Goal: Information Seeking & Learning: Learn about a topic

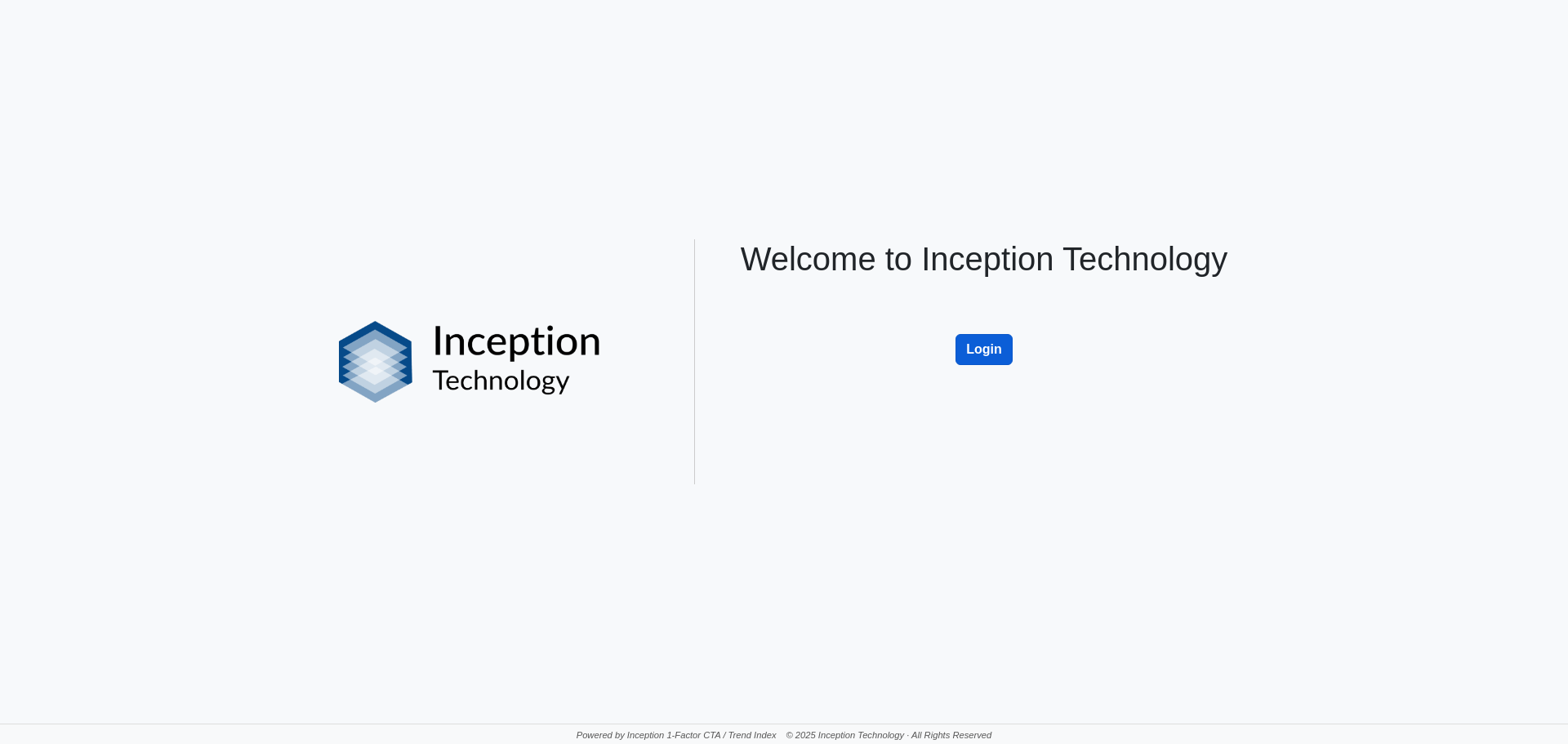
click at [984, 354] on button "Login" at bounding box center [984, 349] width 57 height 31
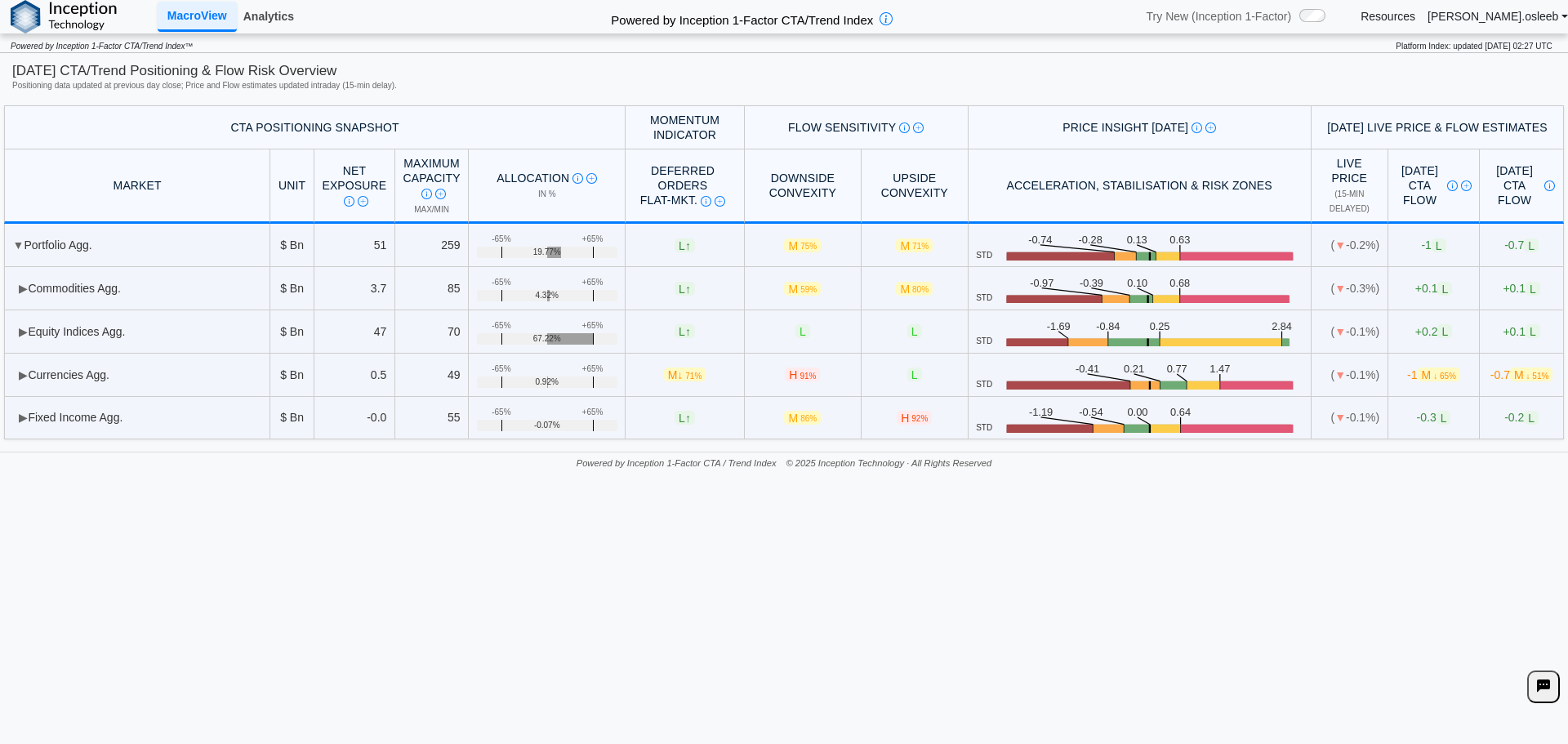
click at [253, 20] on link "Analytics" at bounding box center [269, 17] width 64 height 28
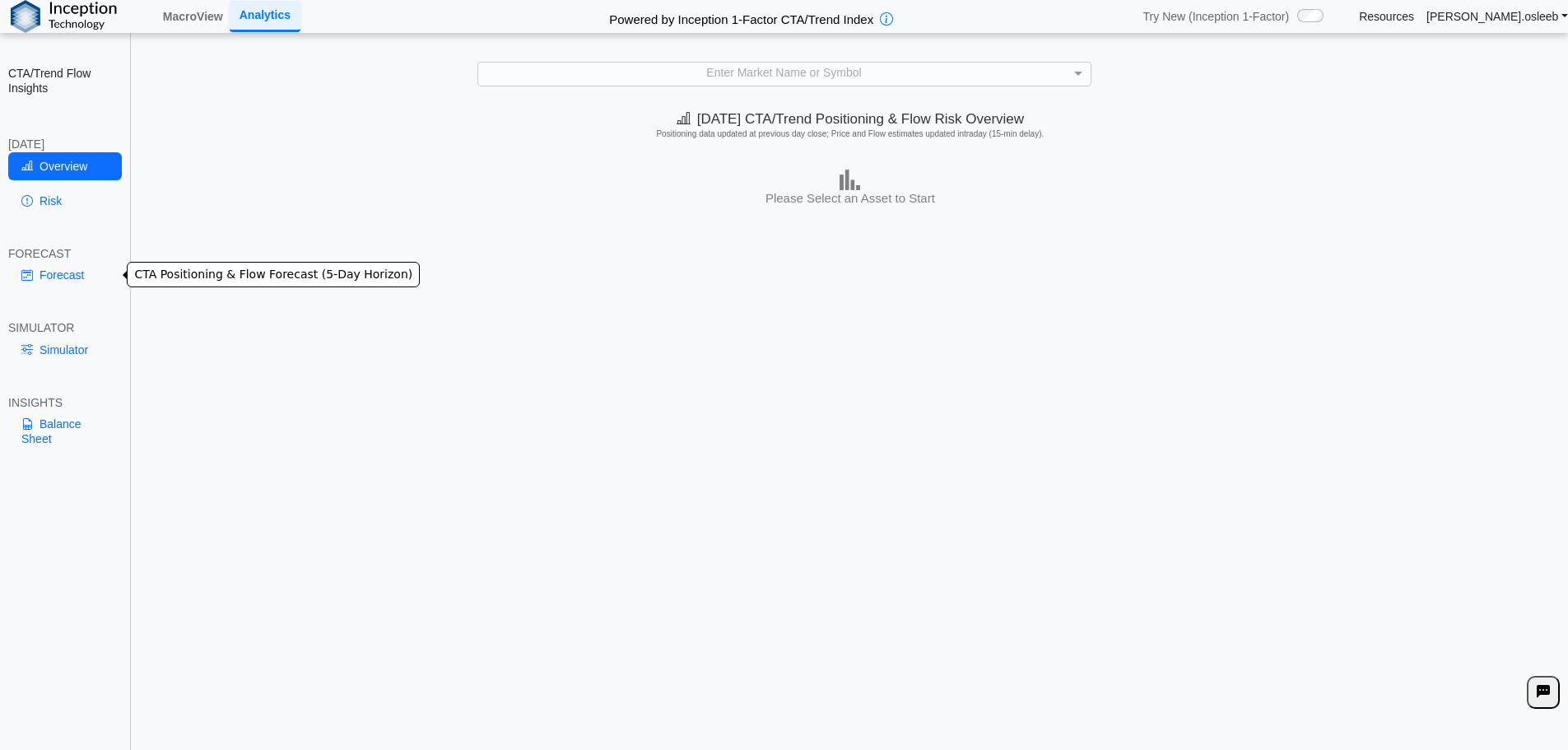
click at [80, 266] on link "Forecast" at bounding box center [64, 275] width 114 height 28
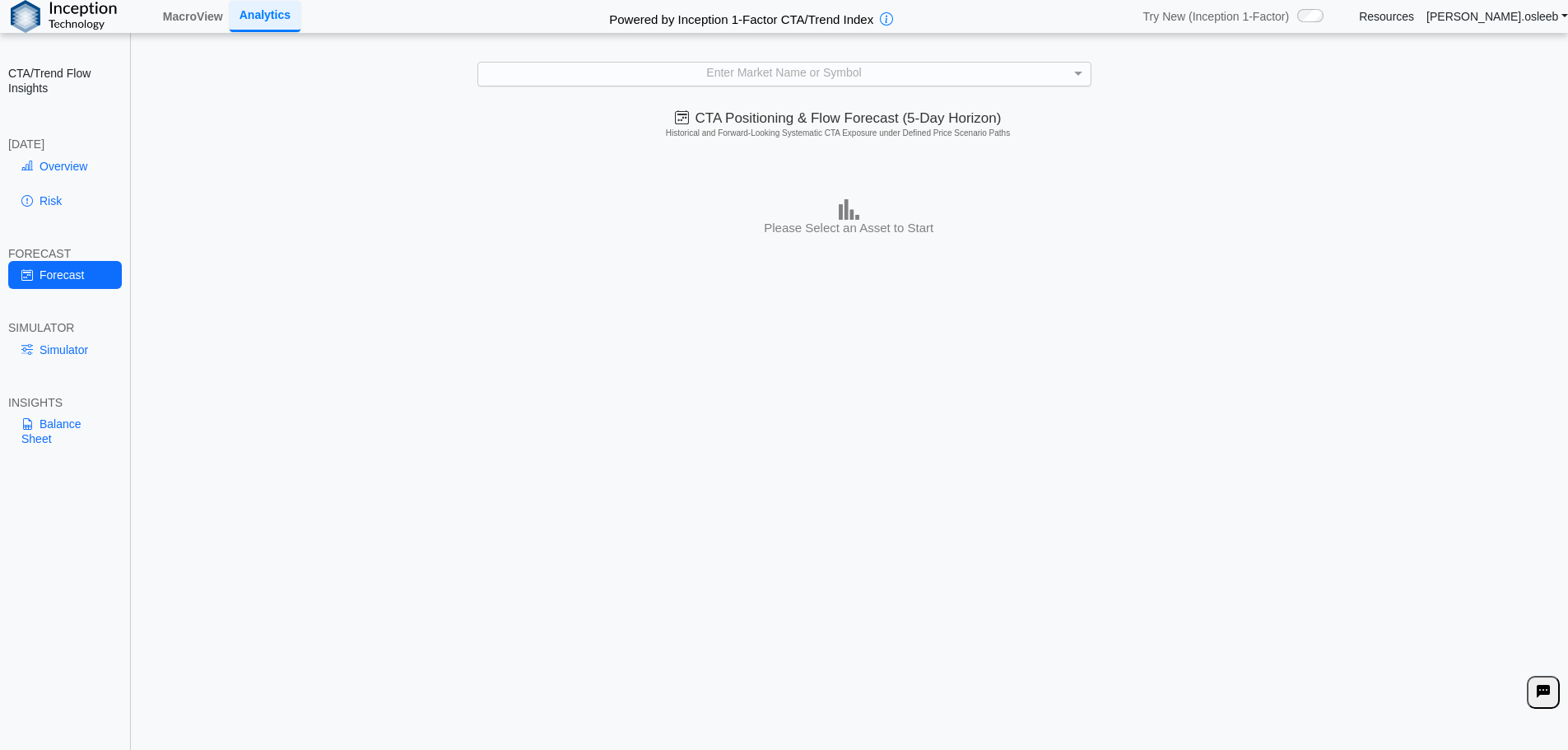
click at [1067, 79] on div "Enter Market Name or Symbol" at bounding box center [784, 73] width 612 height 22
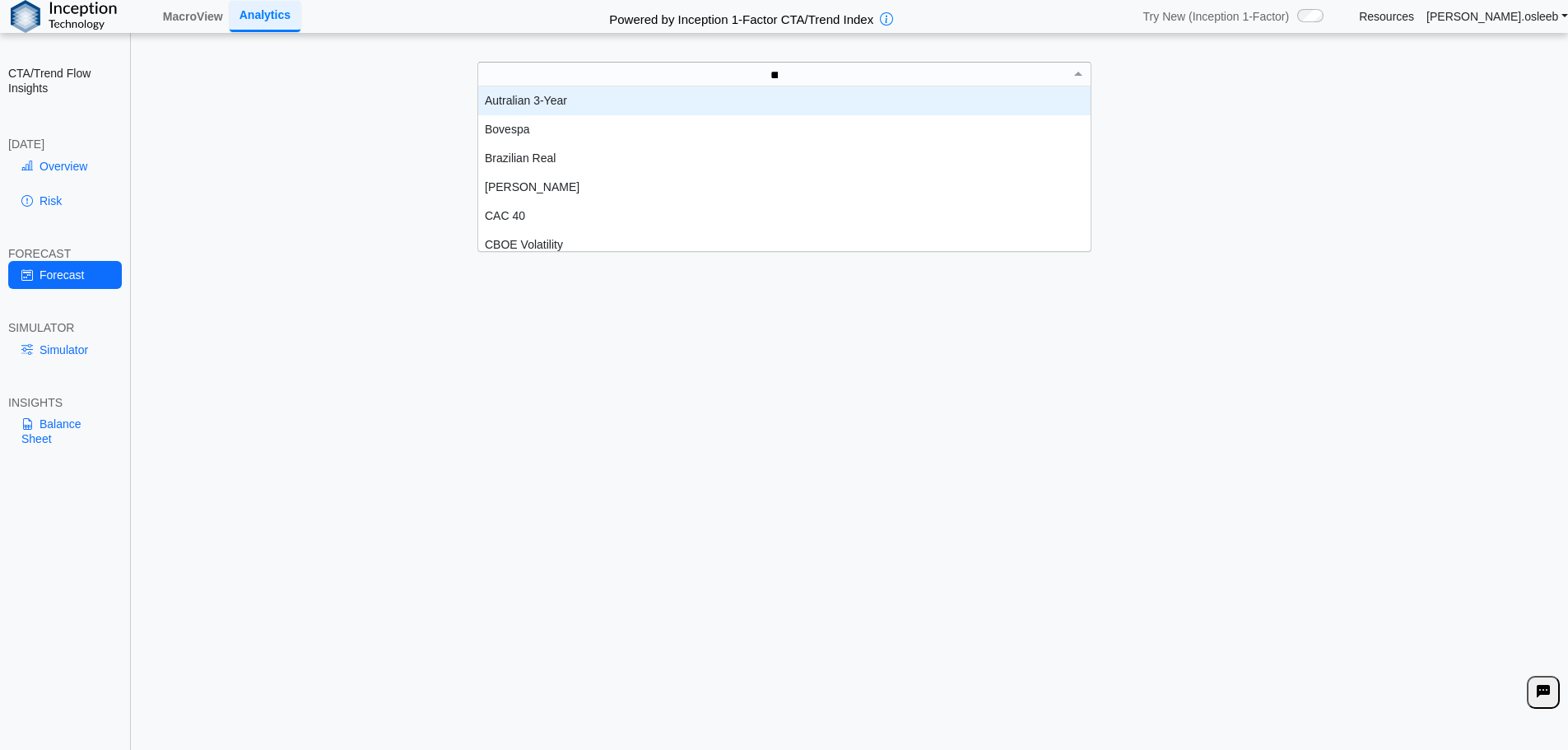
scroll to position [45, 600]
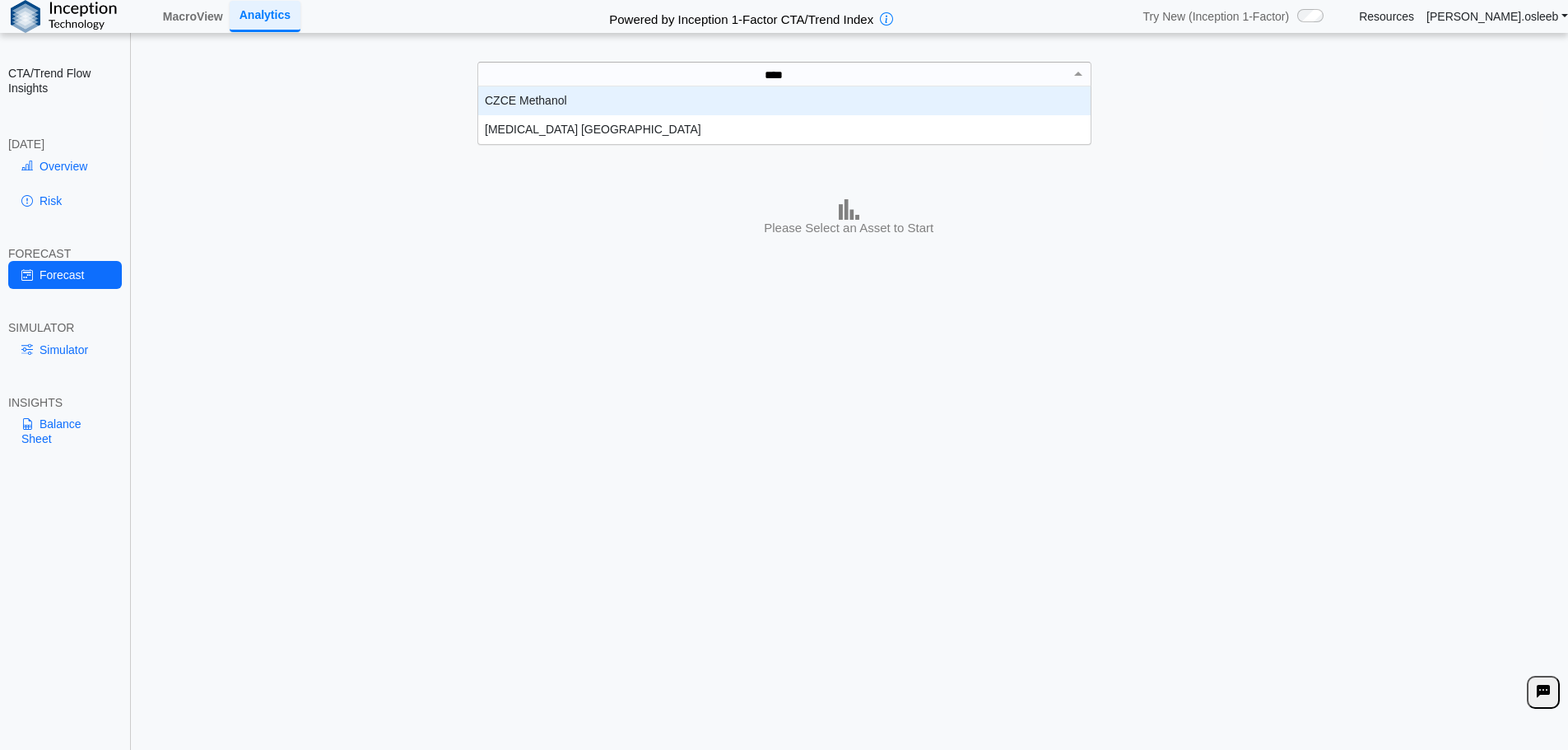
type input "*****"
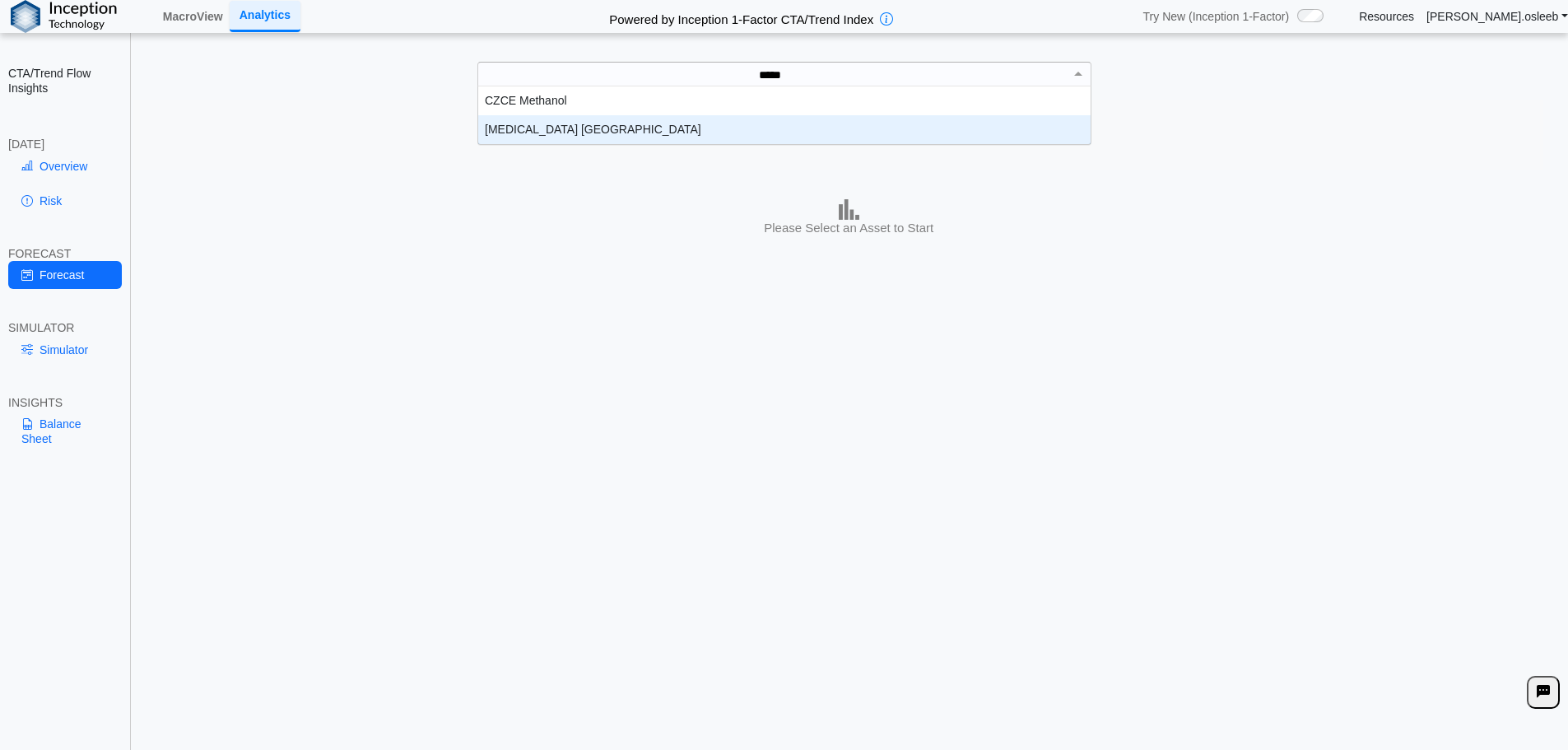
click at [509, 137] on div "[MEDICAL_DATA] [GEOGRAPHIC_DATA]" at bounding box center [784, 130] width 612 height 29
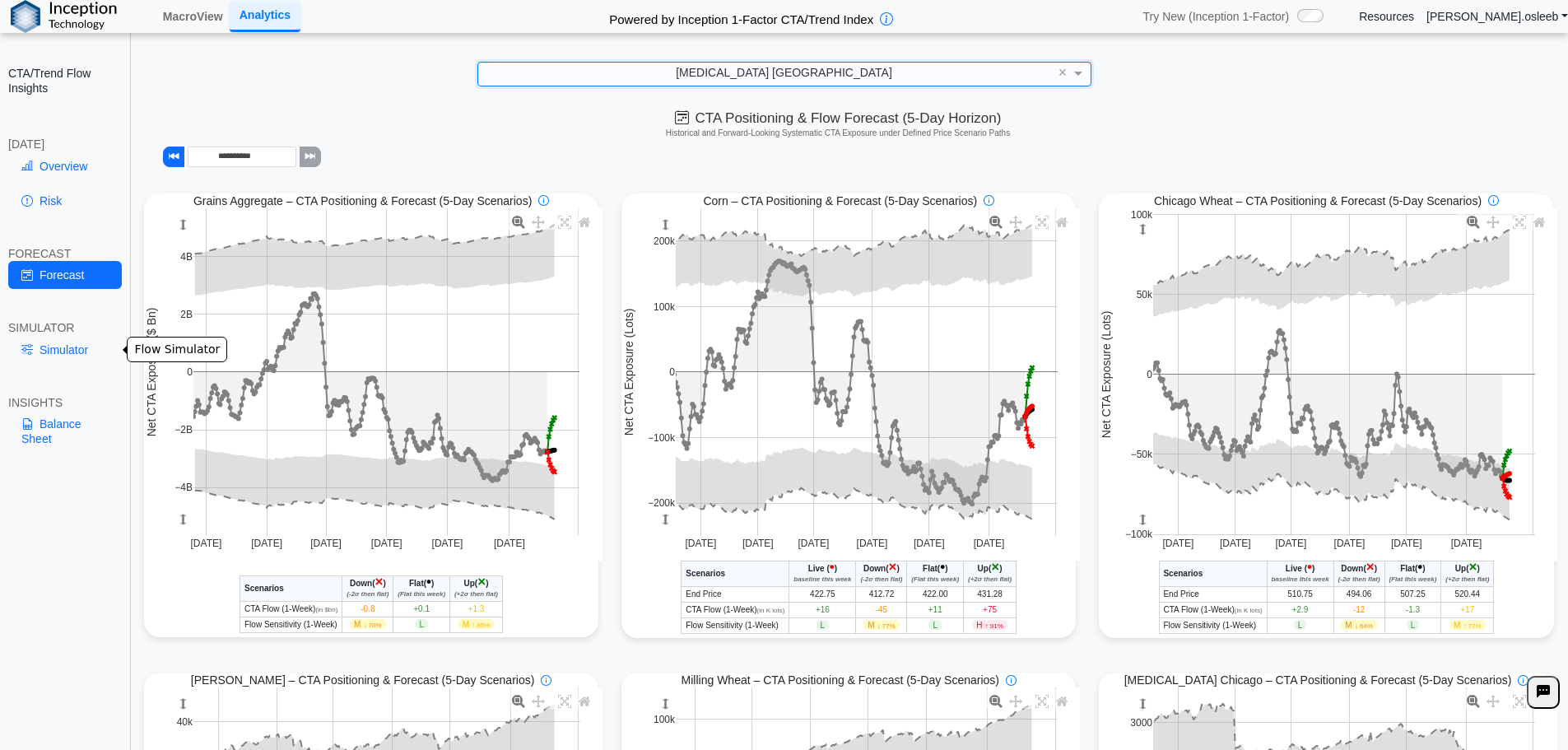
click at [63, 359] on link "Simulator" at bounding box center [64, 350] width 114 height 28
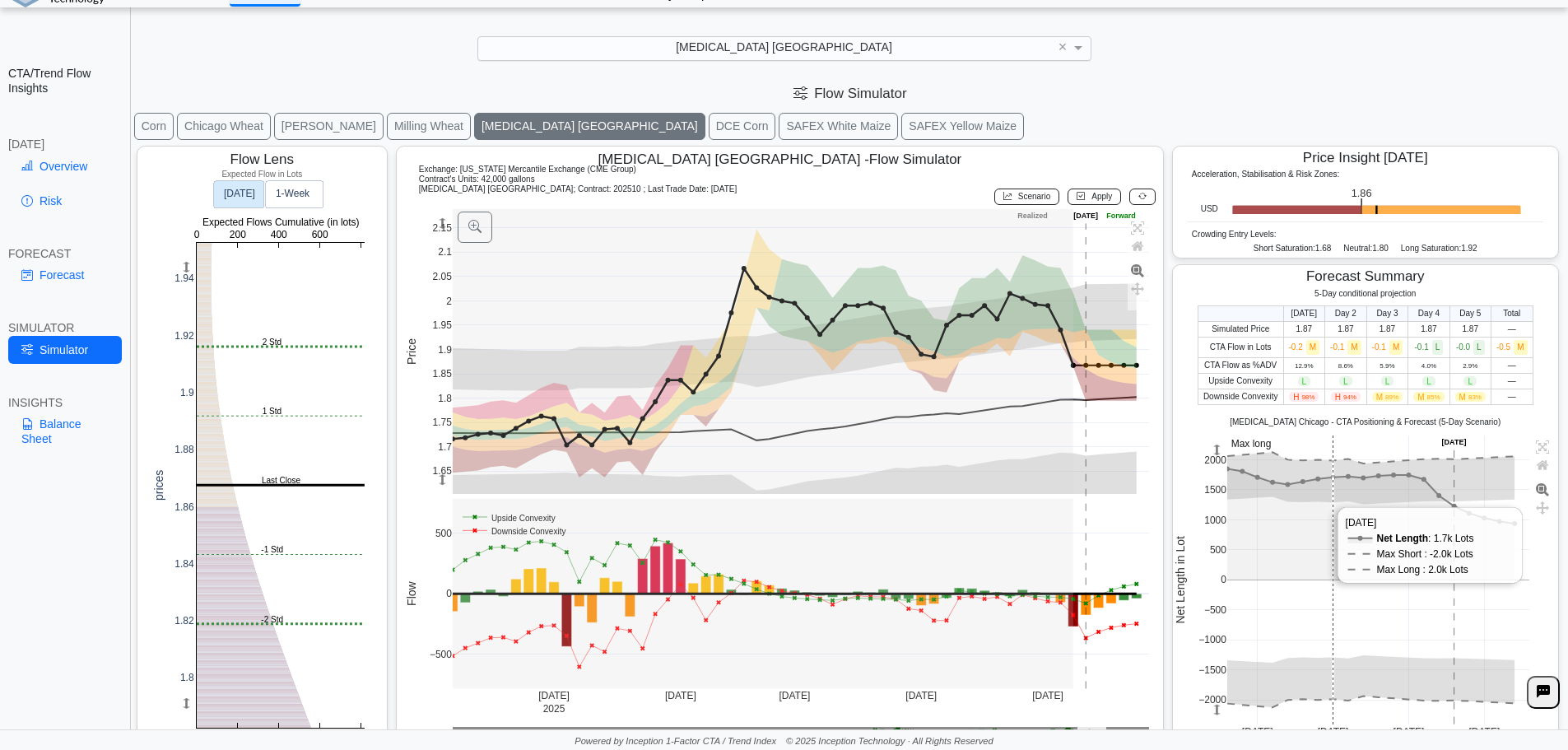
scroll to position [28, 0]
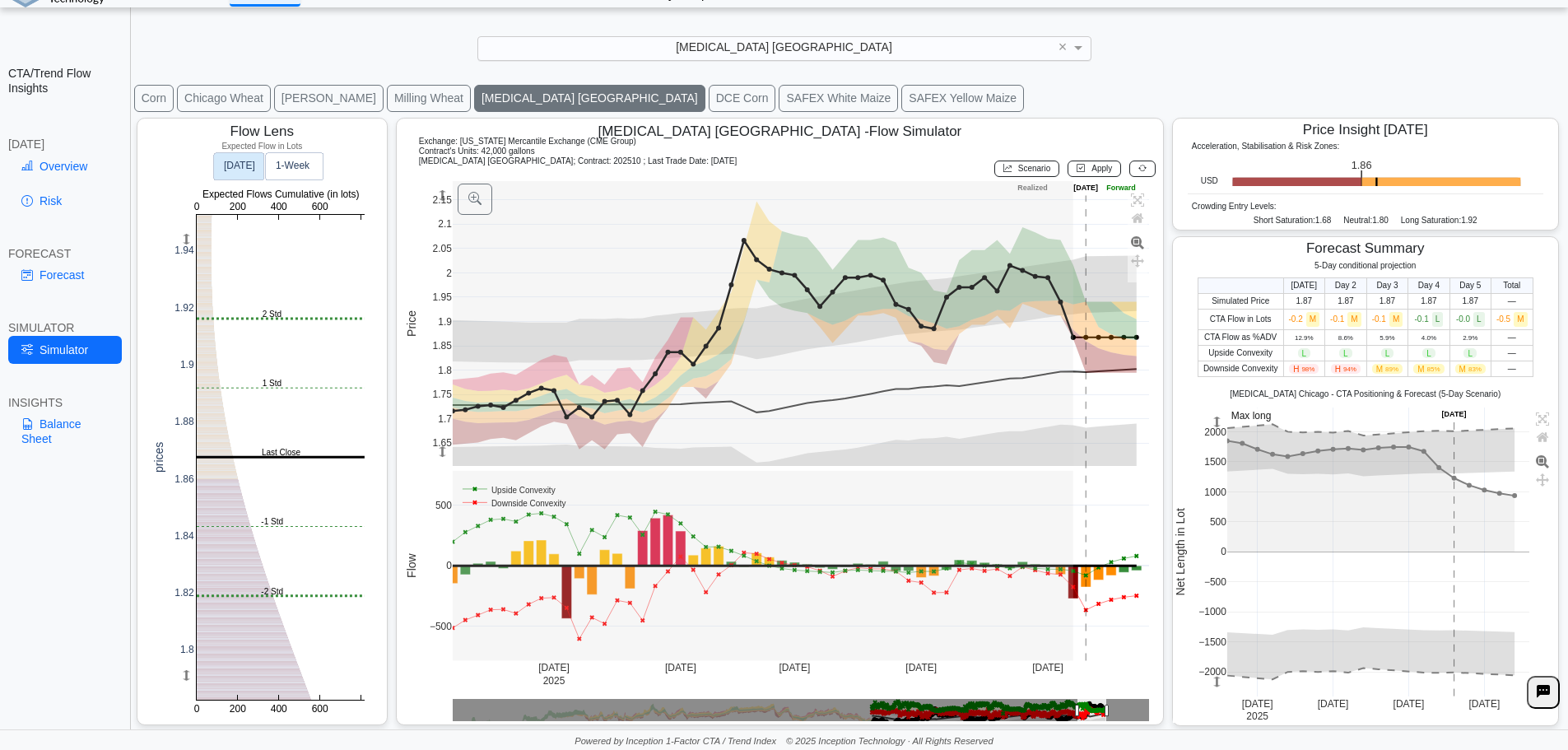
drag, startPoint x: 1203, startPoint y: 46, endPoint x: 1200, endPoint y: 116, distance: 70.1
click at [1203, 46] on div "Ethanol Chicago ×" at bounding box center [784, 48] width 1535 height 24
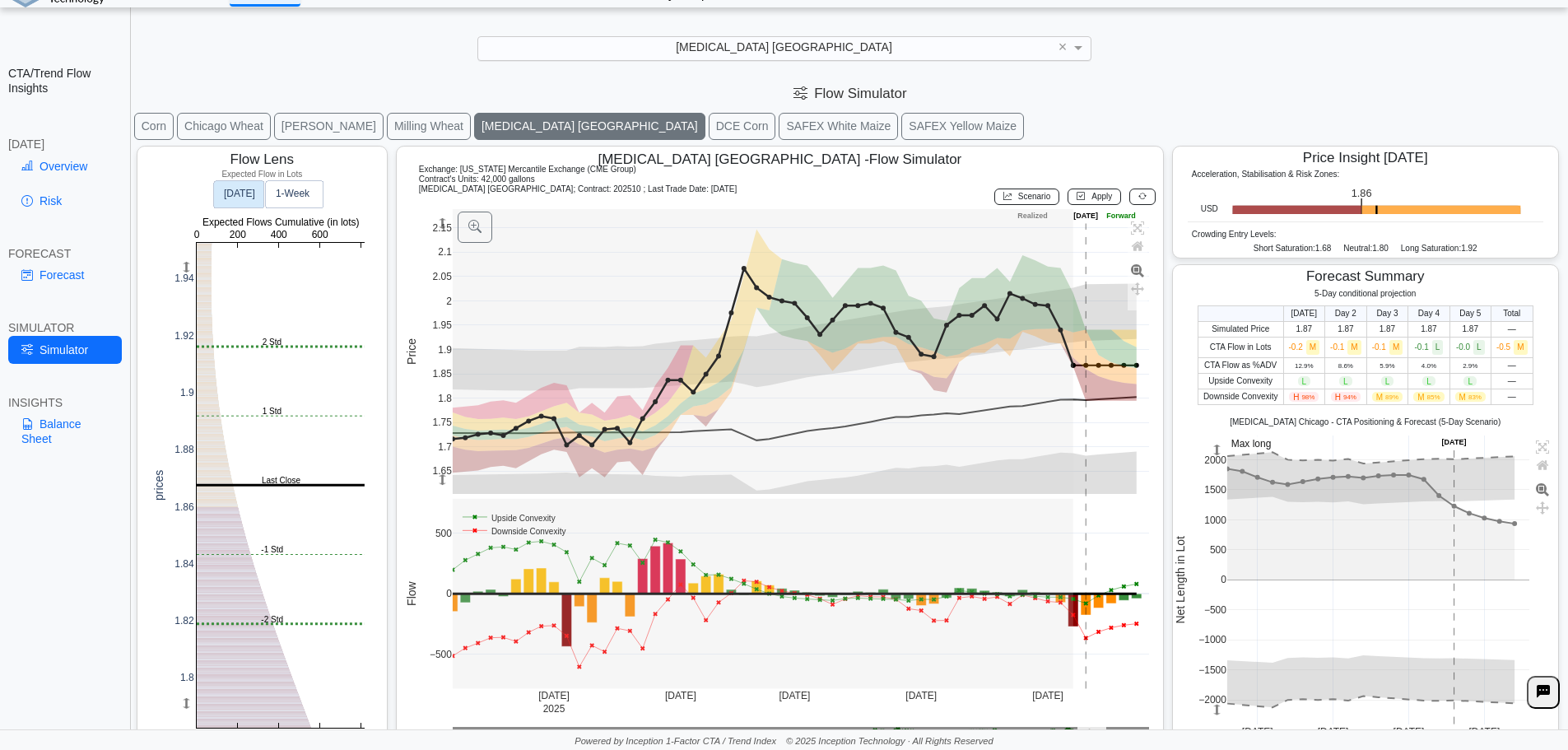
drag, startPoint x: 1285, startPoint y: 39, endPoint x: 1272, endPoint y: 46, distance: 14.8
click at [1285, 39] on div "Ethanol Chicago ×" at bounding box center [784, 48] width 1535 height 24
click at [895, 43] on div "[MEDICAL_DATA] [GEOGRAPHIC_DATA]" at bounding box center [784, 48] width 612 height 22
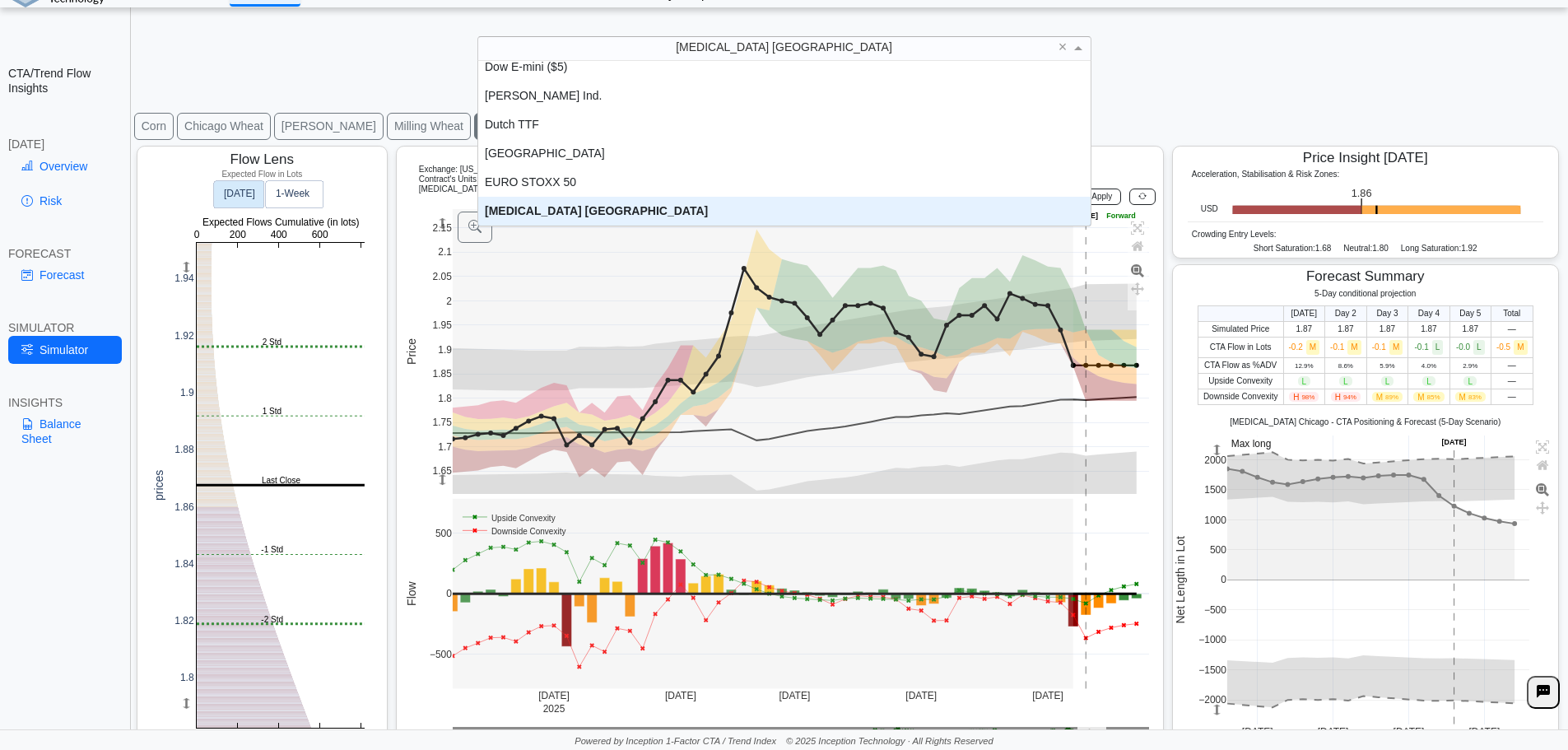
scroll to position [1009, 0]
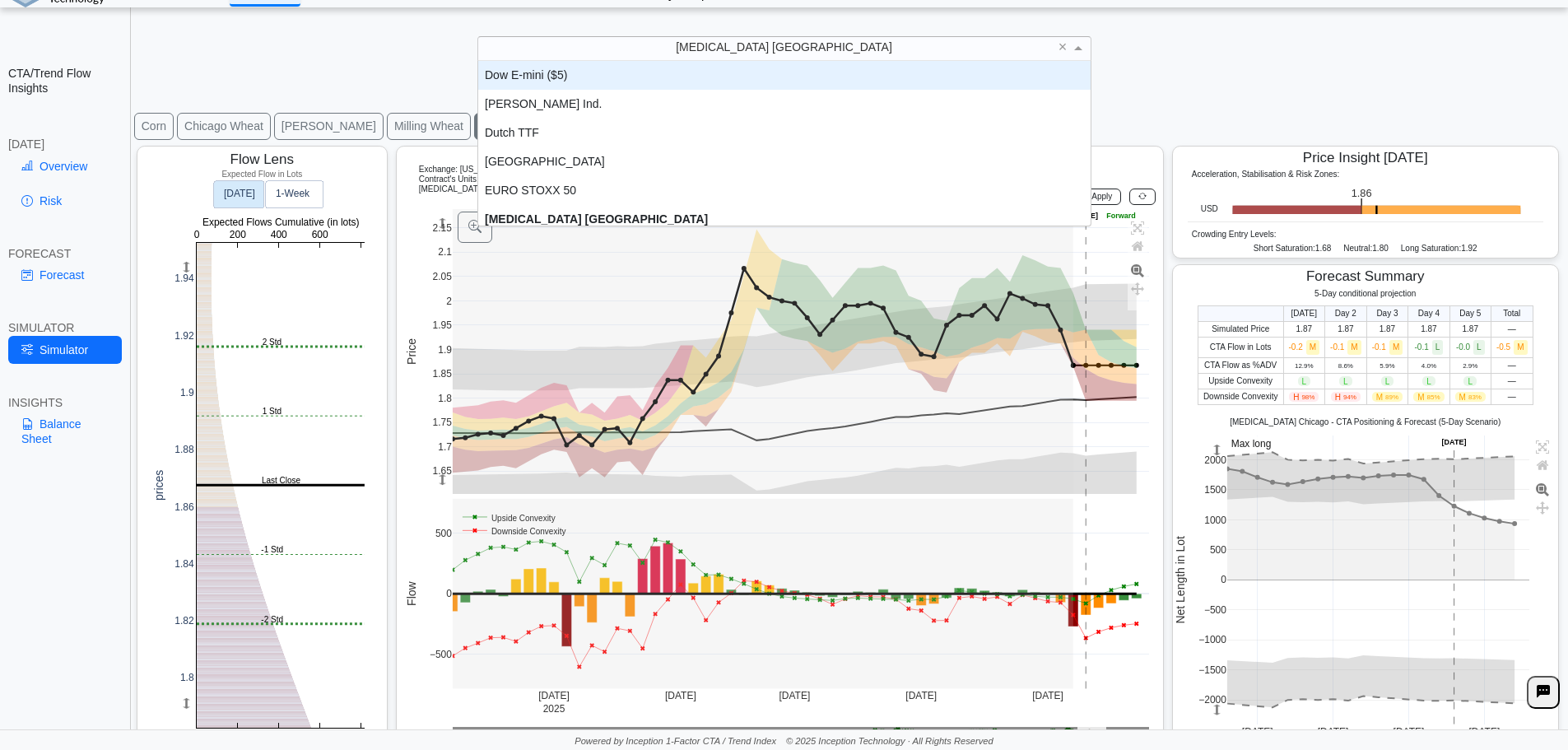
click at [837, 56] on div "[MEDICAL_DATA] [GEOGRAPHIC_DATA]" at bounding box center [784, 48] width 612 height 22
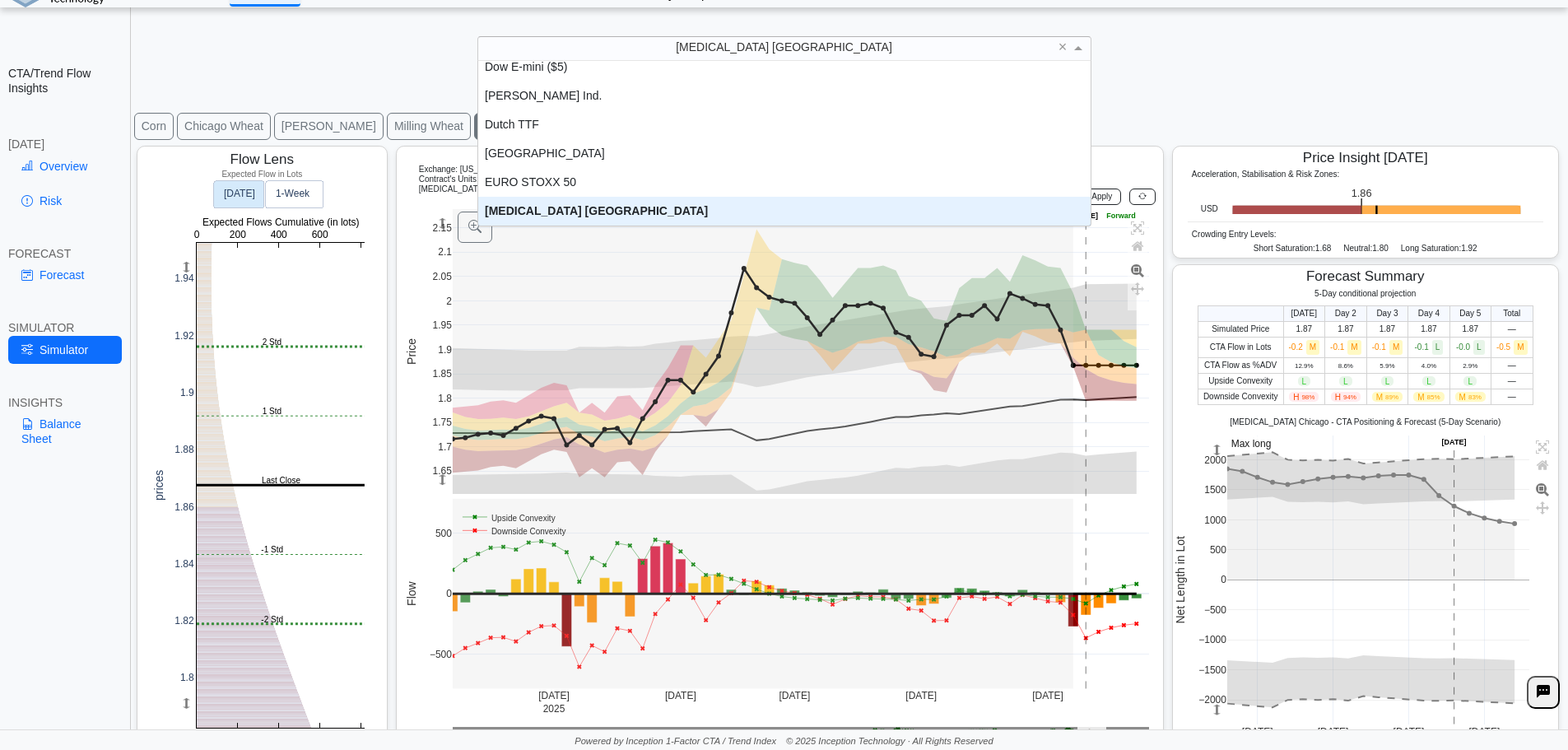
click at [837, 56] on div "[MEDICAL_DATA] [GEOGRAPHIC_DATA]" at bounding box center [784, 48] width 612 height 22
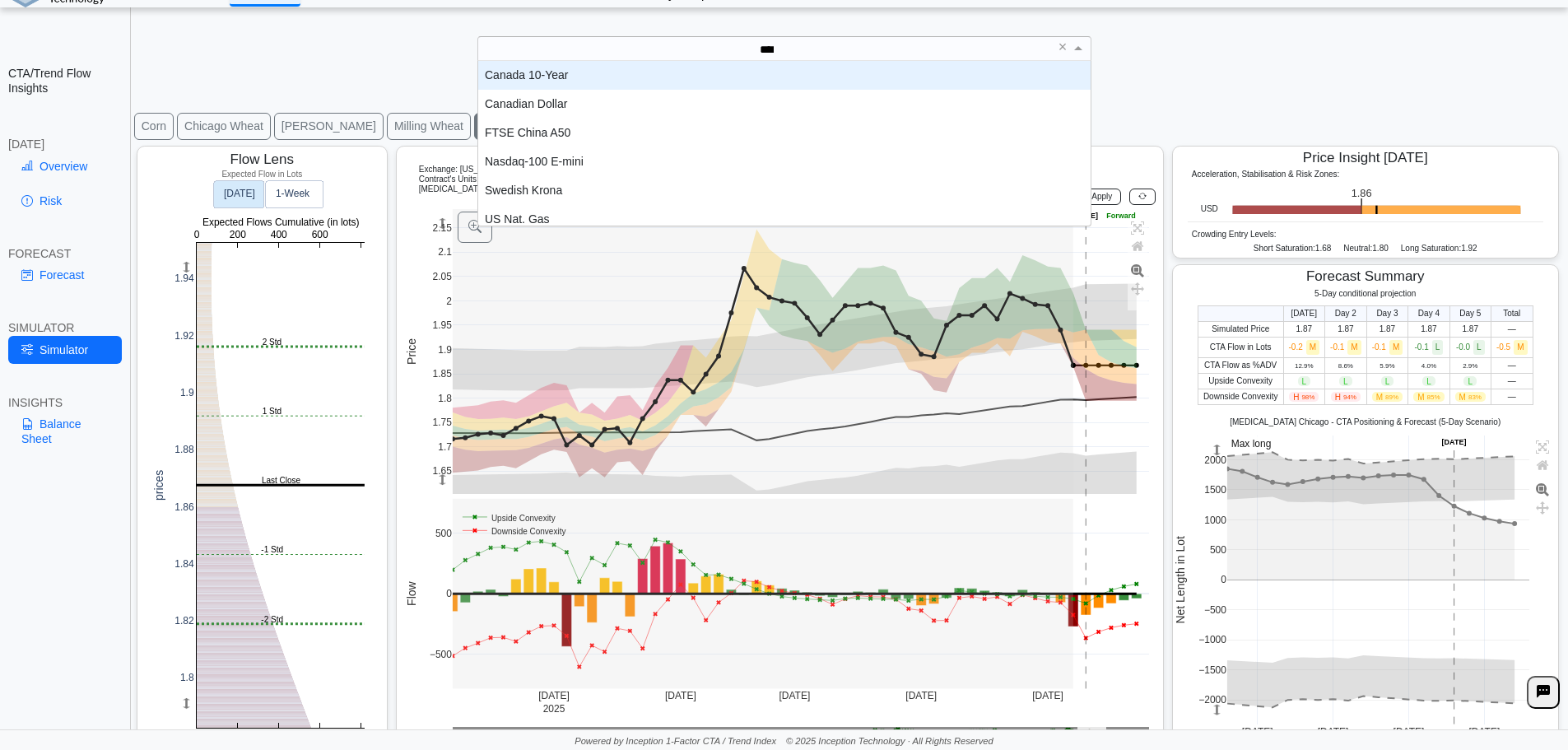
scroll to position [0, 0]
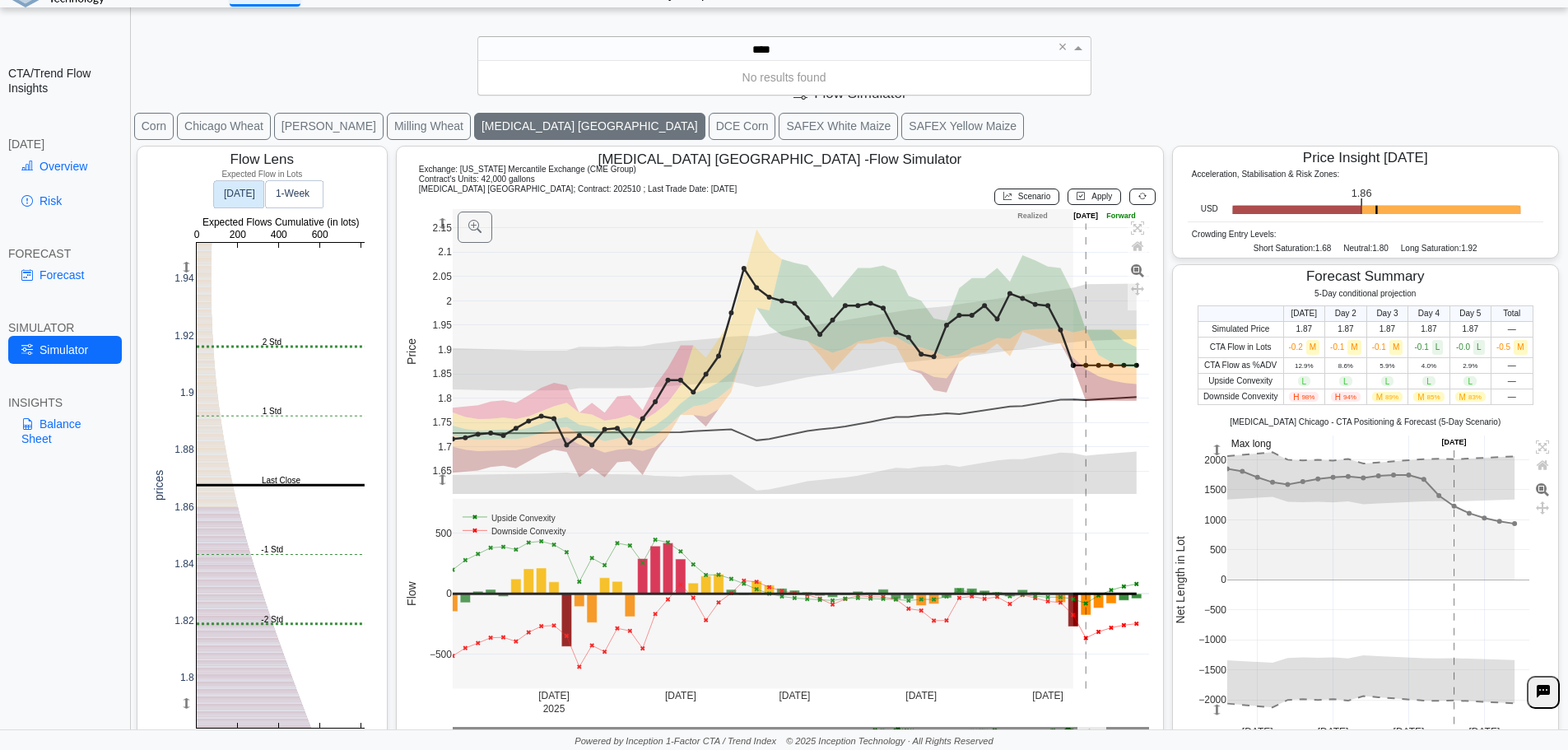
type input "***"
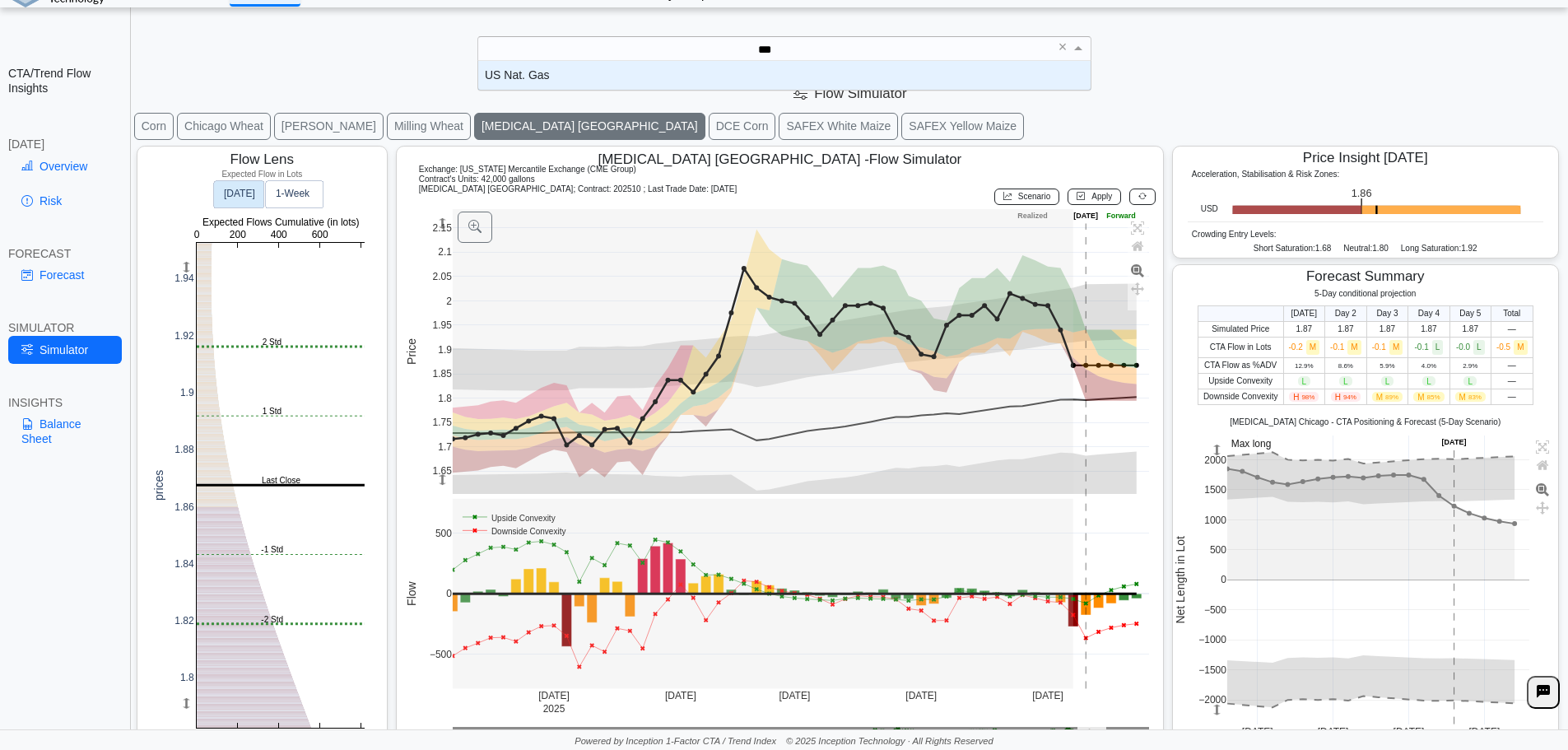
scroll to position [17, 600]
click at [510, 79] on div "US Nat. Gas" at bounding box center [784, 75] width 612 height 29
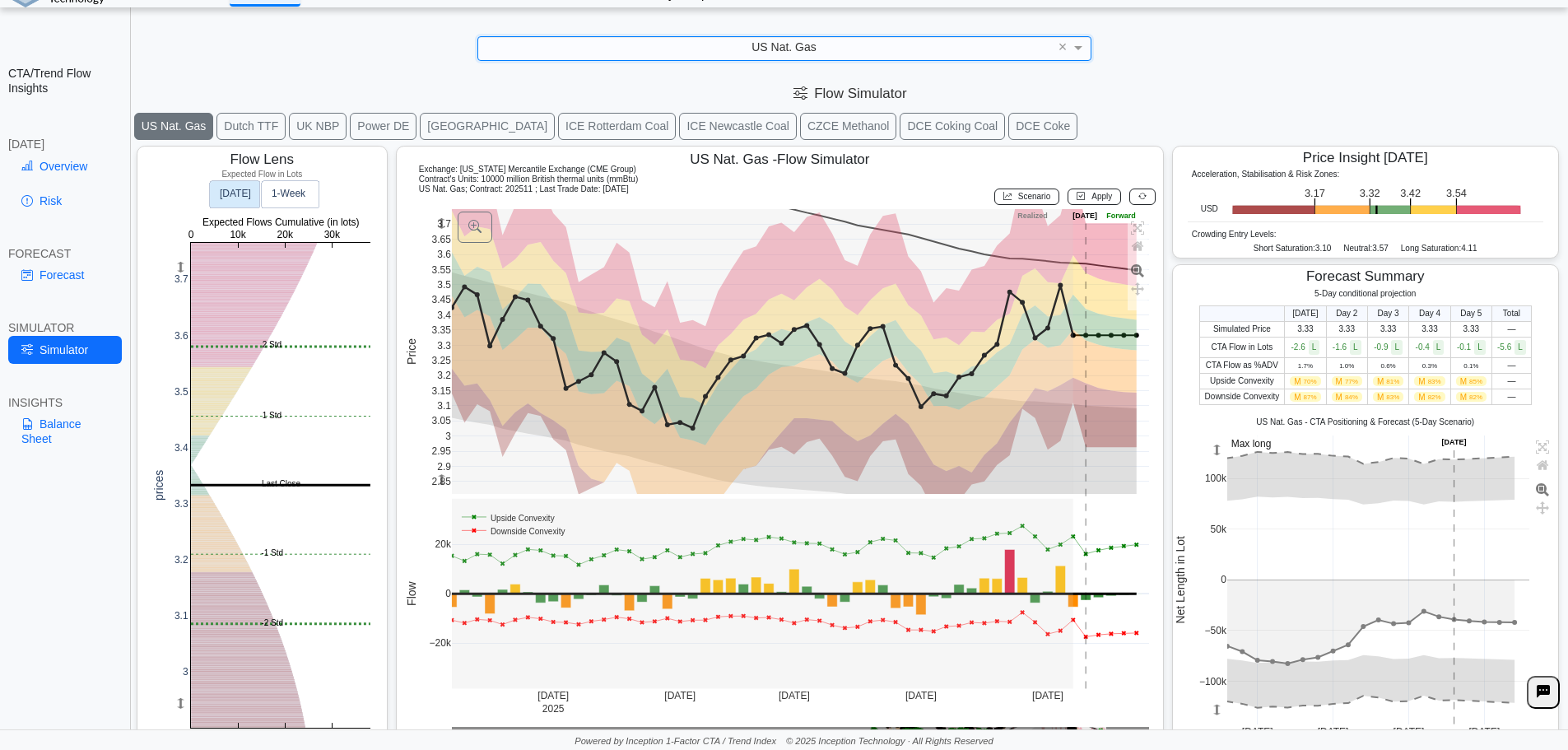
scroll to position [28, 0]
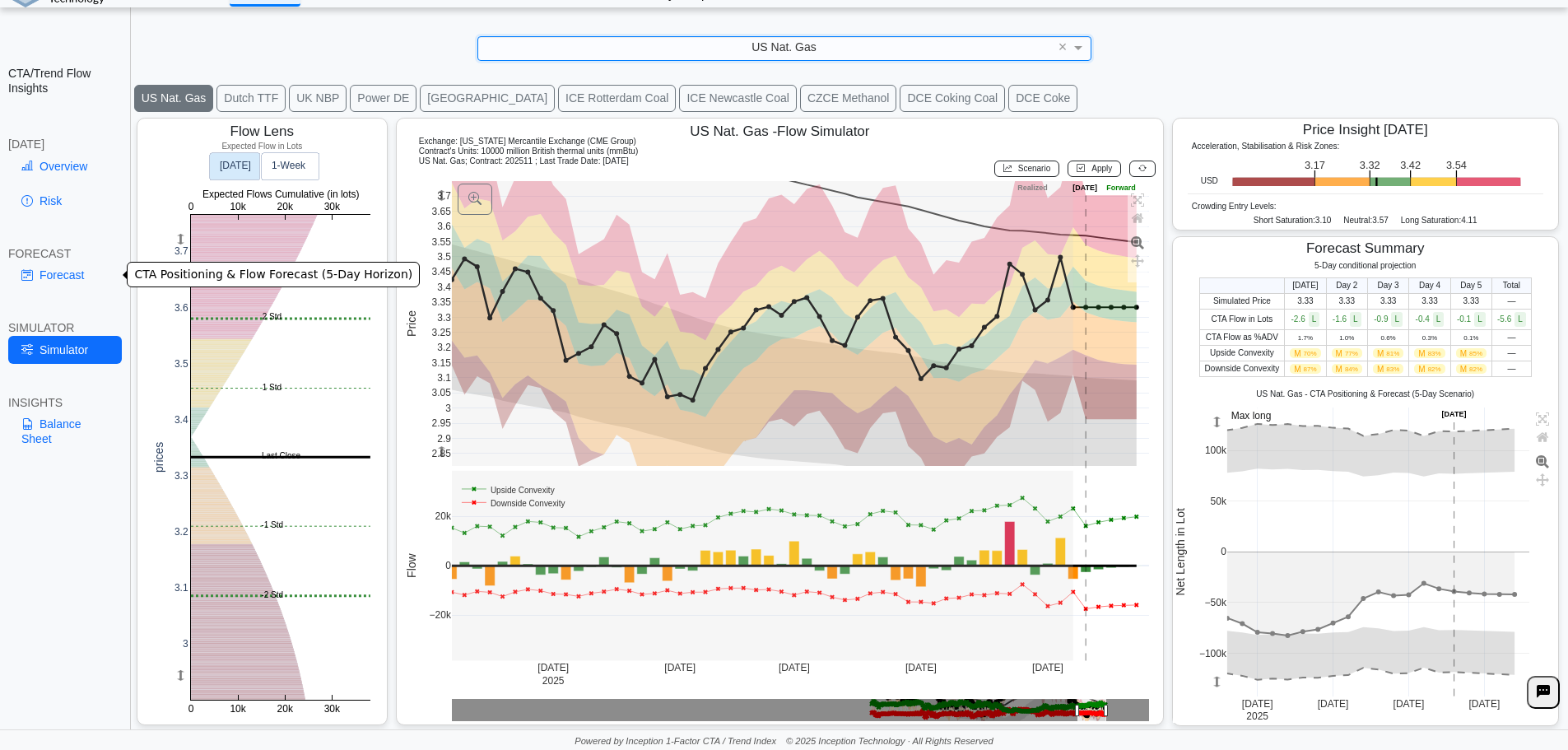
click at [89, 278] on link "Forecast" at bounding box center [64, 275] width 114 height 28
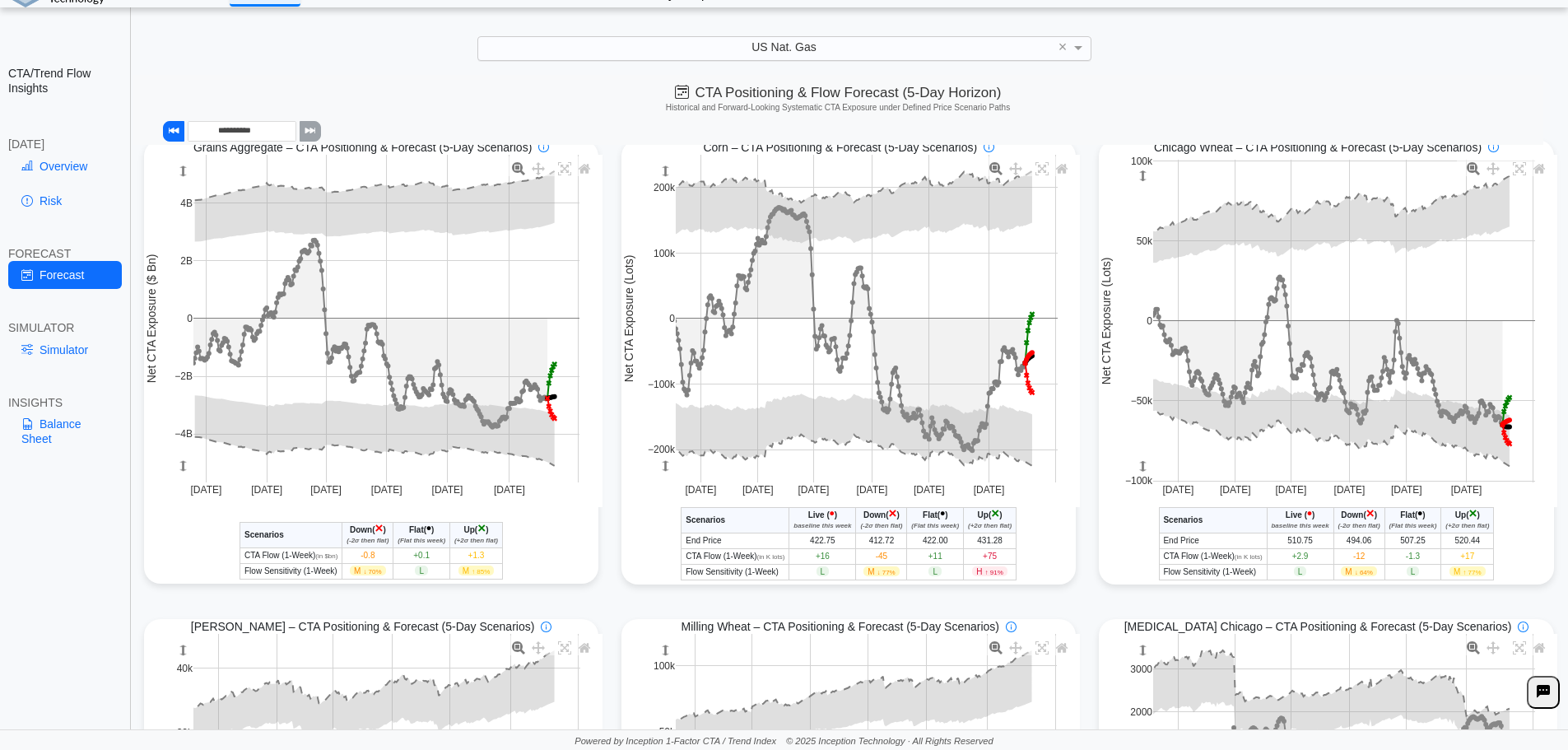
click at [793, 51] on span "US Nat. Gas" at bounding box center [784, 47] width 65 height 13
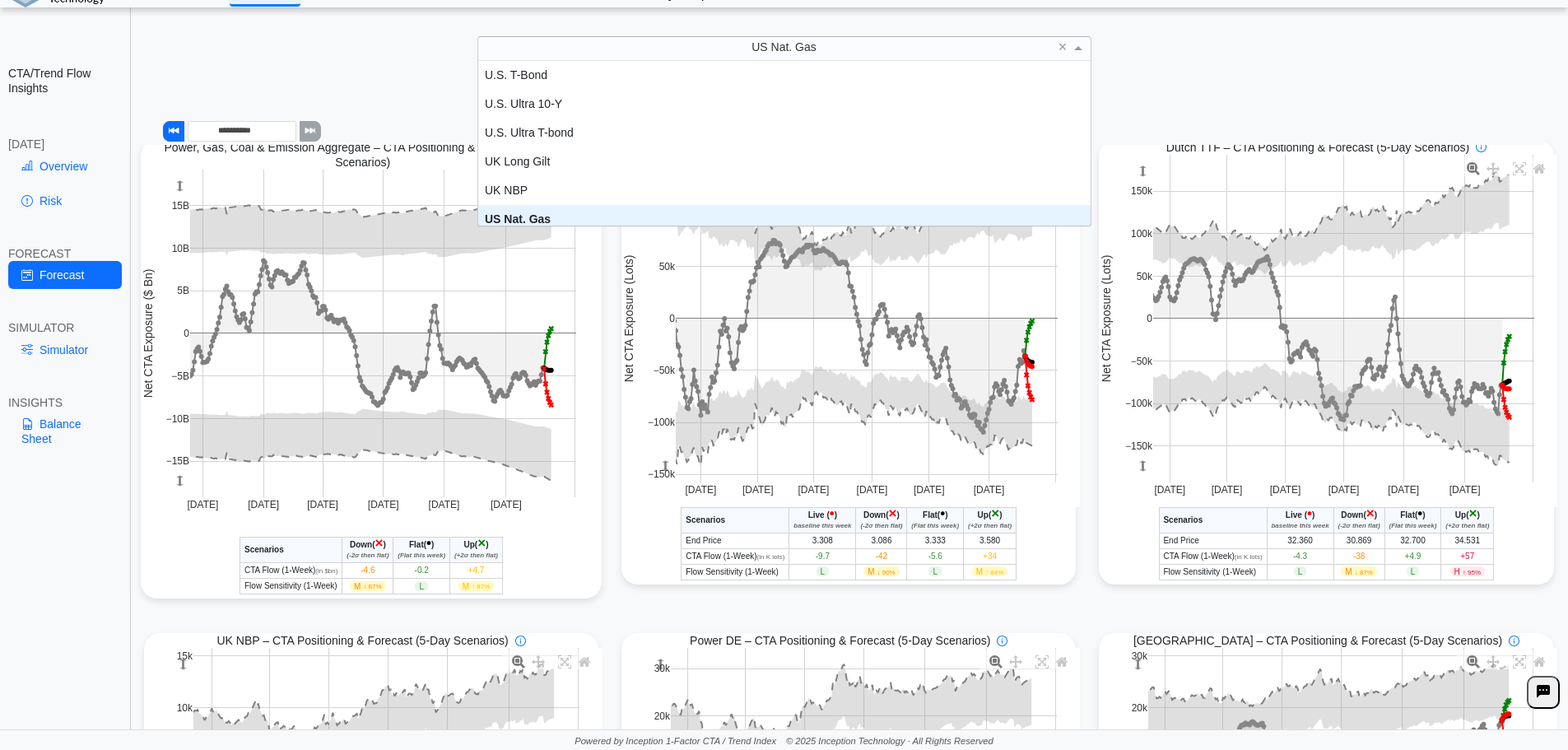
scroll to position [3523, 0]
click at [534, 213] on div "US Nat. Gas" at bounding box center [784, 211] width 612 height 29
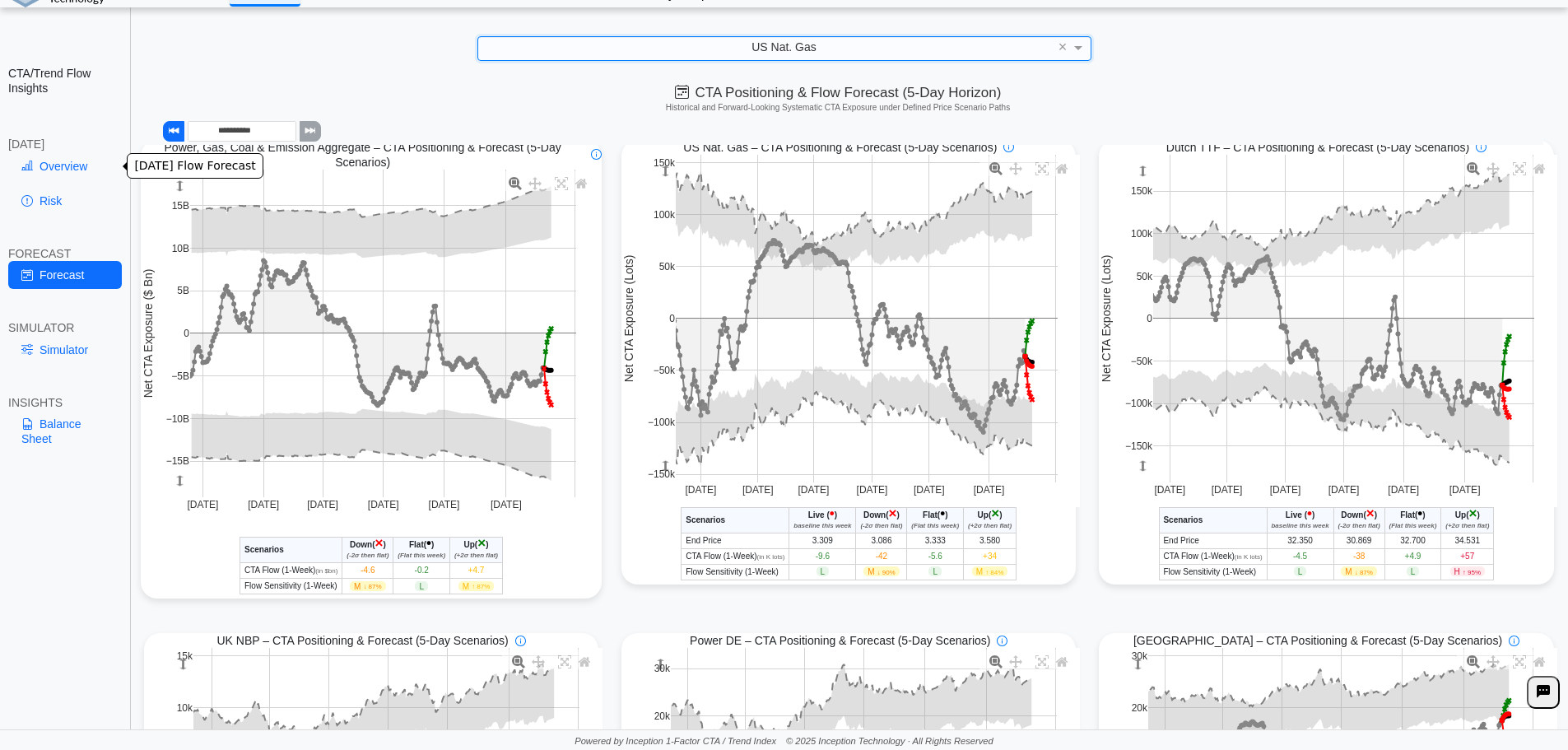
click at [59, 179] on link "Overview" at bounding box center [64, 167] width 114 height 28
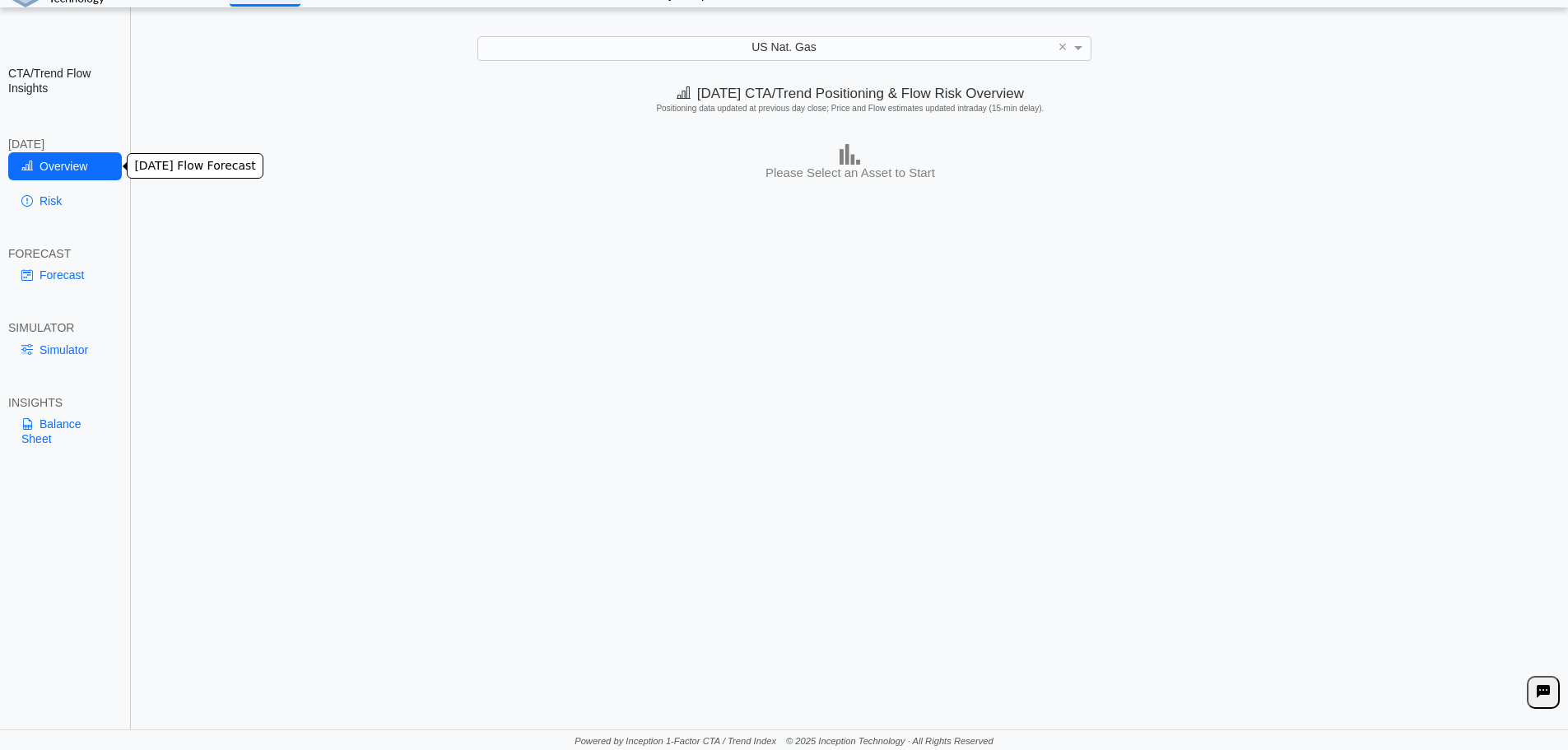
scroll to position [0, 0]
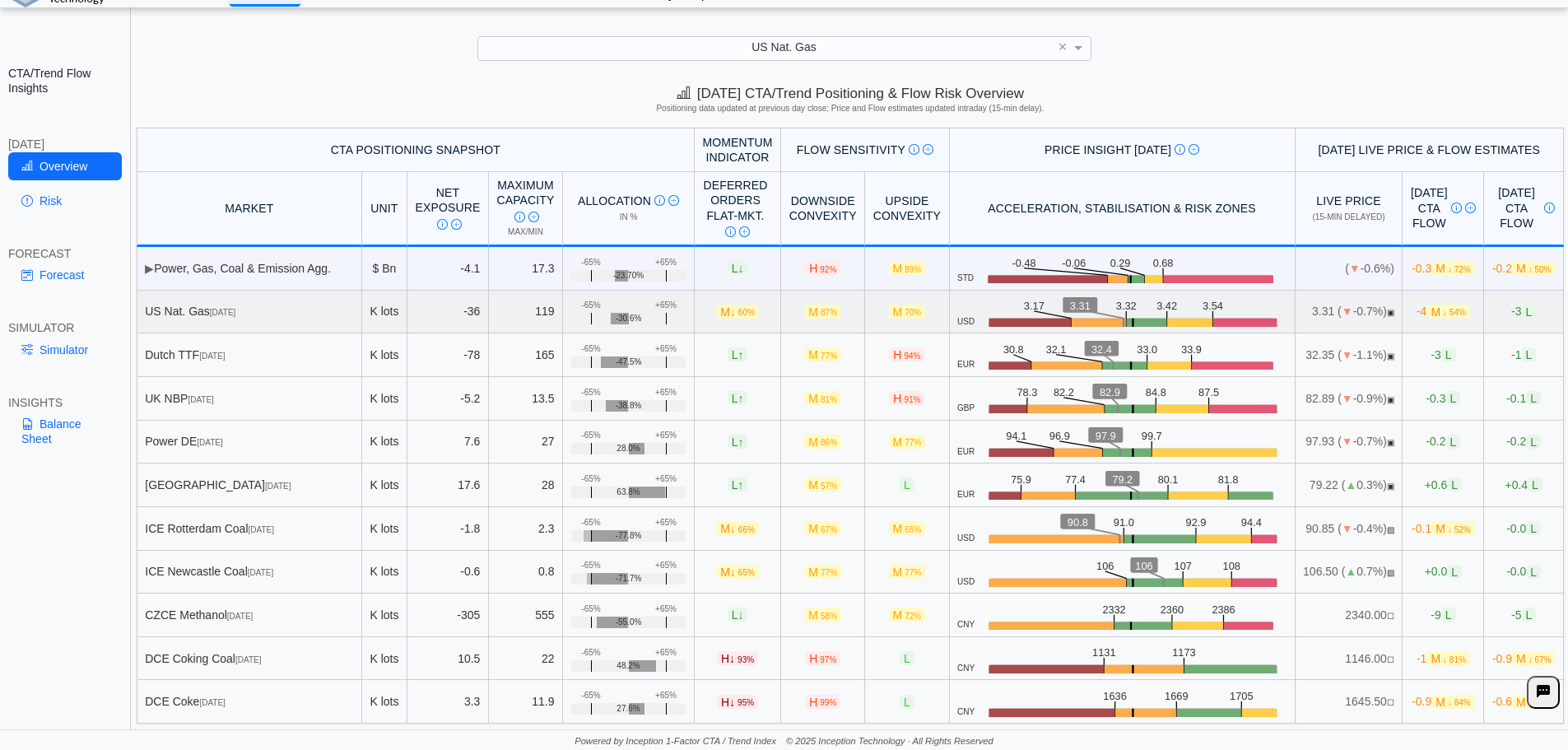
click at [1072, 322] on rect at bounding box center [1099, 326] width 56 height 14
click at [1309, 316] on td "3.31 ( ▼ -0.7%) ▣" at bounding box center [1349, 311] width 108 height 43
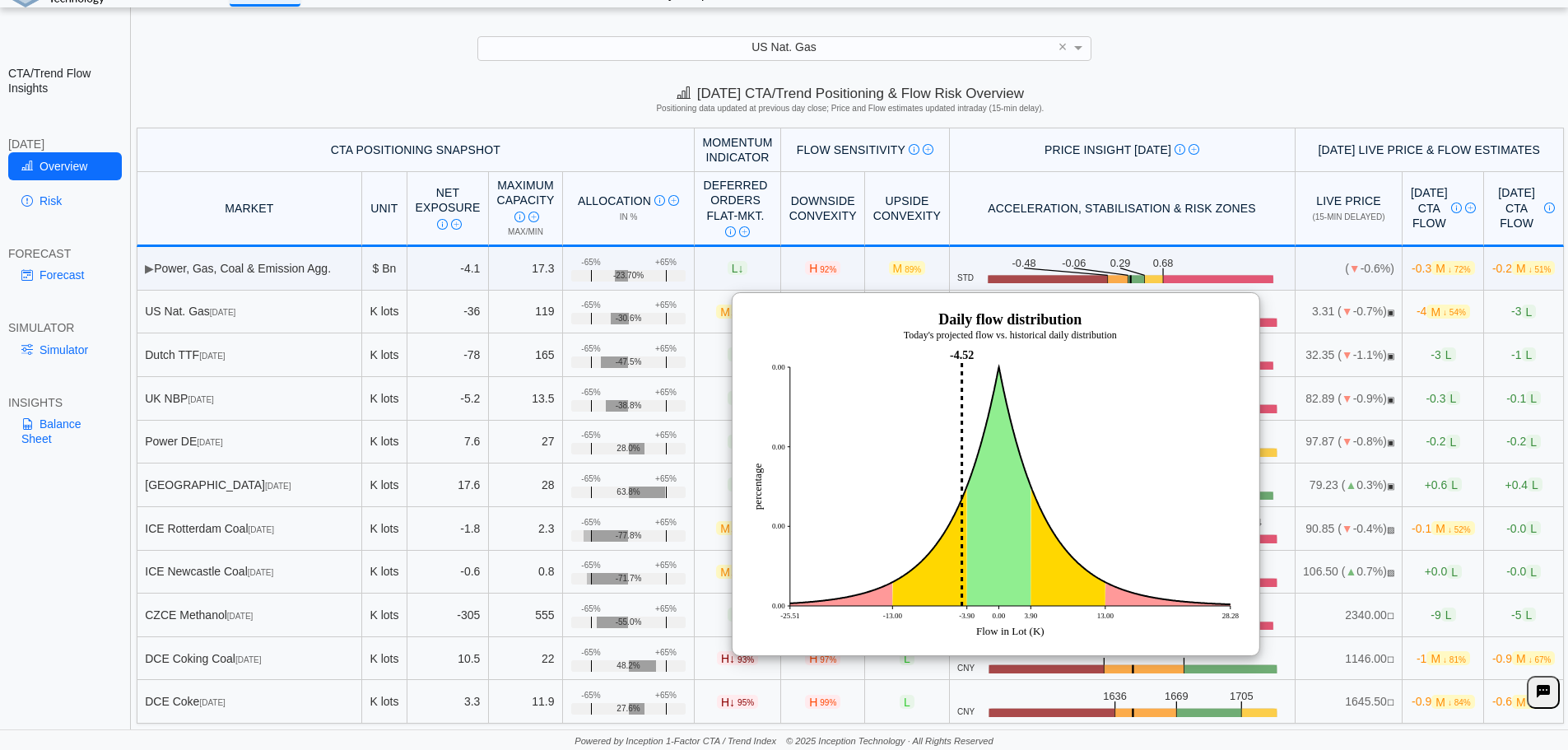
click at [1400, 66] on div "**********" at bounding box center [784, 362] width 1568 height 776
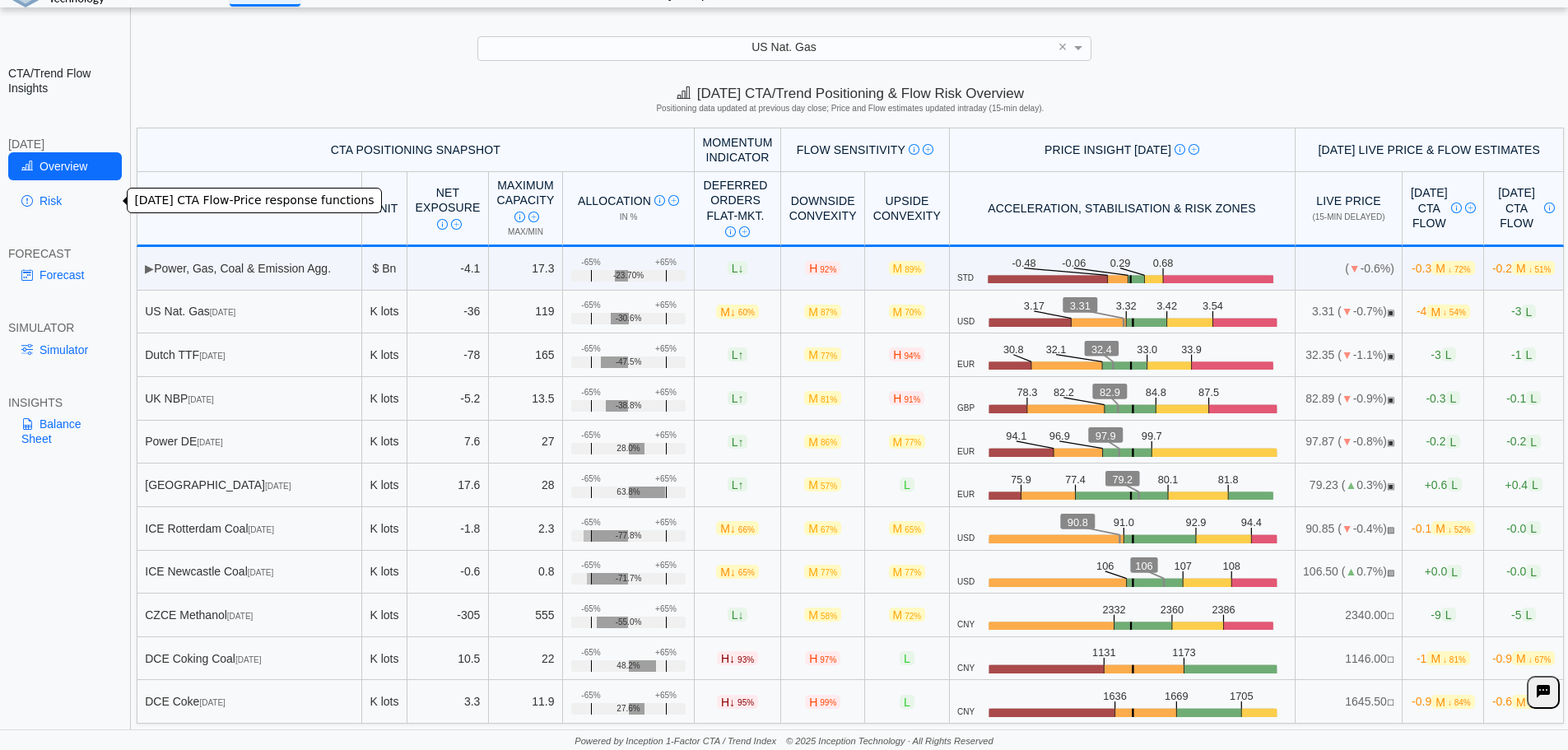
click at [41, 204] on link "Risk" at bounding box center [64, 201] width 114 height 28
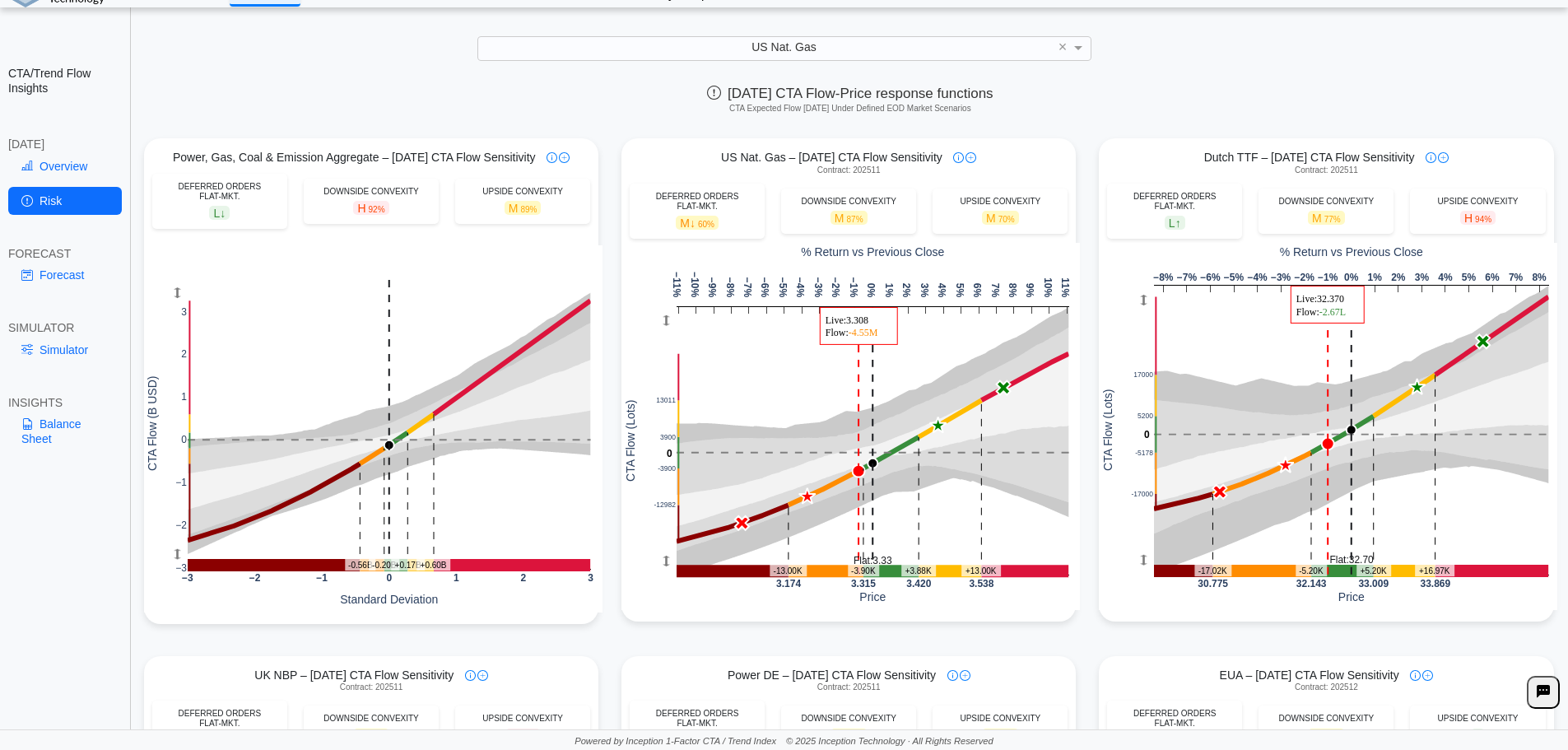
click at [1283, 17] on div "**********" at bounding box center [784, 362] width 1568 height 776
click at [1418, 41] on div "US Nat. Gas ×" at bounding box center [784, 48] width 1535 height 24
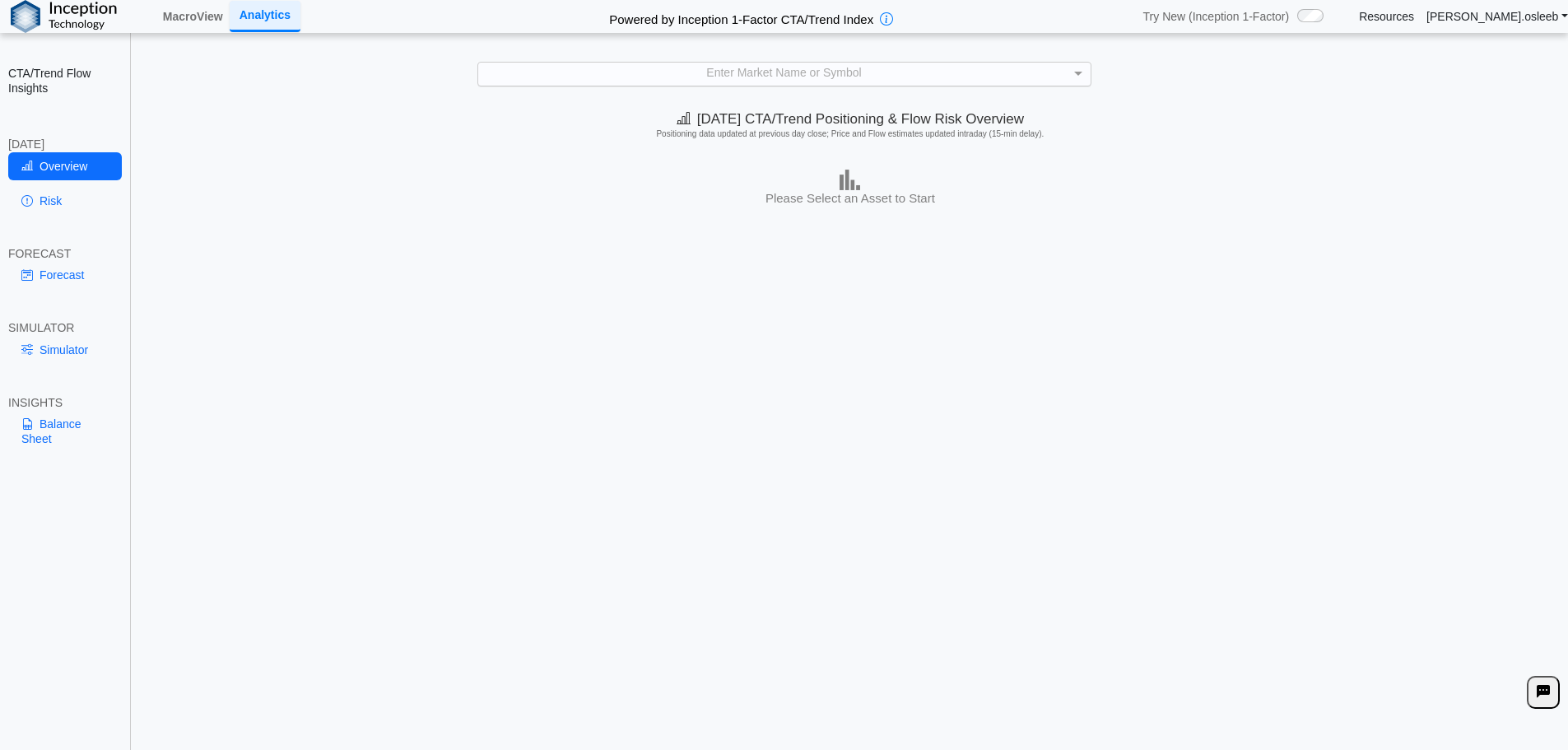
click at [702, 79] on div "Enter Market Name or Symbol" at bounding box center [784, 73] width 612 height 22
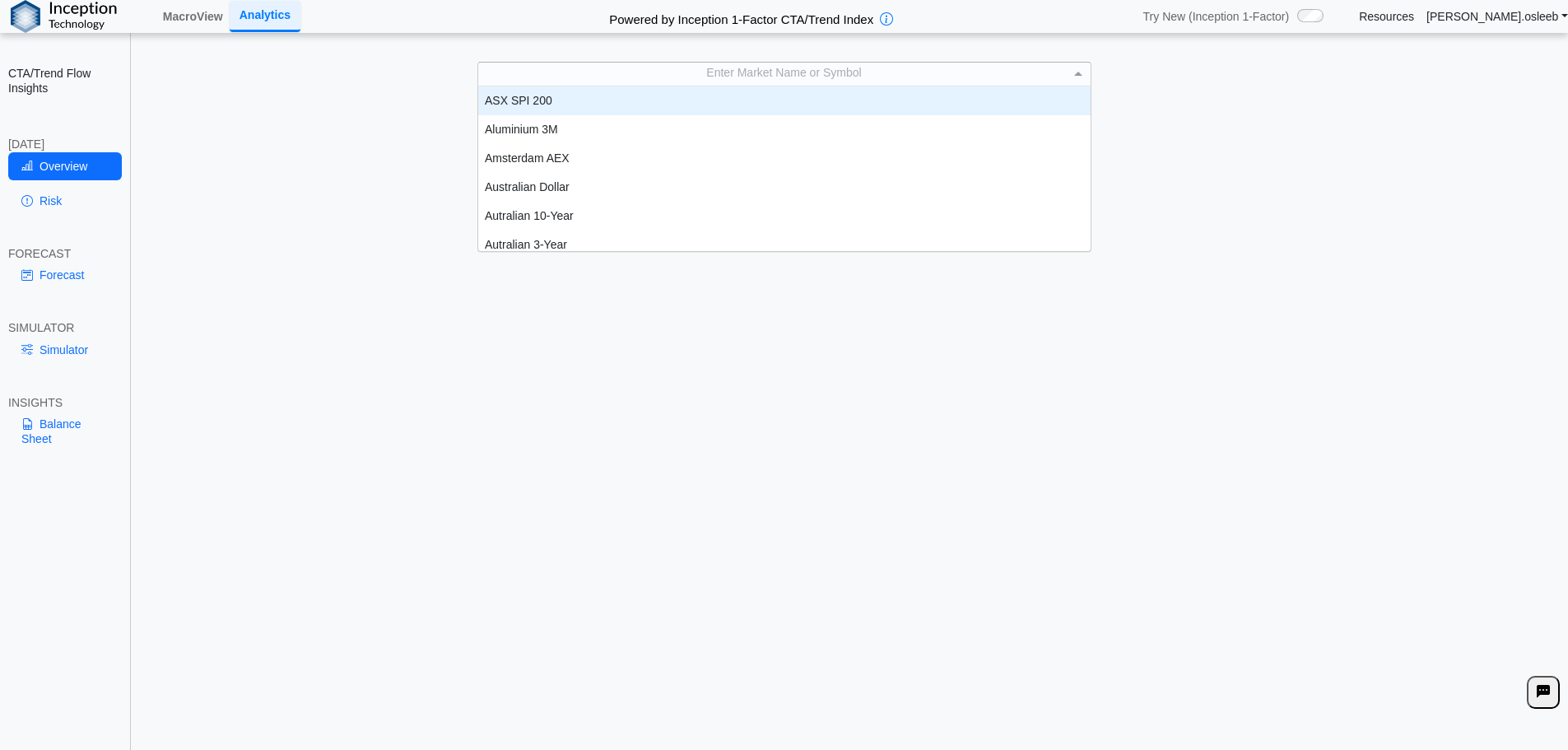
scroll to position [153, 600]
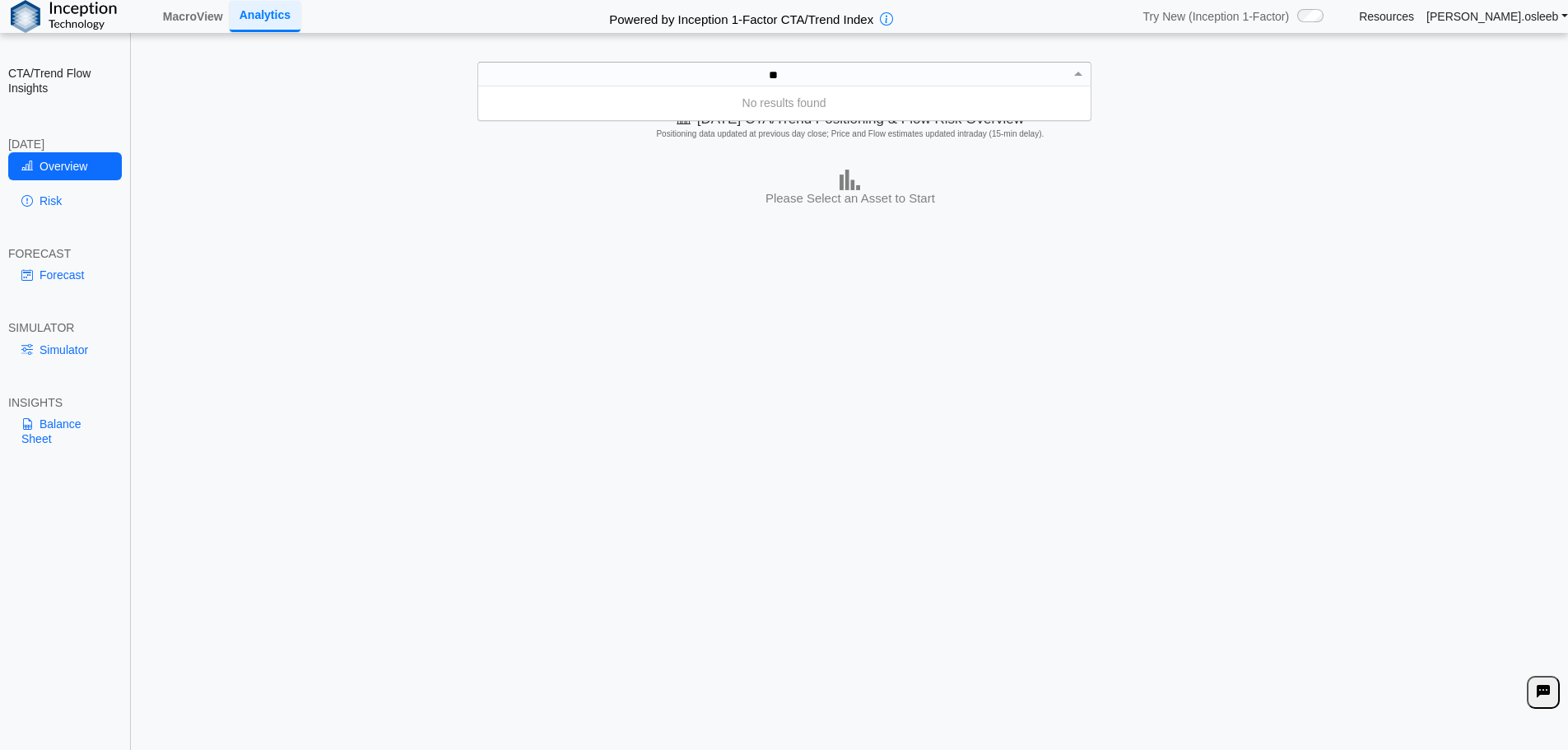
type input "*"
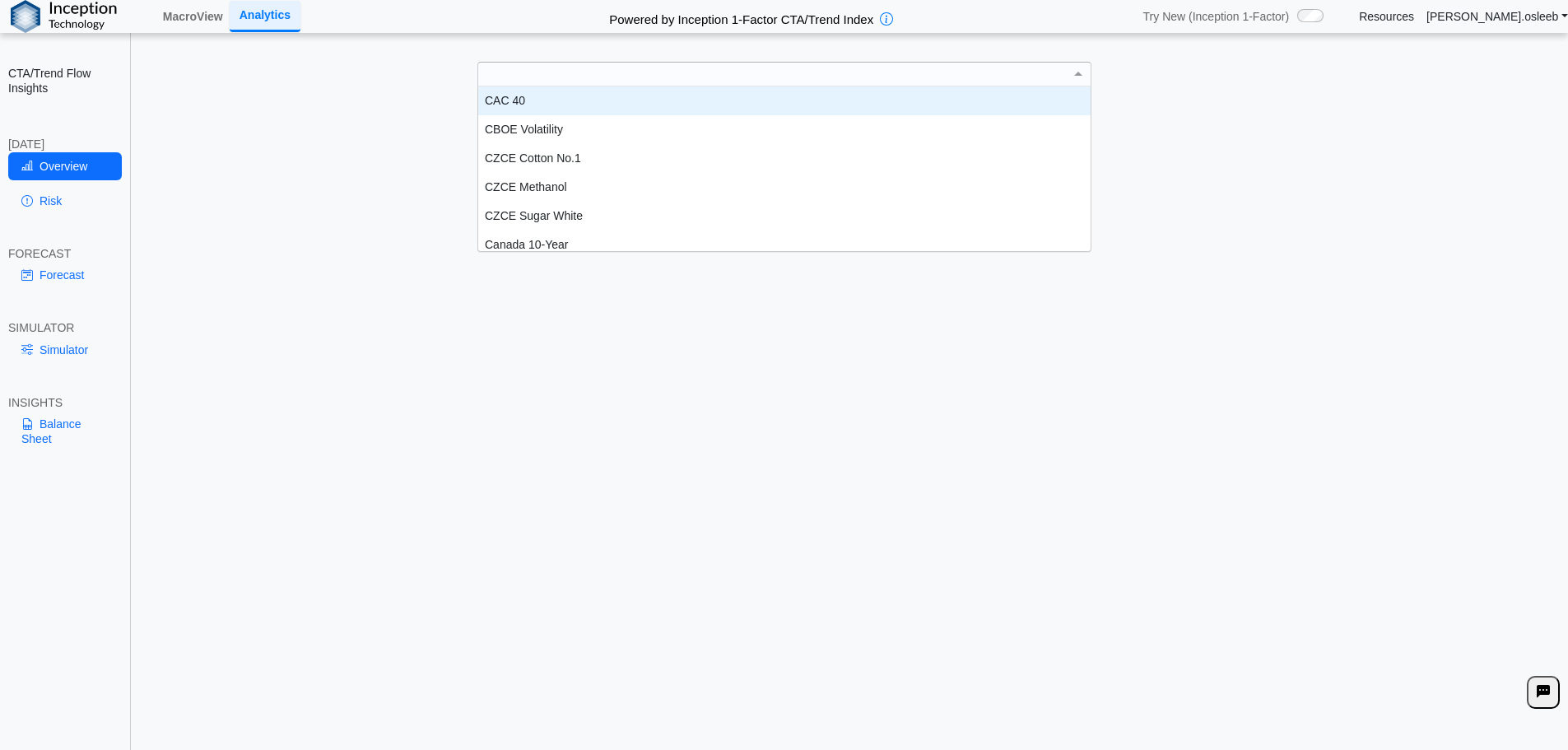
scroll to position [13, 13]
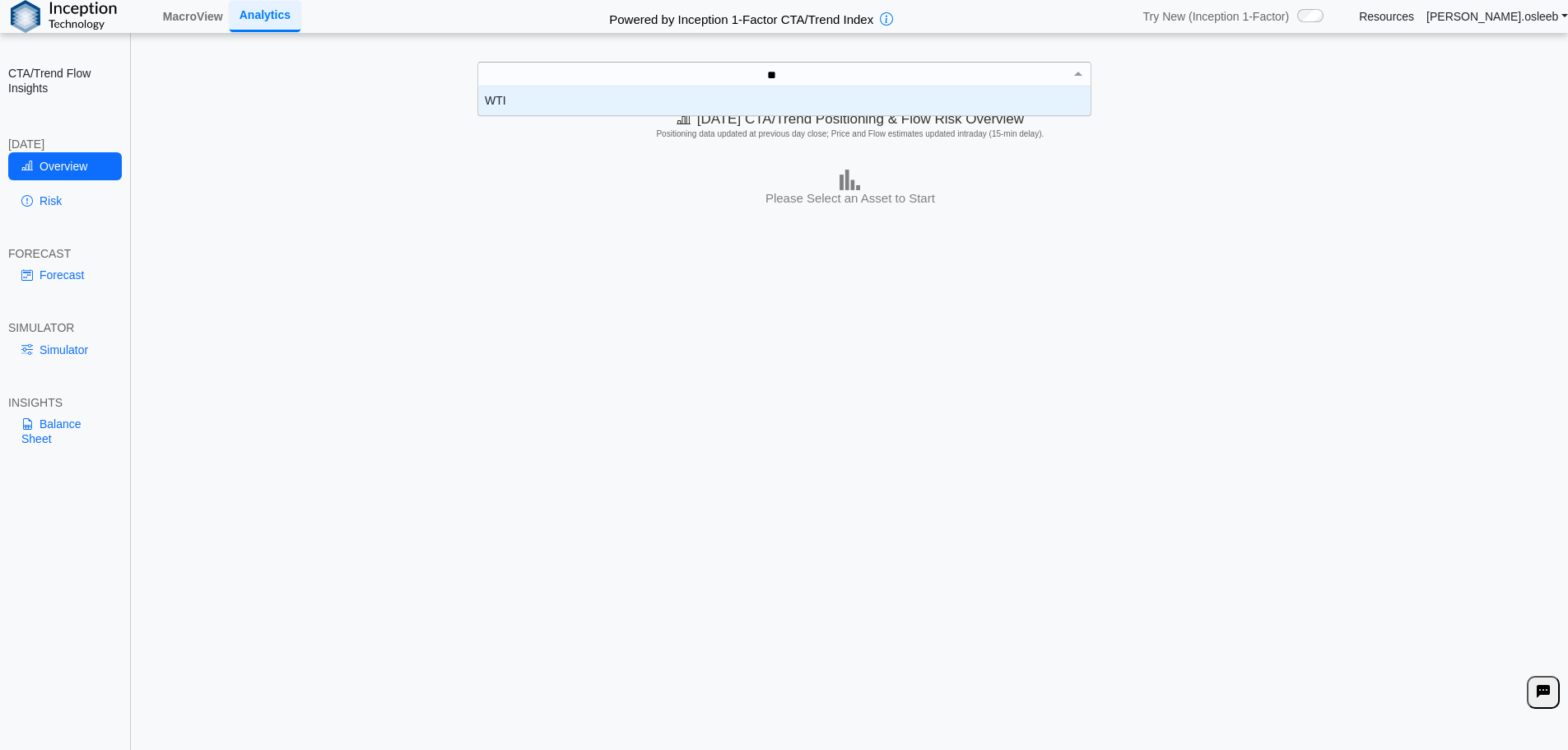
type input "***"
click at [526, 95] on div "WTI" at bounding box center [784, 101] width 612 height 29
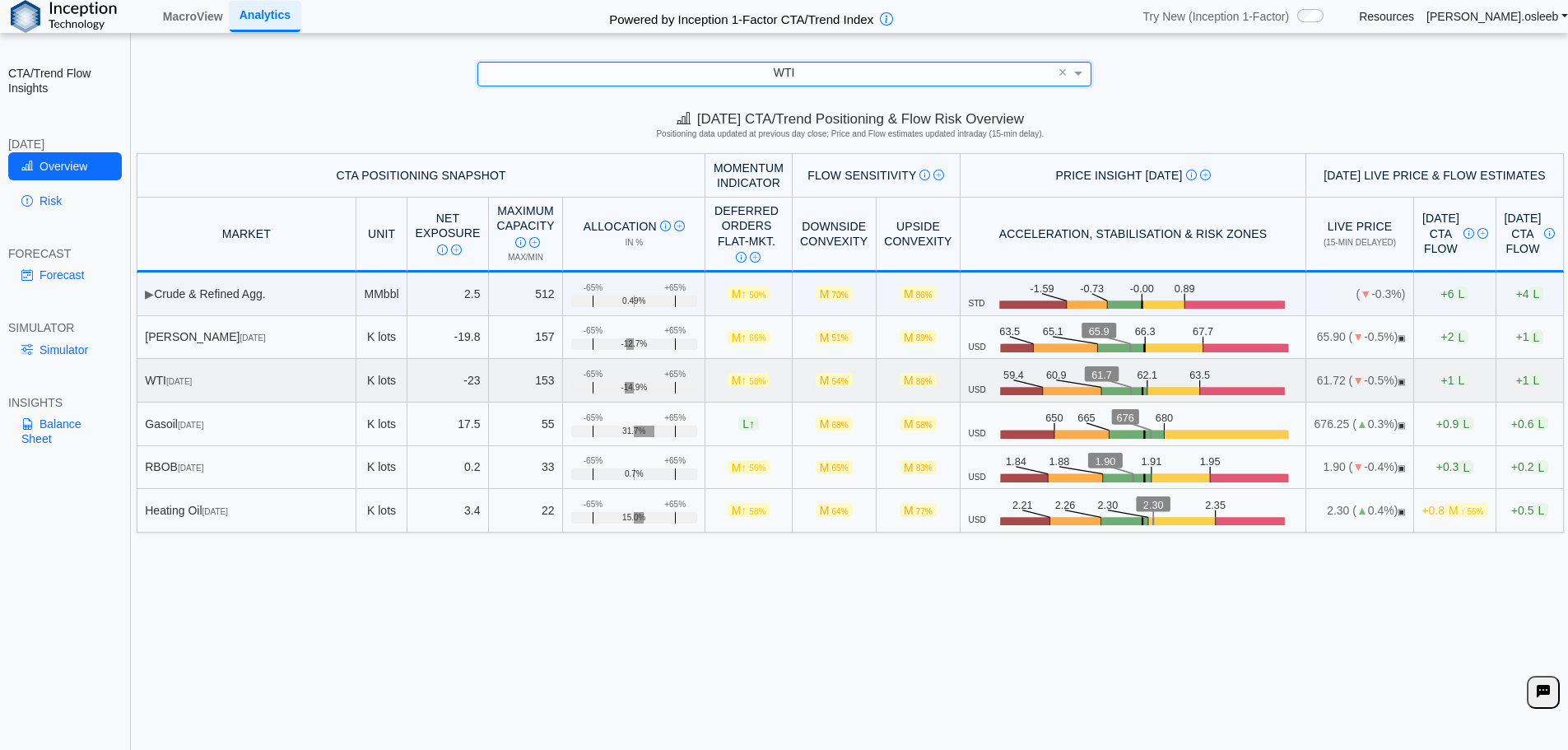
click at [1398, 385] on span "▣" at bounding box center [1401, 381] width 7 height 9
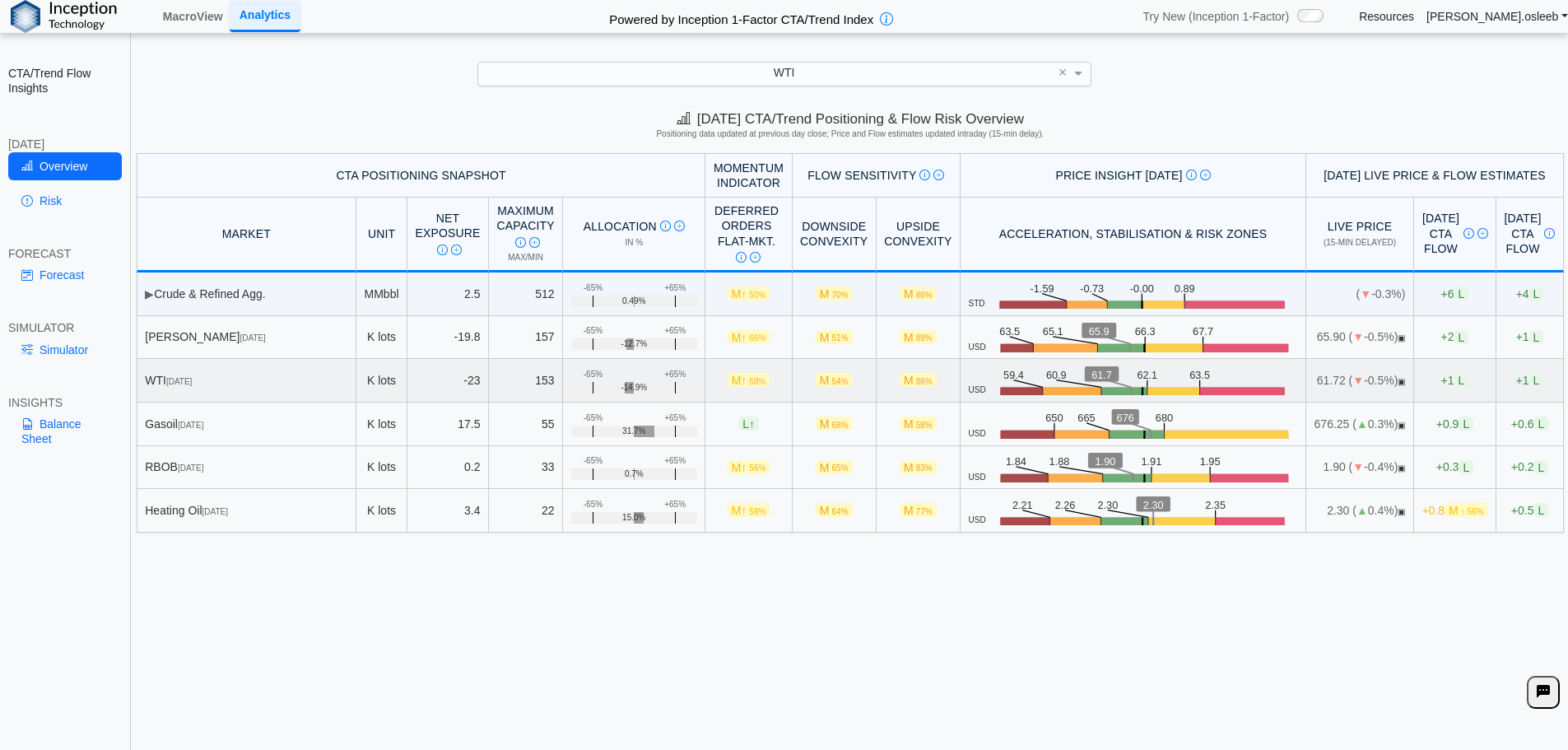
click at [1353, 382] on span "▼" at bounding box center [1358, 380] width 11 height 13
click at [1307, 380] on td "61.72 ( ▼ -0.5%) ▣" at bounding box center [1361, 380] width 108 height 43
click at [1398, 379] on span "▣" at bounding box center [1401, 381] width 7 height 9
click at [1398, 383] on span "▣" at bounding box center [1401, 381] width 7 height 9
click at [1307, 386] on td "61.72 ( ▼ -0.5%) ▣" at bounding box center [1361, 380] width 108 height 43
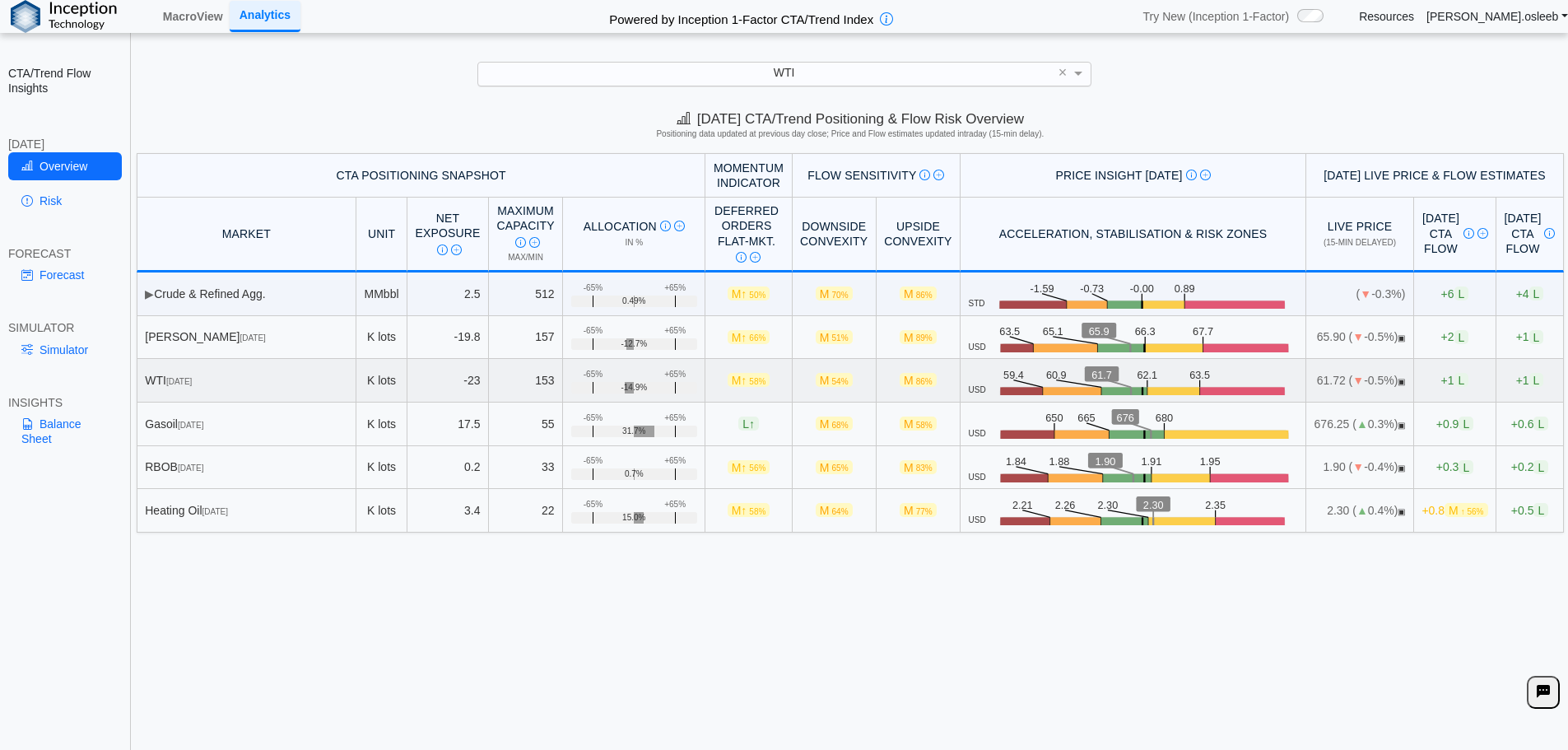
click at [1202, 390] on rect at bounding box center [1244, 394] width 86 height 14
click at [1442, 381] on span "+1 L" at bounding box center [1456, 380] width 28 height 14
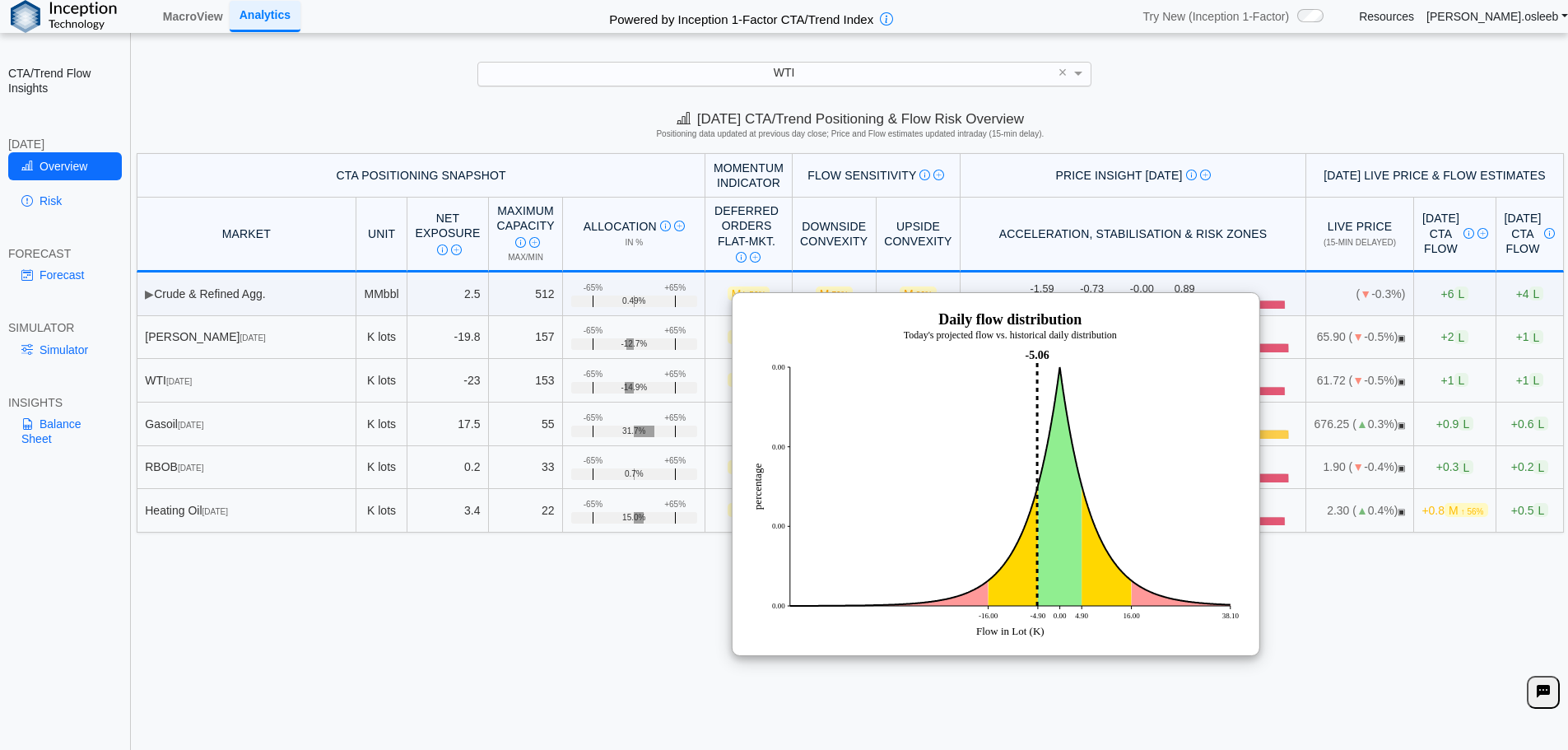
click at [1332, 586] on div "[DATE] CTA/Trend Positioning & Flow Risk Overview Positioning data updated at p…" at bounding box center [850, 430] width 1436 height 653
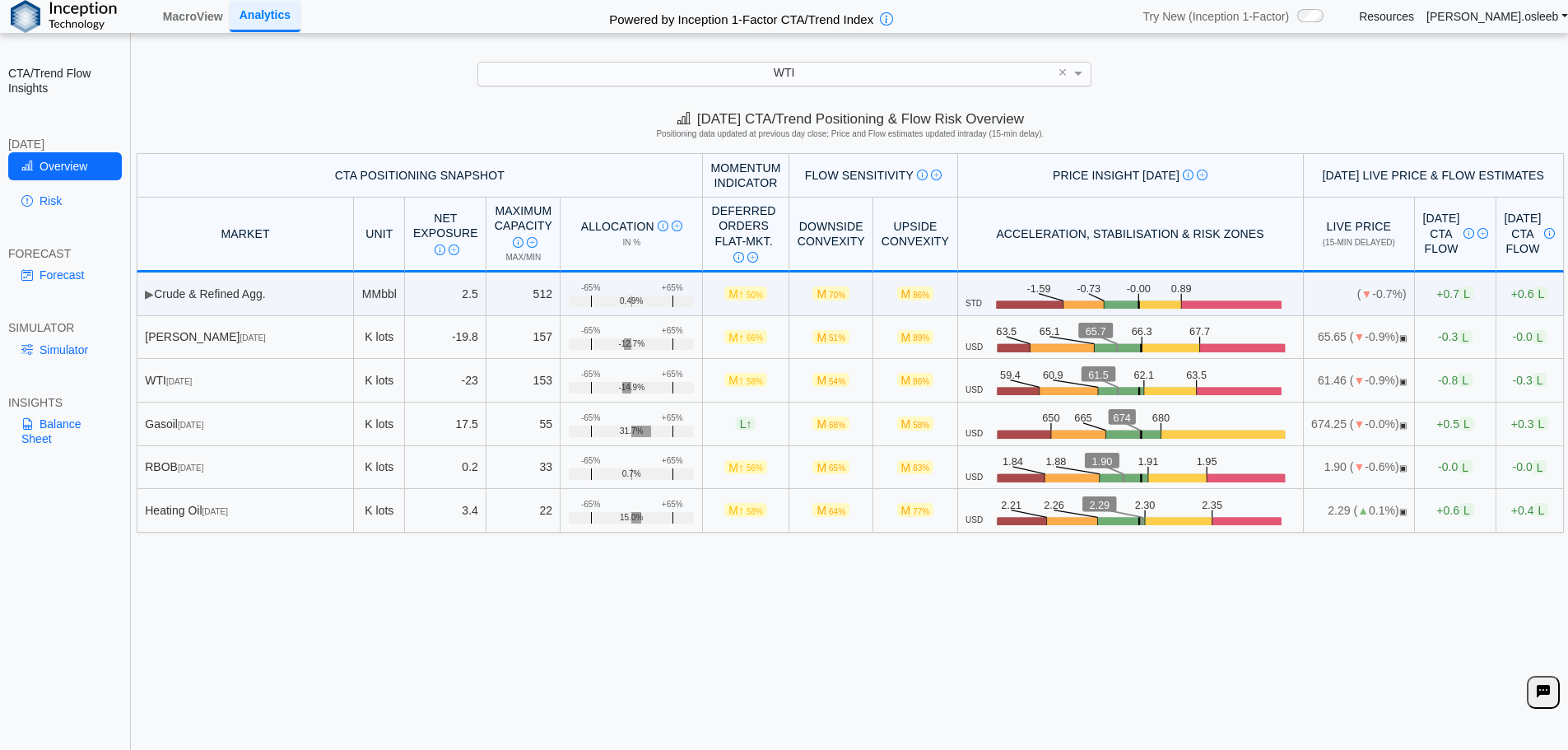
click at [131, 49] on div "**********" at bounding box center [784, 387] width 1568 height 776
click at [1363, 79] on div "WTI ×" at bounding box center [784, 73] width 1535 height 24
click at [1399, 385] on span "▣" at bounding box center [1403, 381] width 7 height 9
click at [1241, 381] on td "USD .zone-text { font-size: 22px; font-weight: 500; text-anchor: middle; } .pri…" at bounding box center [1131, 380] width 346 height 43
click at [1199, 390] on rect at bounding box center [1242, 394] width 86 height 14
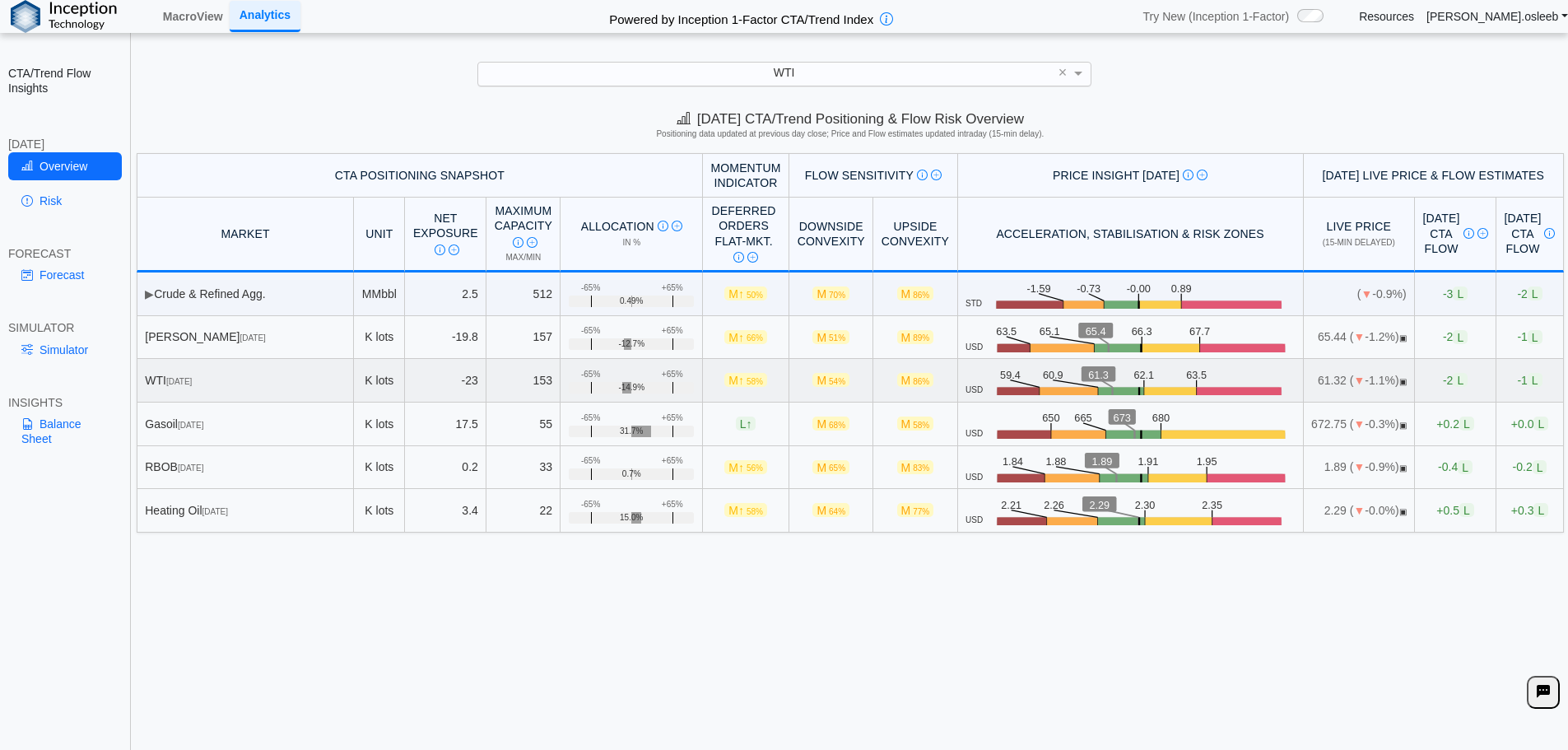
click at [1146, 393] on rect at bounding box center [1173, 394] width 54 height 14
click at [913, 383] on span "86%" at bounding box center [921, 381] width 17 height 9
click at [1399, 337] on span "▣" at bounding box center [1403, 338] width 7 height 9
click at [1354, 341] on span "▼" at bounding box center [1359, 336] width 11 height 13
click at [1304, 393] on td "61.32 ( ▼ -1.1%) ▣" at bounding box center [1360, 380] width 112 height 43
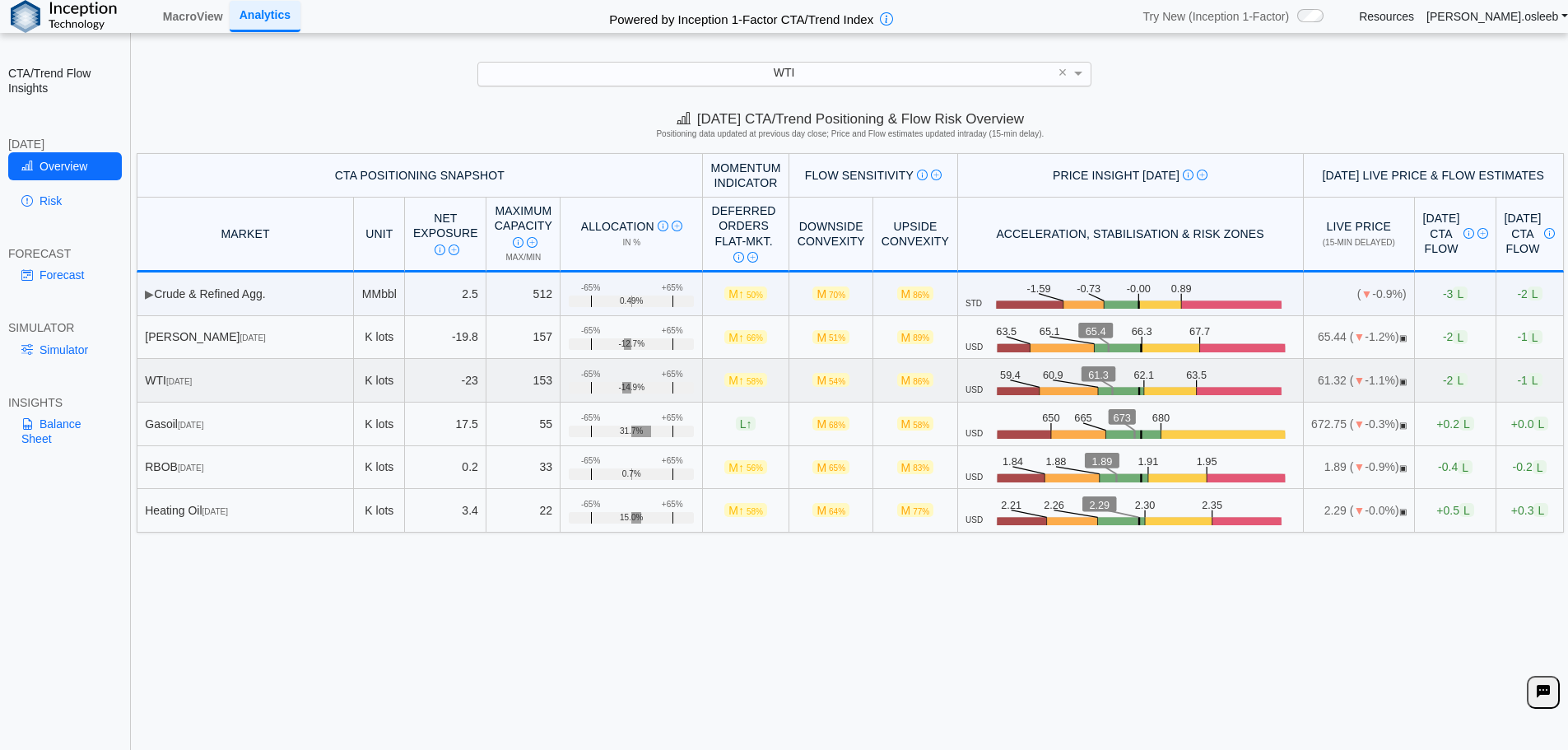
click at [1528, 378] on span "L" at bounding box center [1535, 380] width 15 height 14
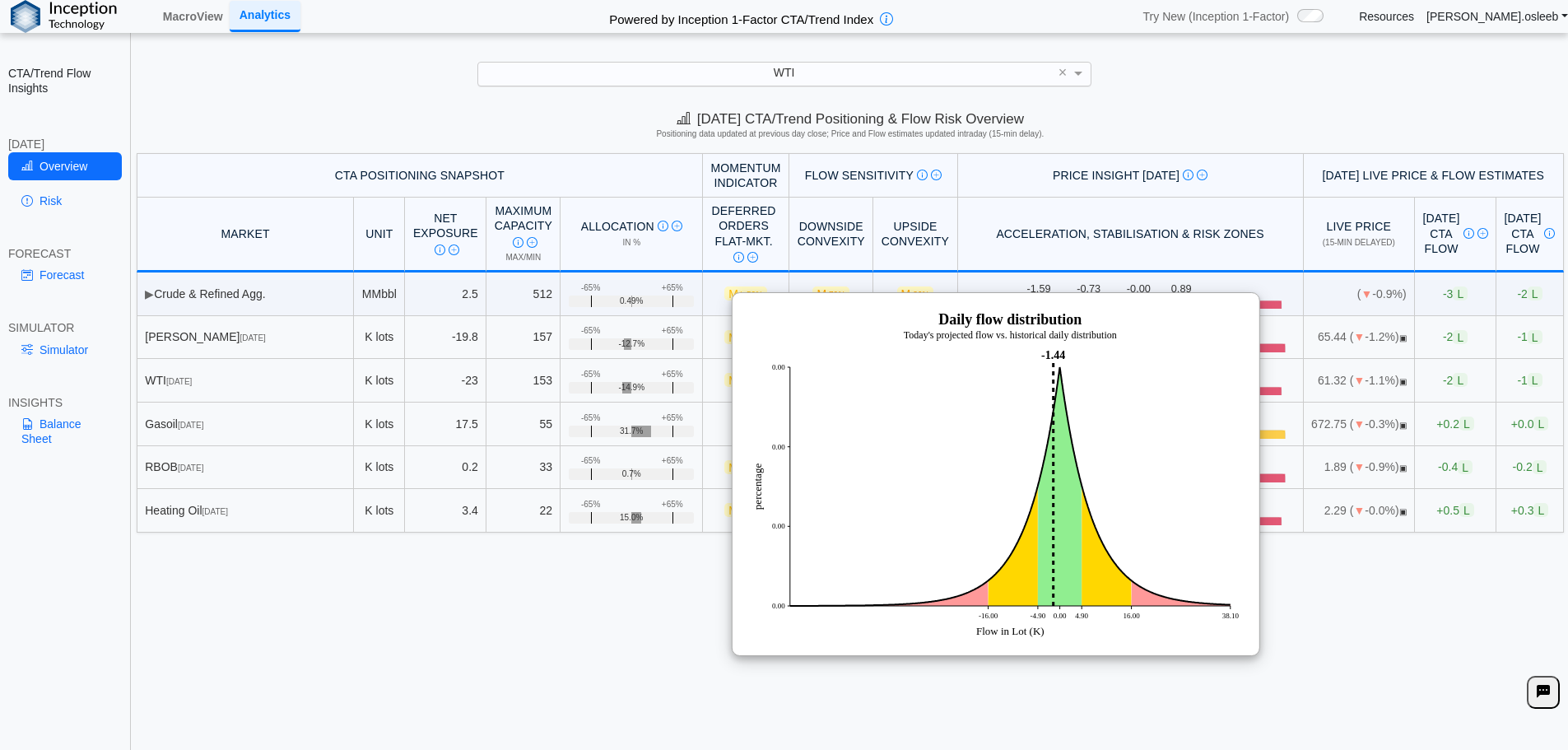
click at [1377, 608] on div "[DATE] CTA/Trend Positioning & Flow Risk Overview Positioning data updated at p…" at bounding box center [850, 430] width 1436 height 653
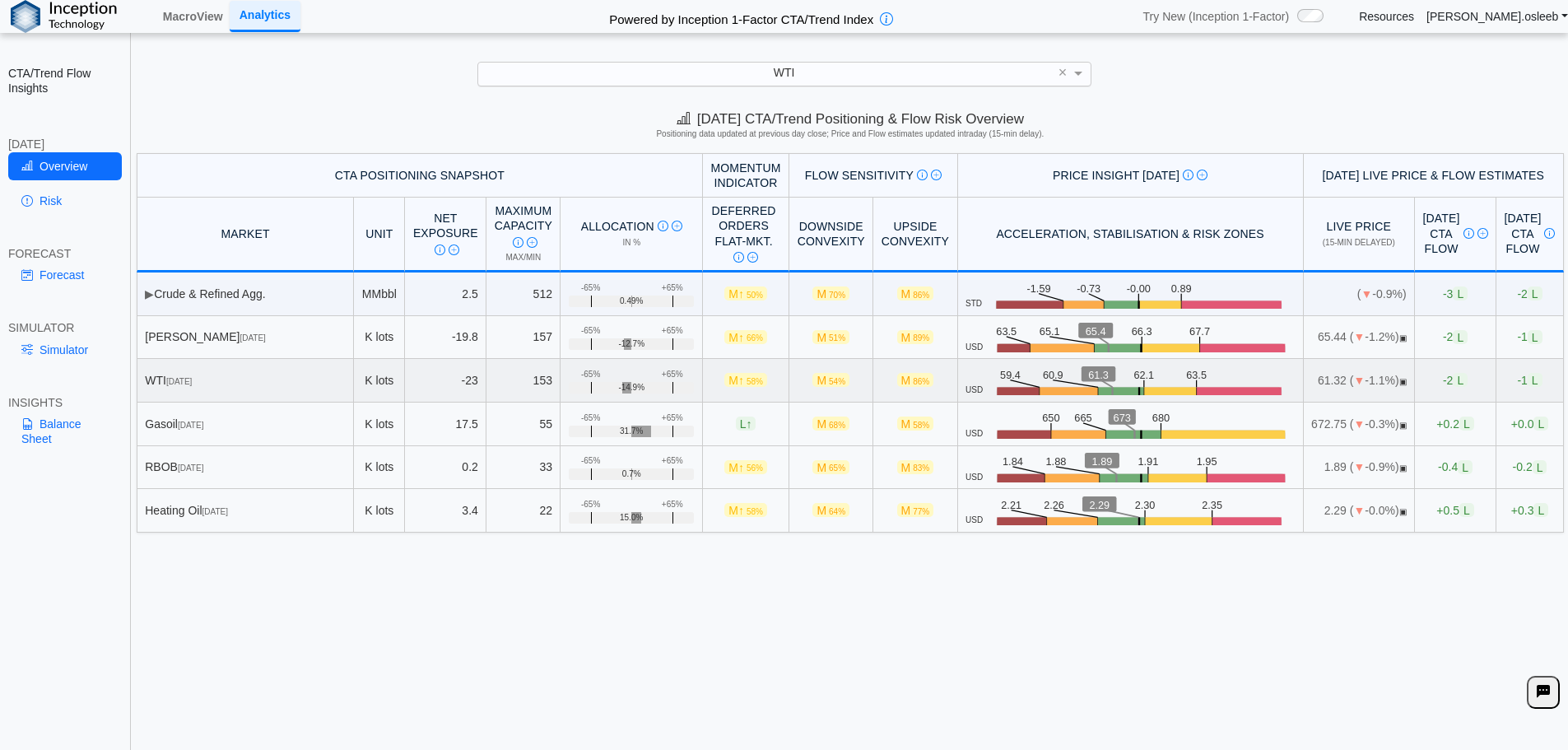
click at [1415, 374] on td "-2 L" at bounding box center [1456, 380] width 81 height 43
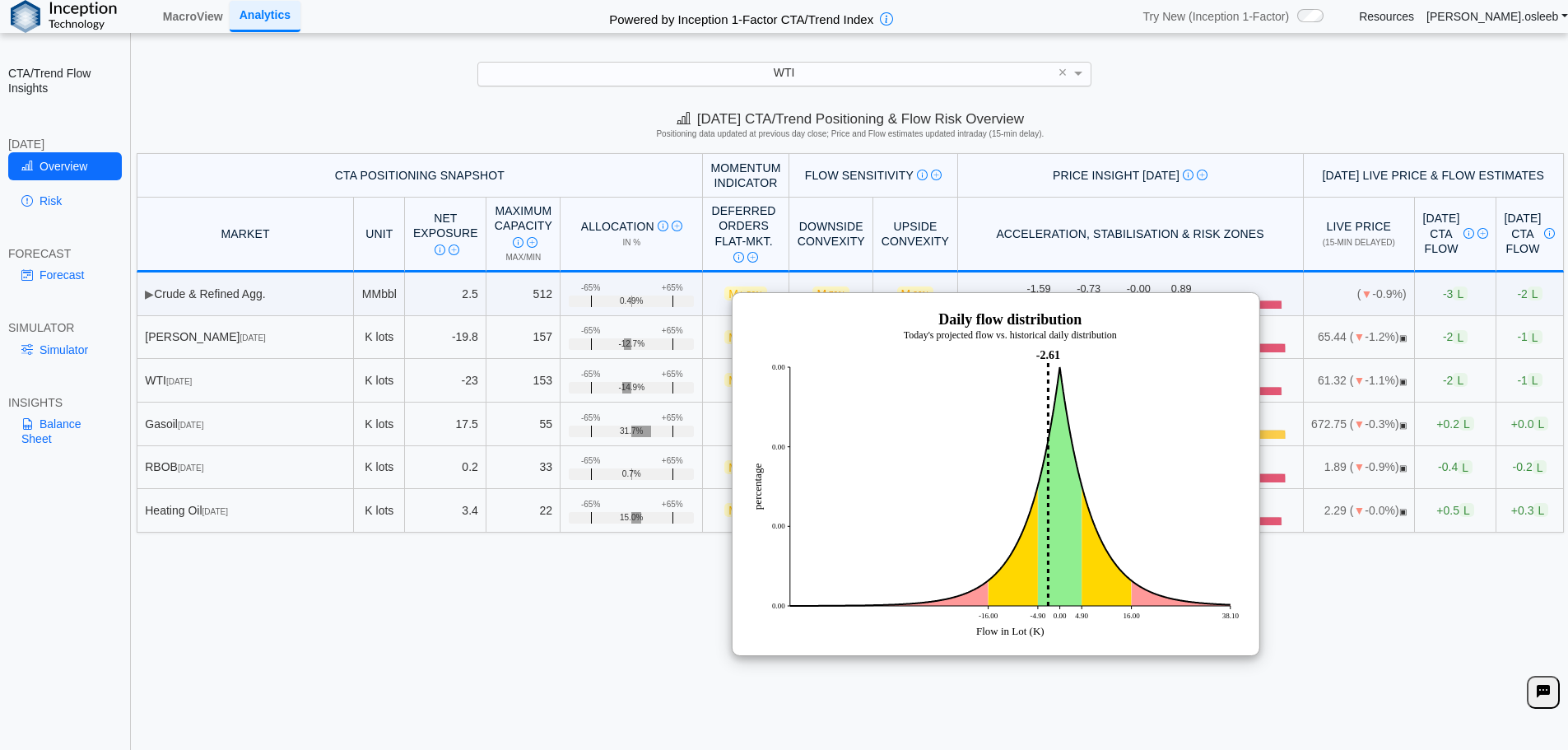
click at [440, 582] on div "[DATE] CTA/Trend Positioning & Flow Risk Overview Positioning data updated at p…" at bounding box center [850, 430] width 1436 height 653
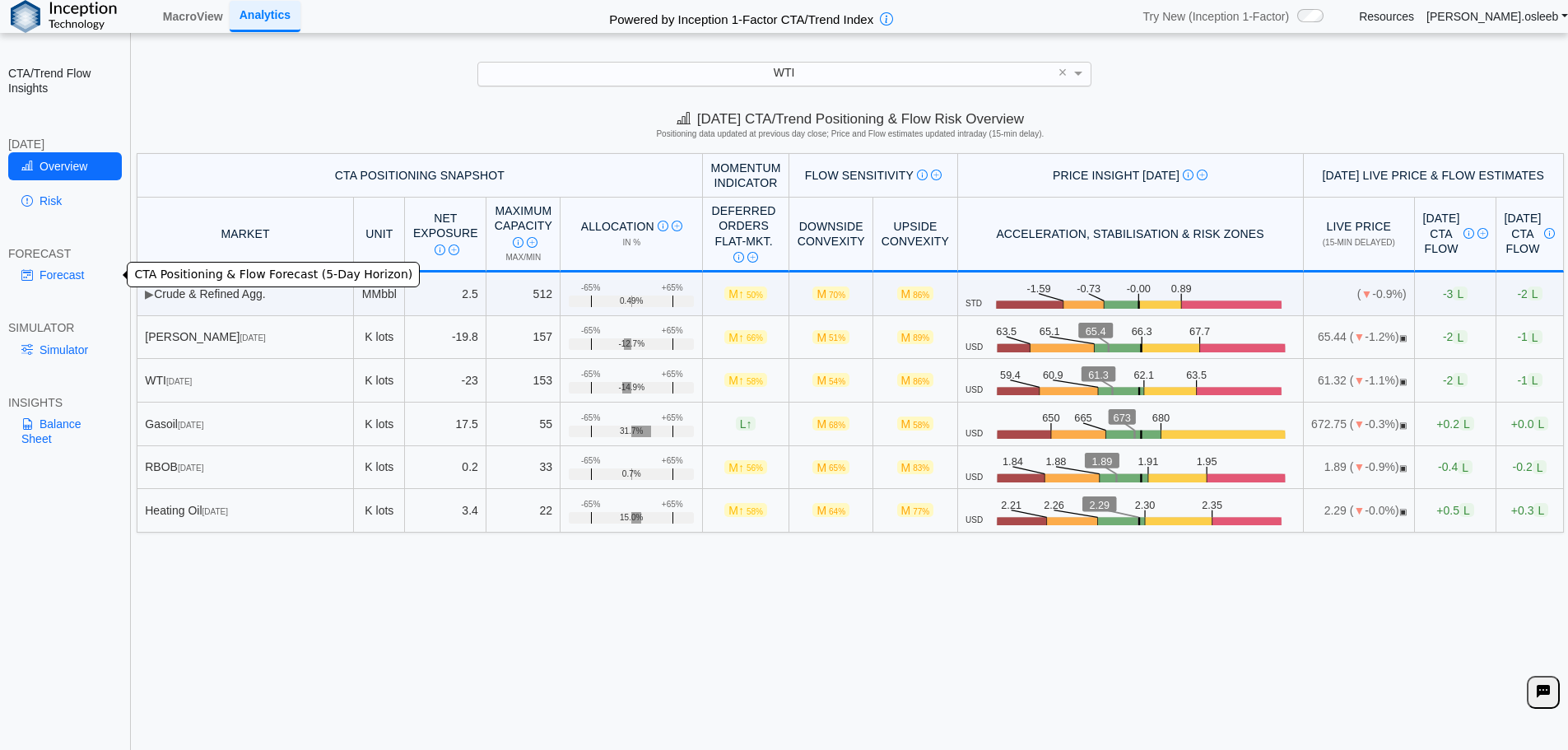
click at [68, 273] on link "Forecast" at bounding box center [64, 275] width 114 height 28
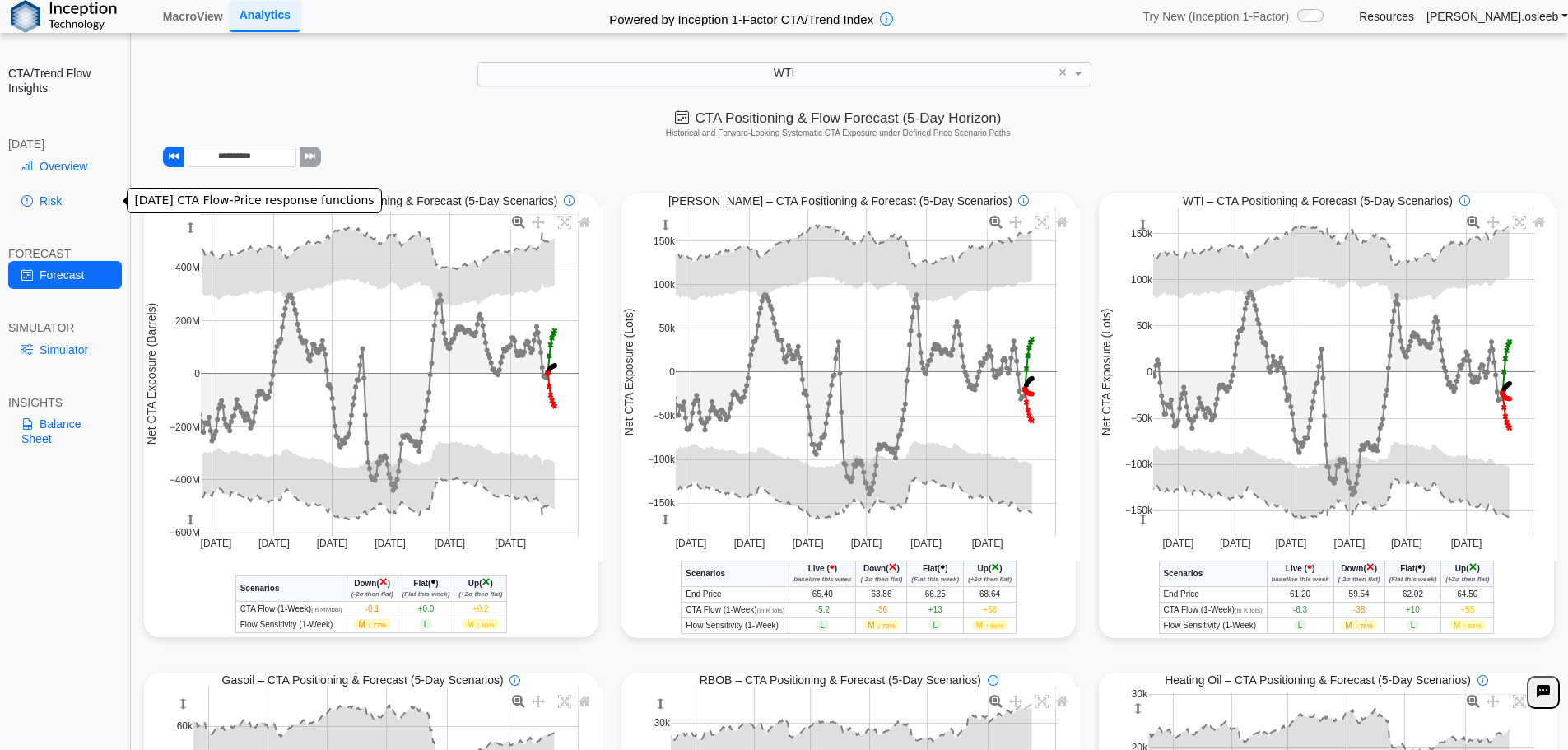
click at [71, 191] on link "Risk" at bounding box center [64, 201] width 114 height 28
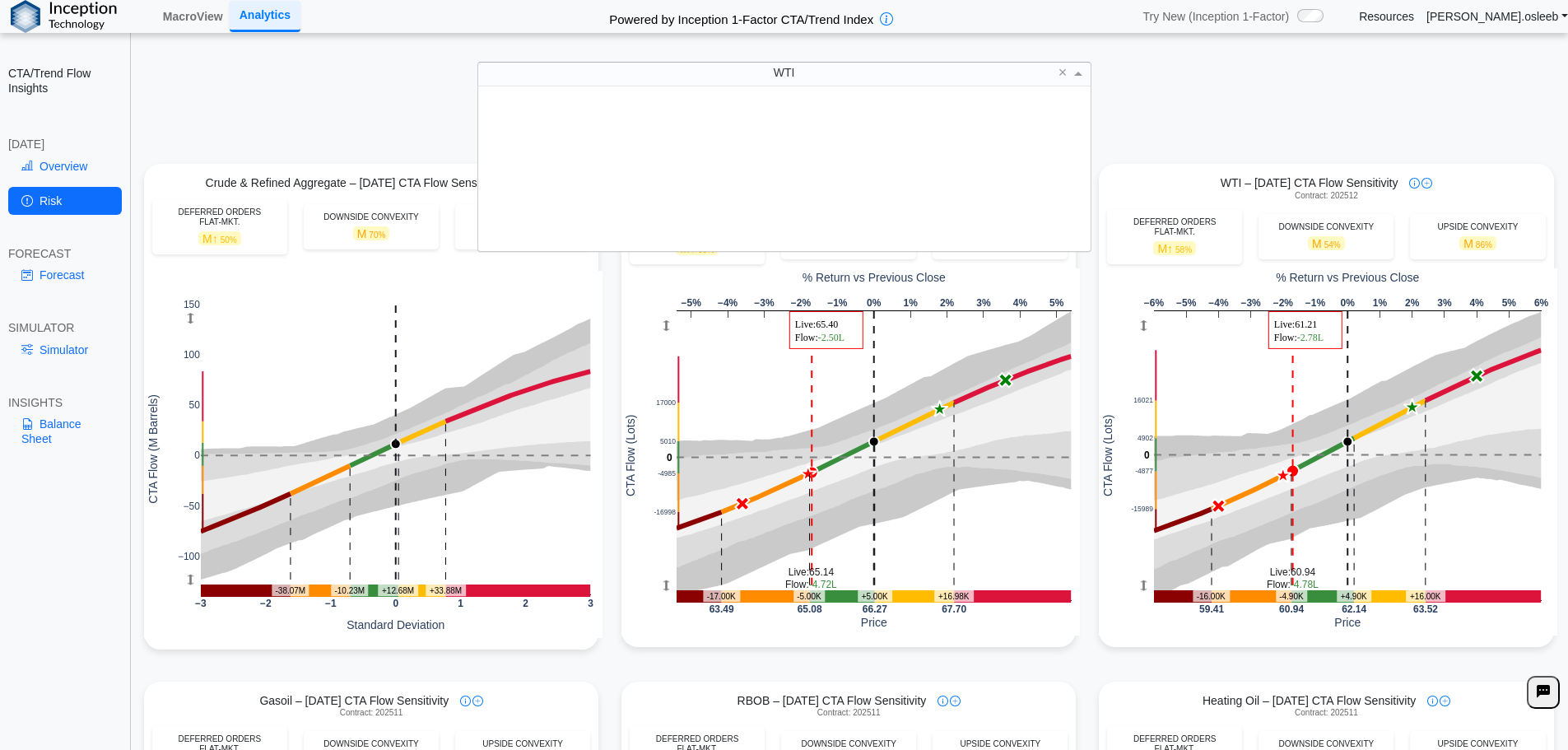
click at [843, 81] on div "WTI" at bounding box center [784, 73] width 612 height 22
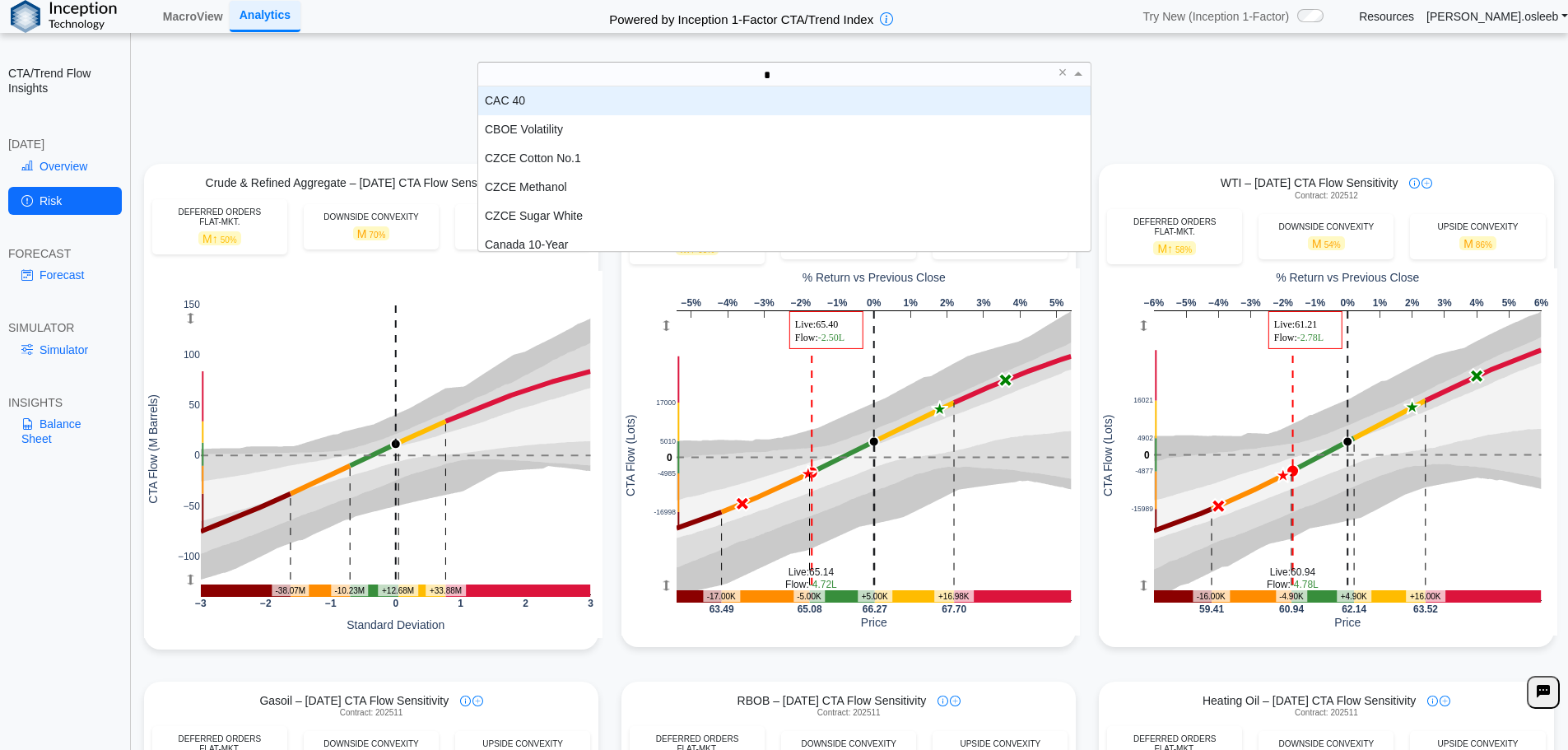
type input "**"
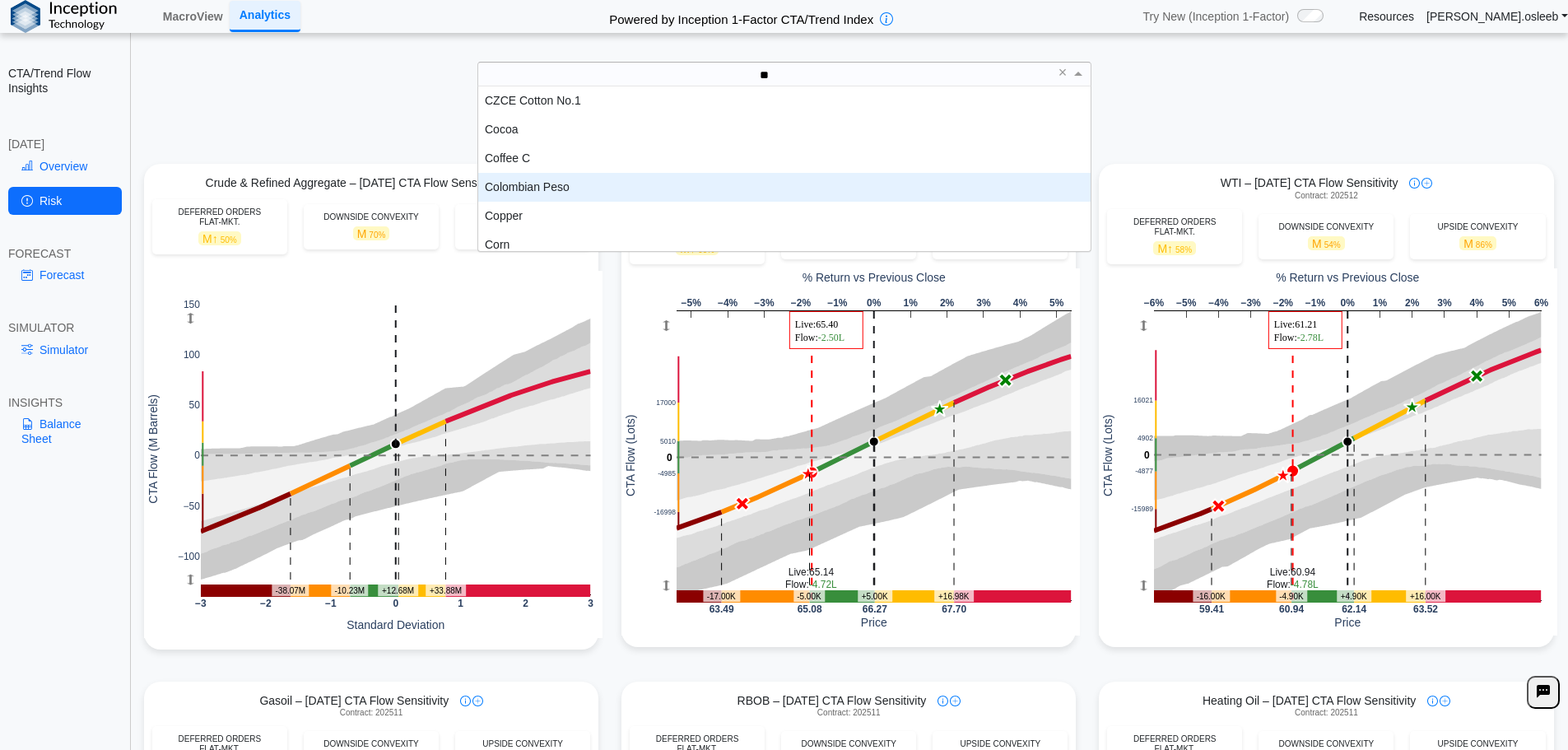
scroll to position [8, 0]
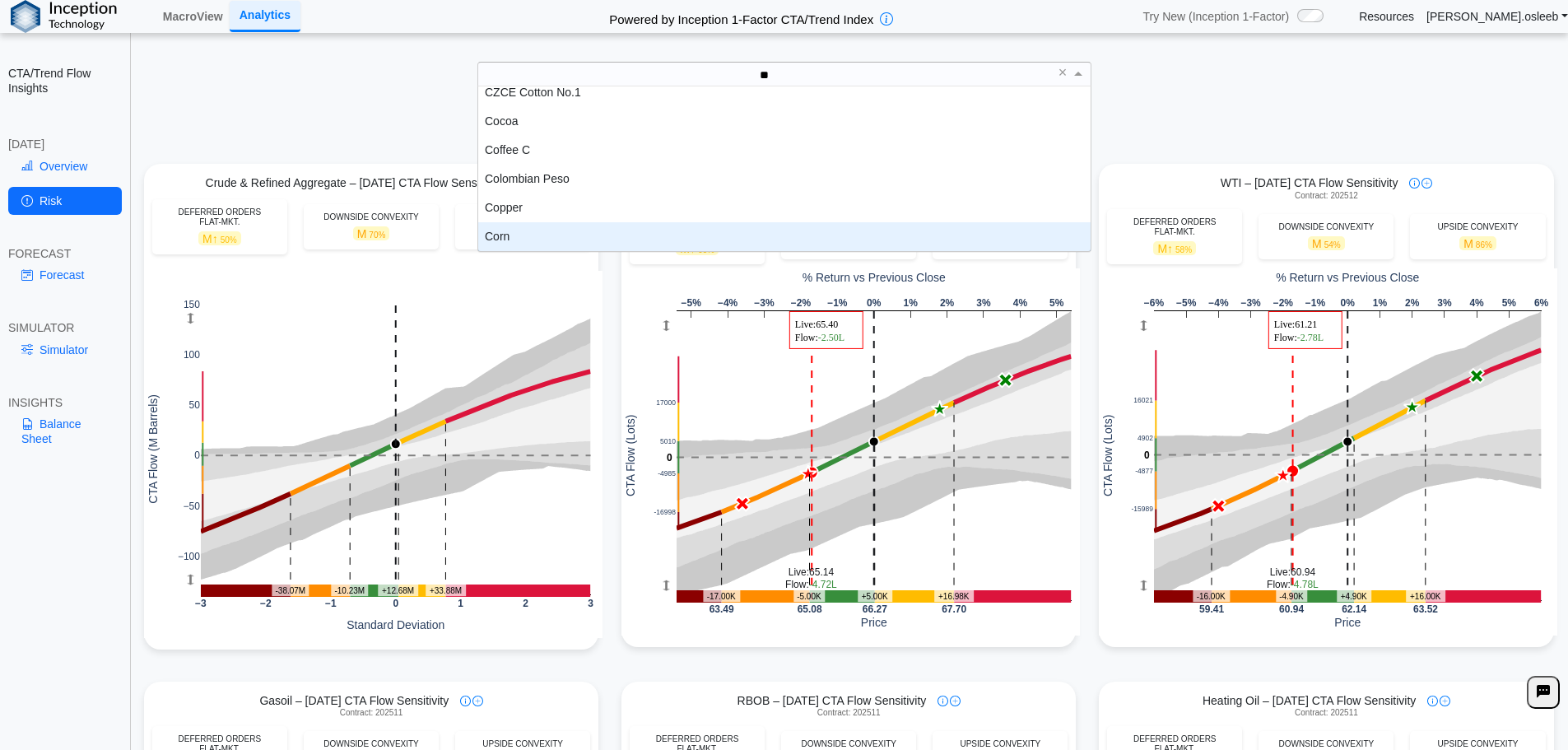
click at [554, 235] on div "Corn" at bounding box center [784, 236] width 612 height 29
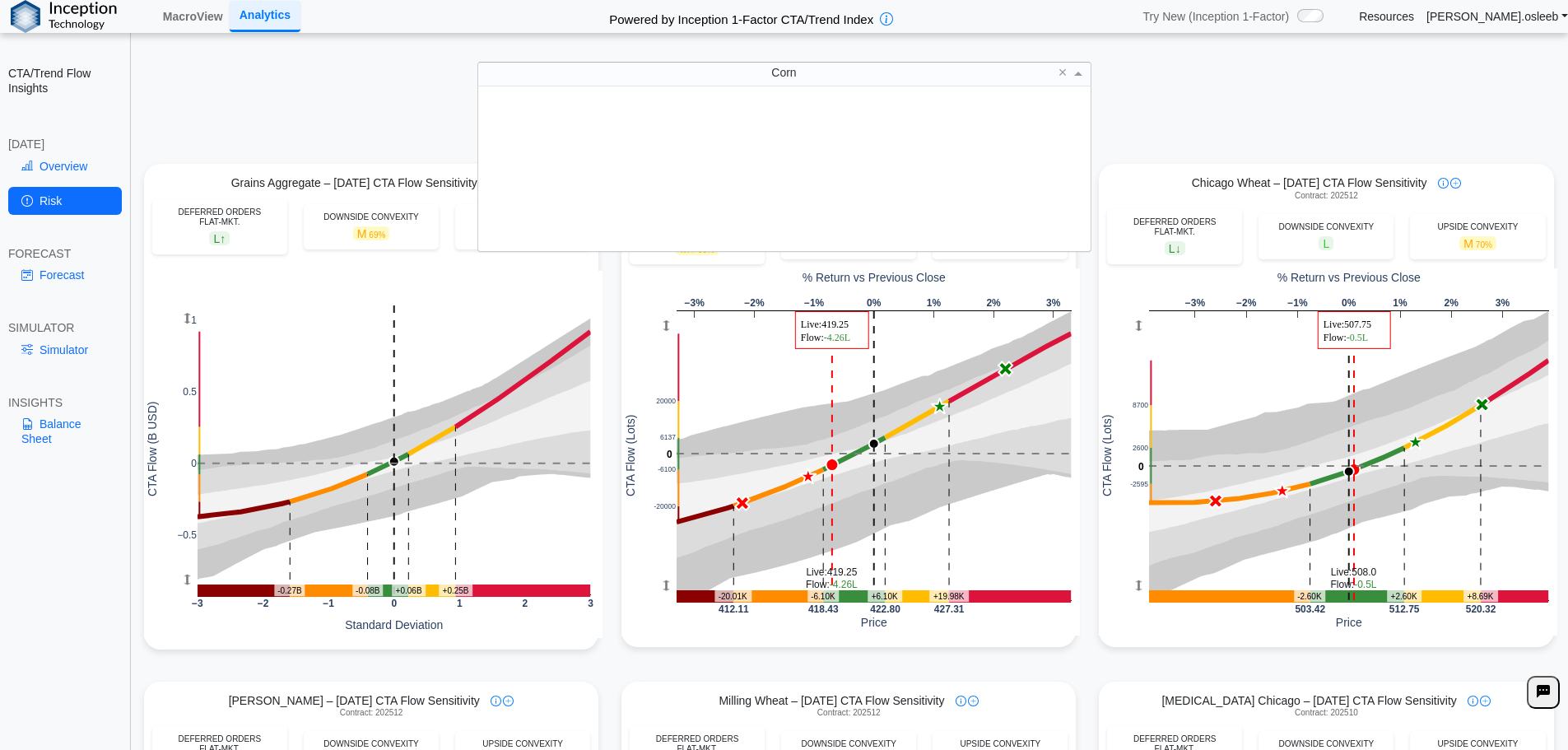
scroll to position [153, 600]
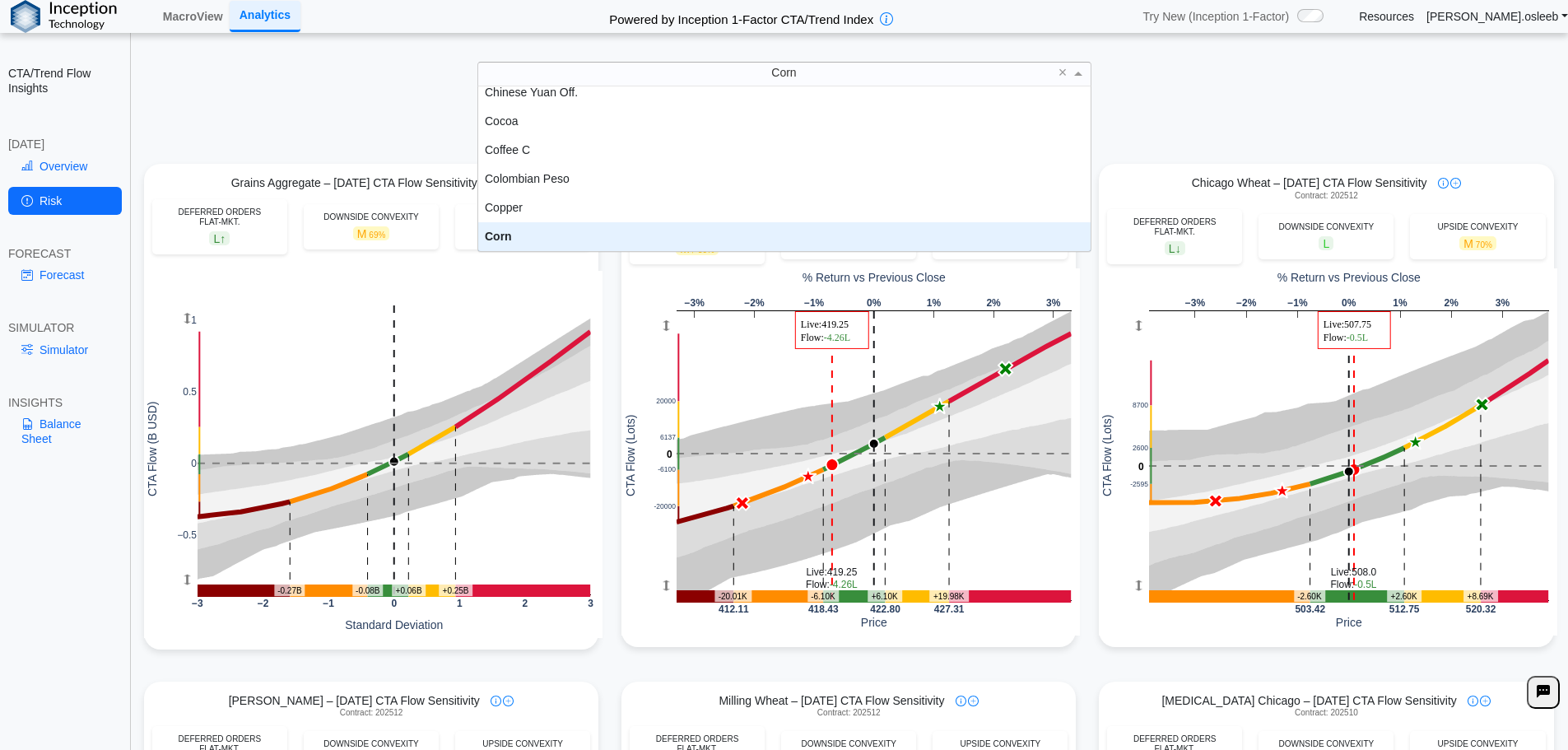
click at [1255, 109] on div "[DATE] CTA Flow-Price response functions CTA Expected Flow [DATE] Under Defined…" at bounding box center [850, 128] width 1436 height 50
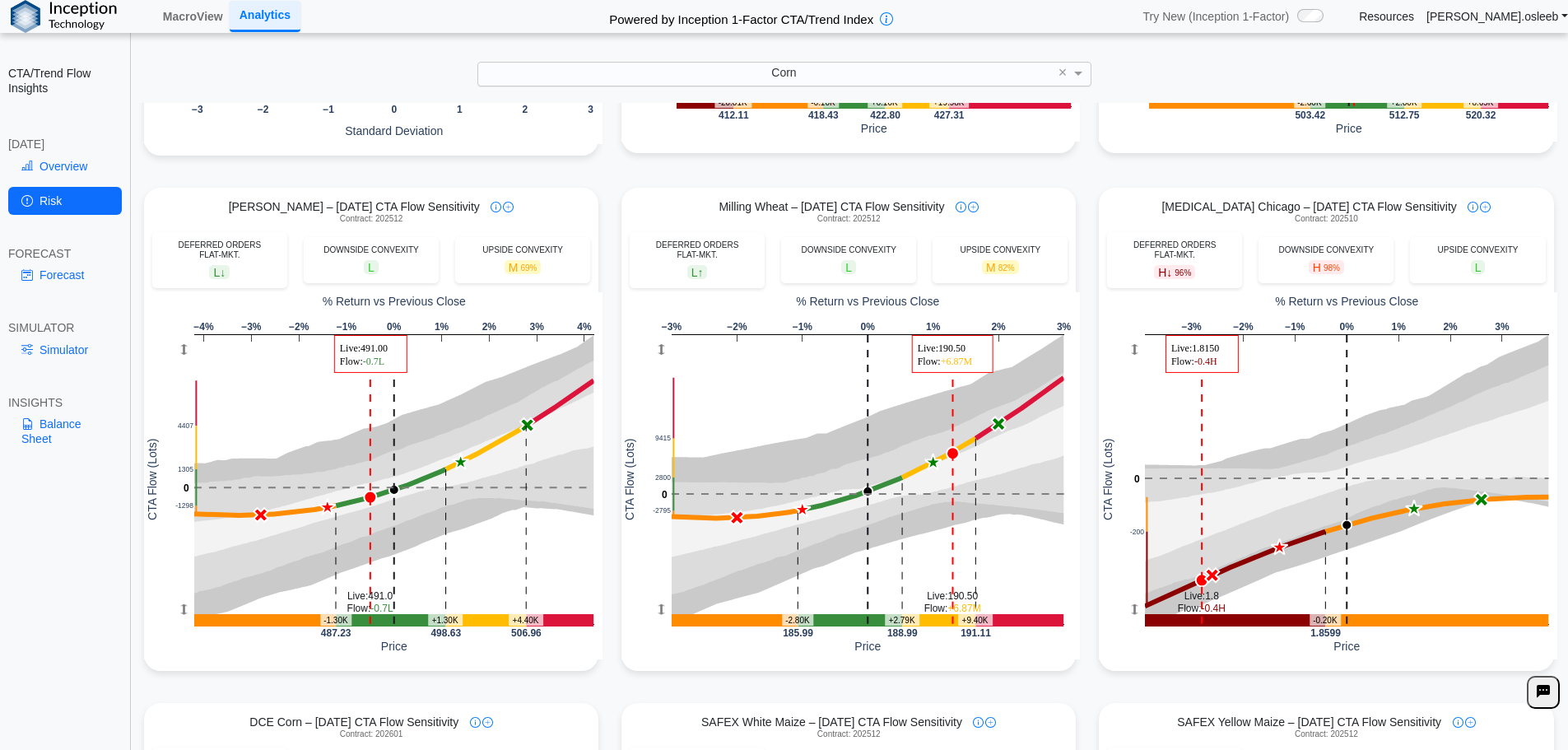
scroll to position [576, 0]
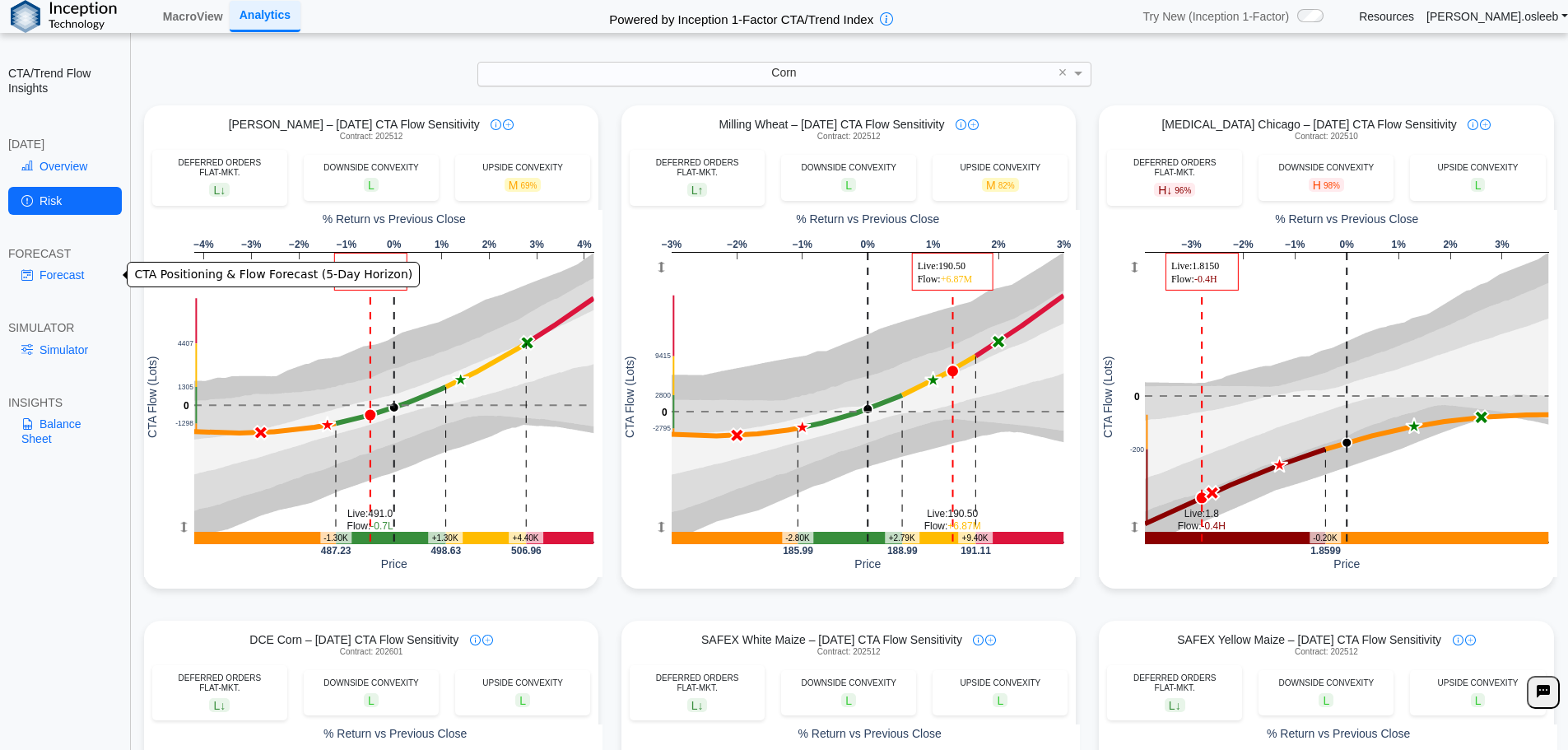
click at [46, 267] on link "Forecast" at bounding box center [64, 275] width 114 height 28
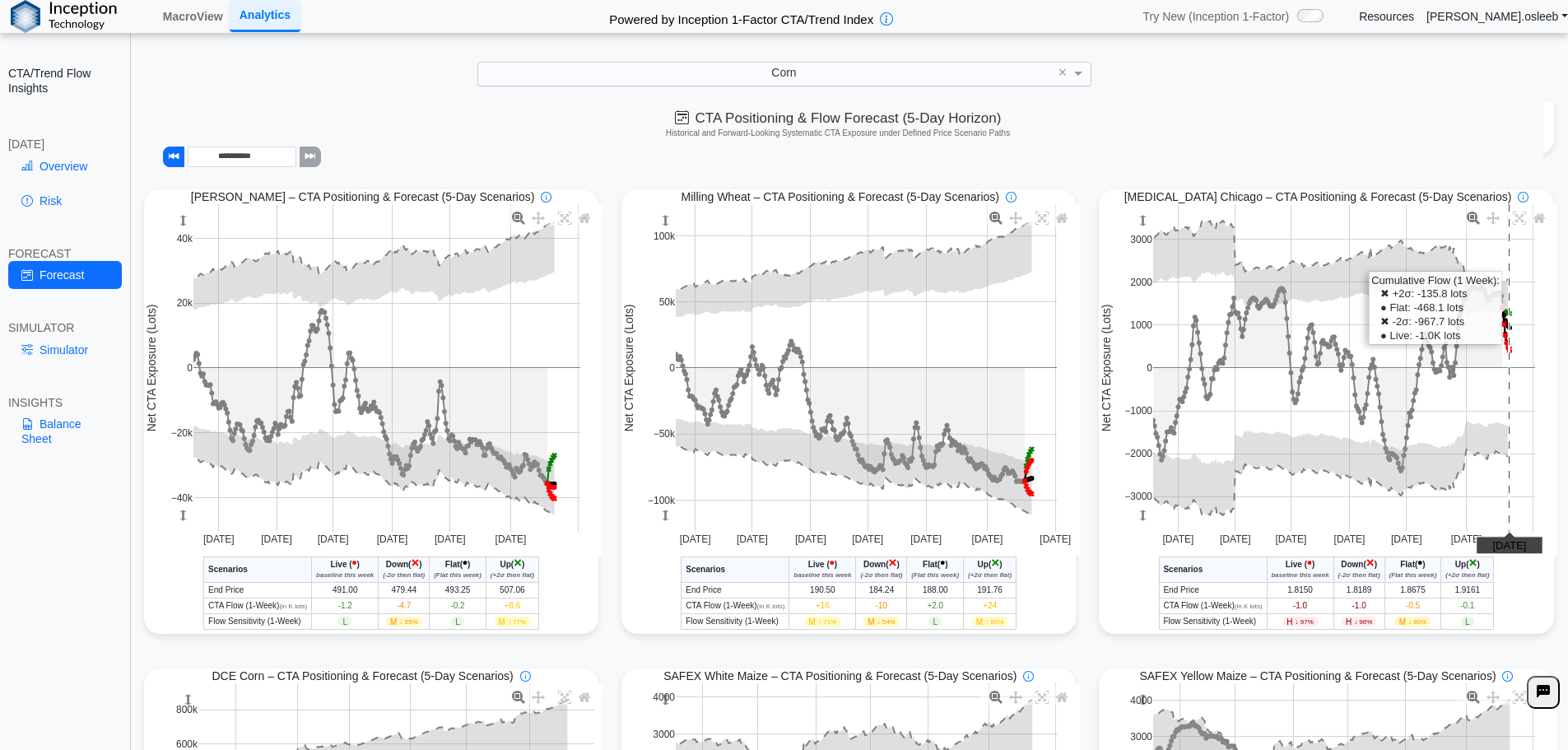
scroll to position [401, 0]
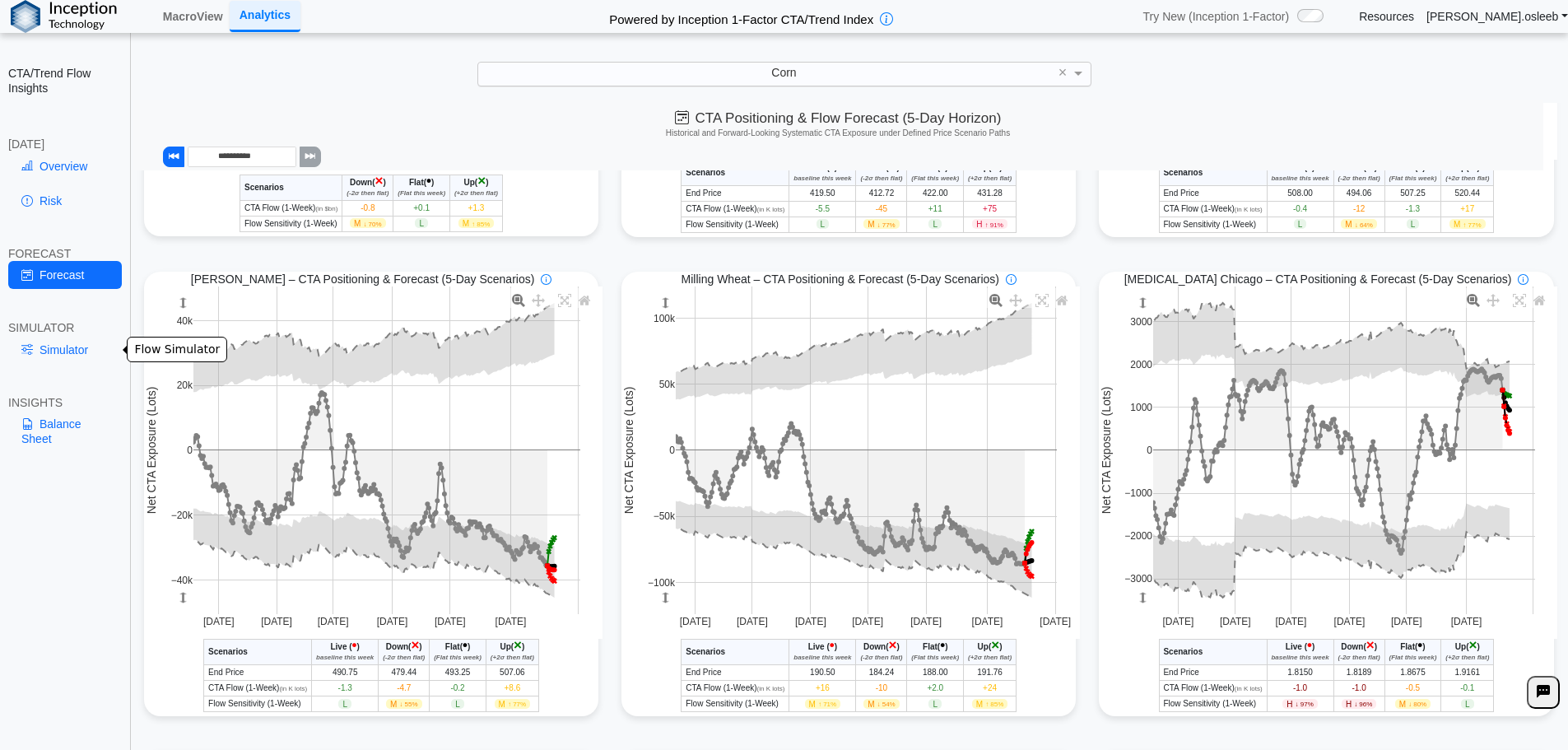
click at [38, 350] on link "Simulator" at bounding box center [64, 350] width 114 height 28
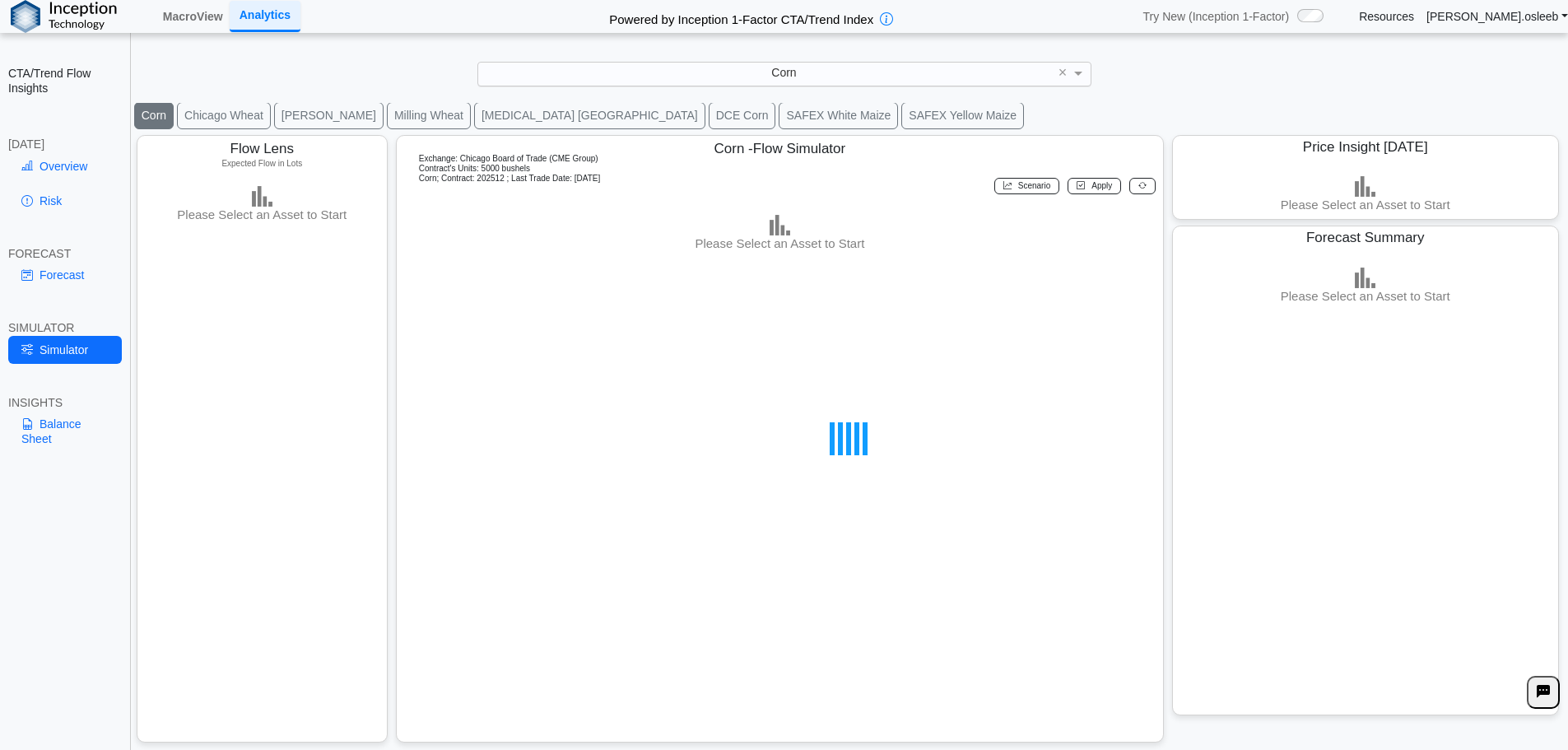
click at [837, 81] on div "Corn" at bounding box center [784, 73] width 612 height 22
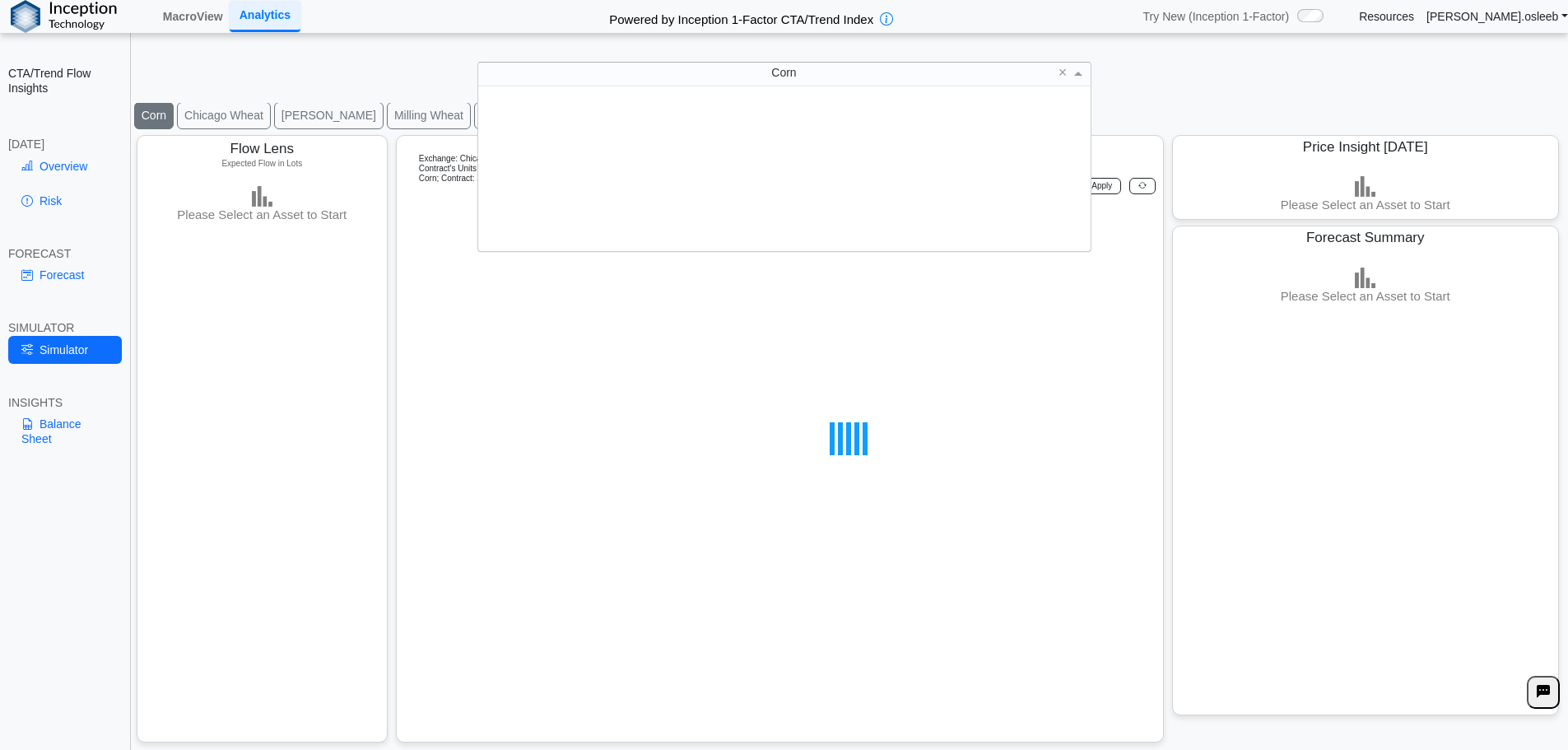
scroll to position [153, 600]
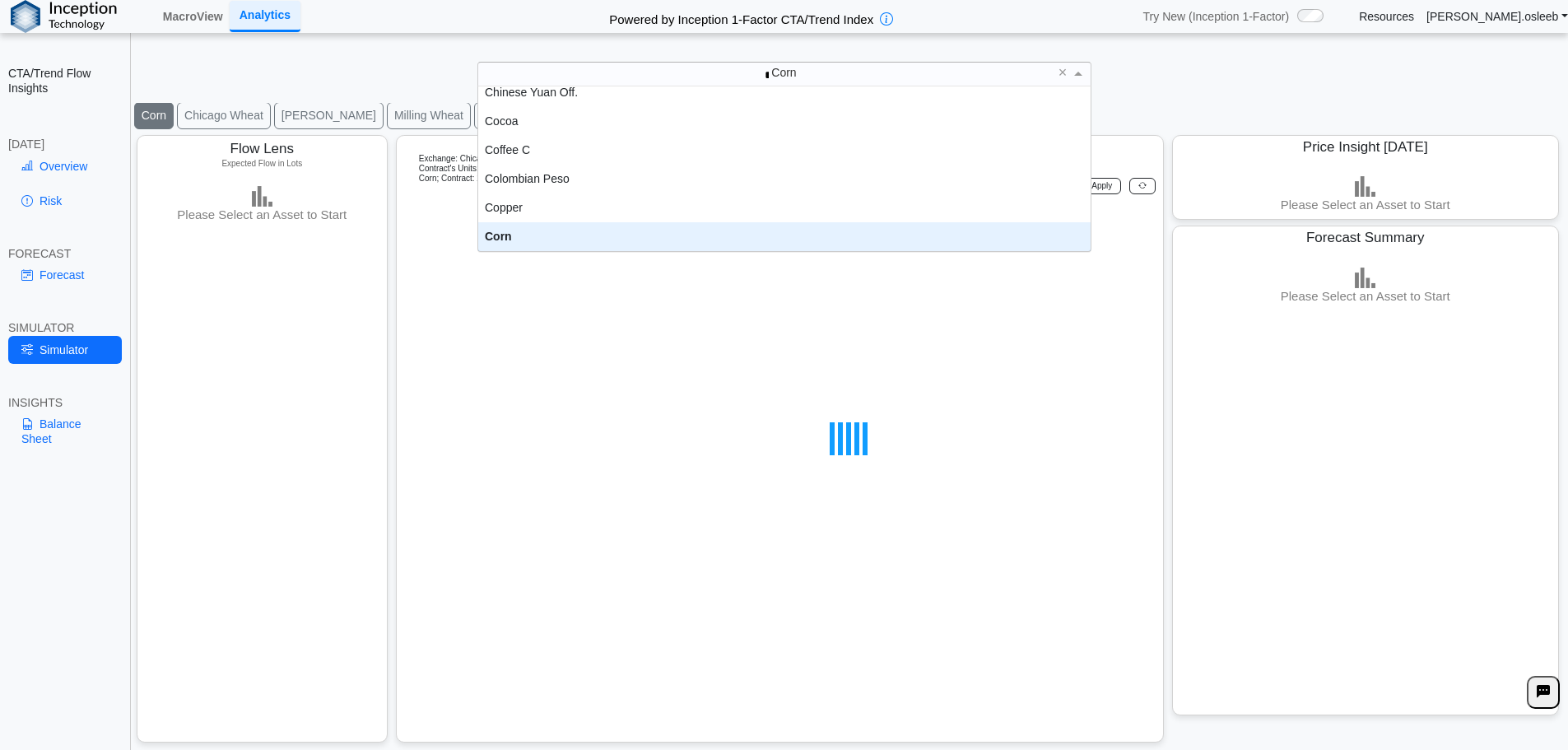
type input "**"
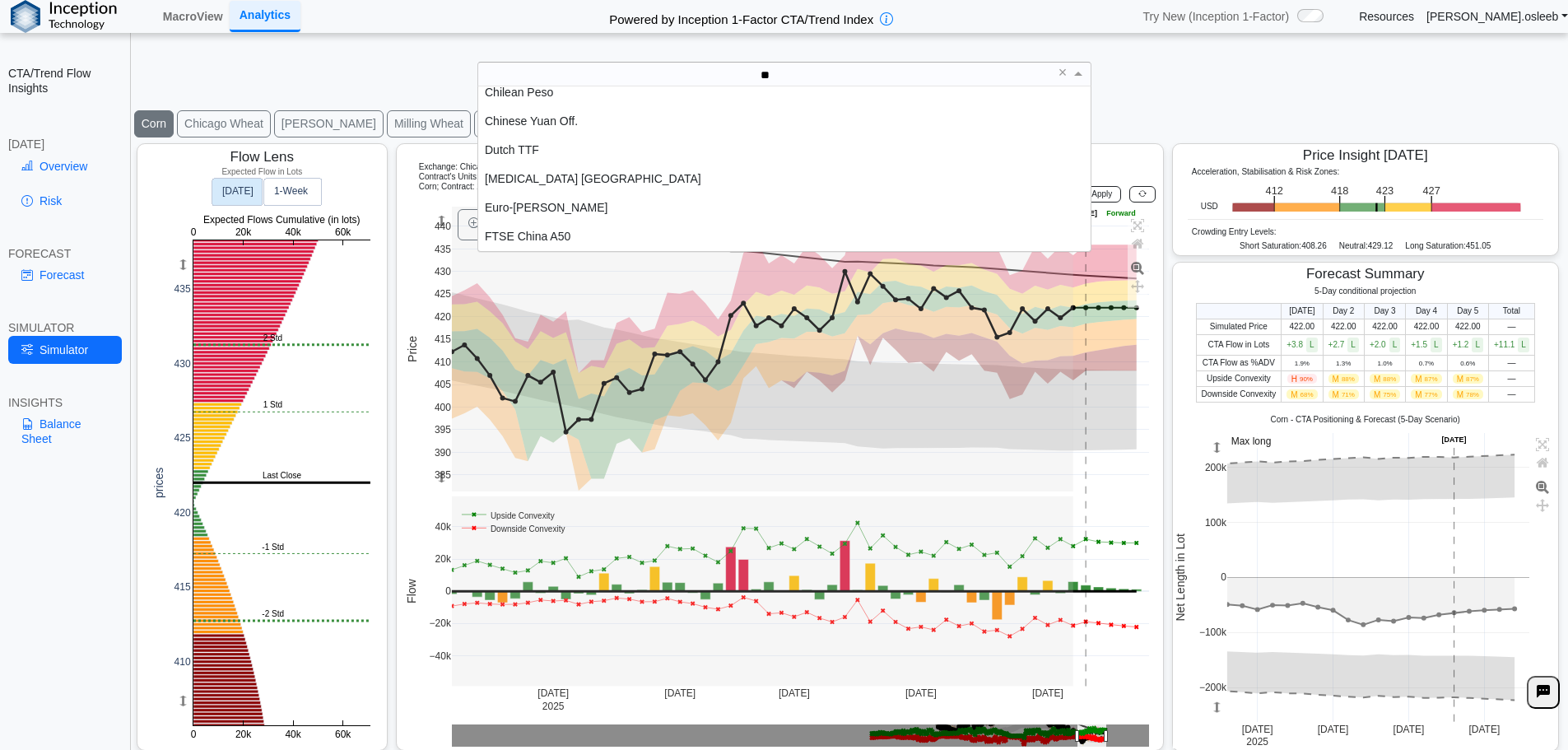
scroll to position [28, 0]
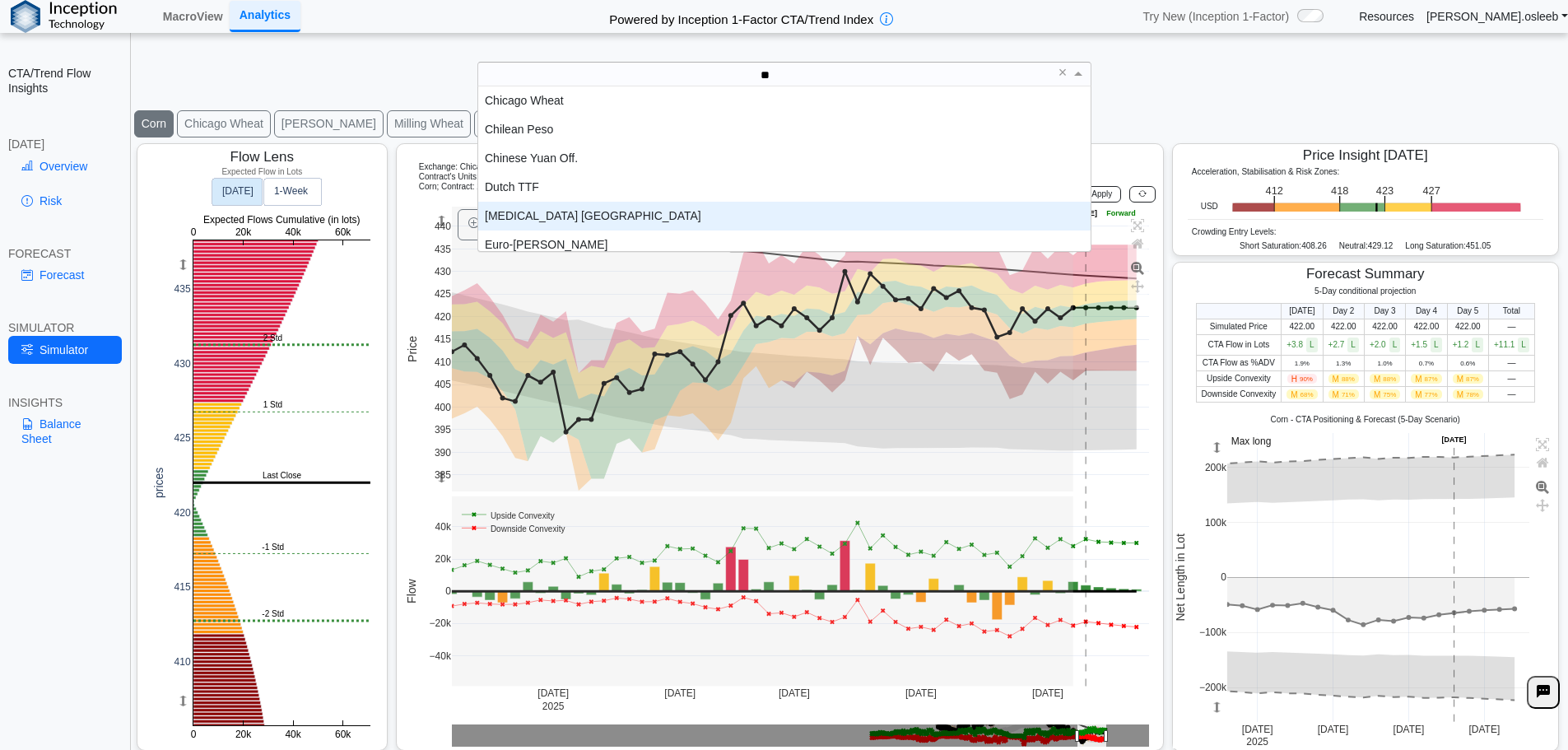
click at [589, 208] on div "[MEDICAL_DATA] [GEOGRAPHIC_DATA]" at bounding box center [784, 216] width 612 height 29
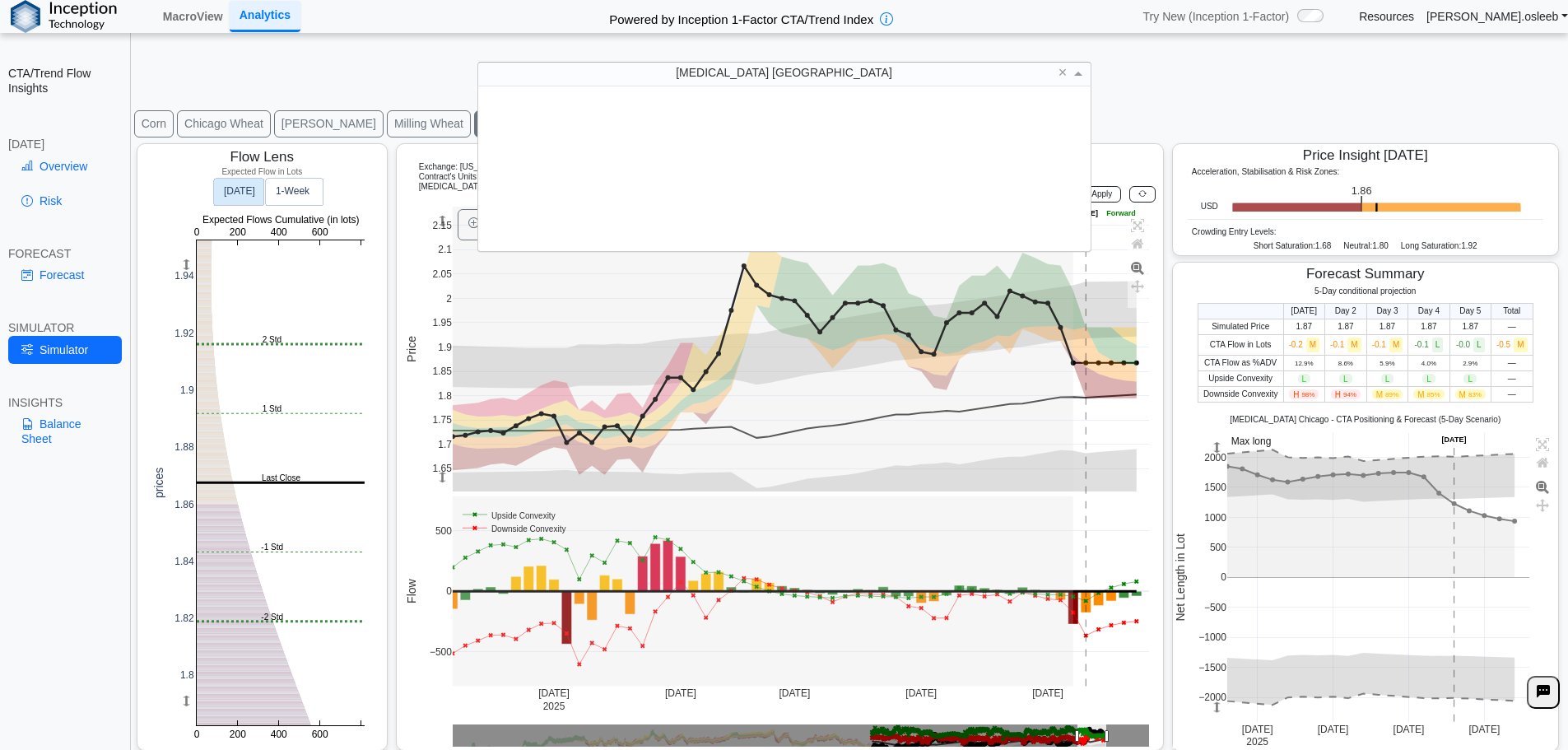
scroll to position [153, 600]
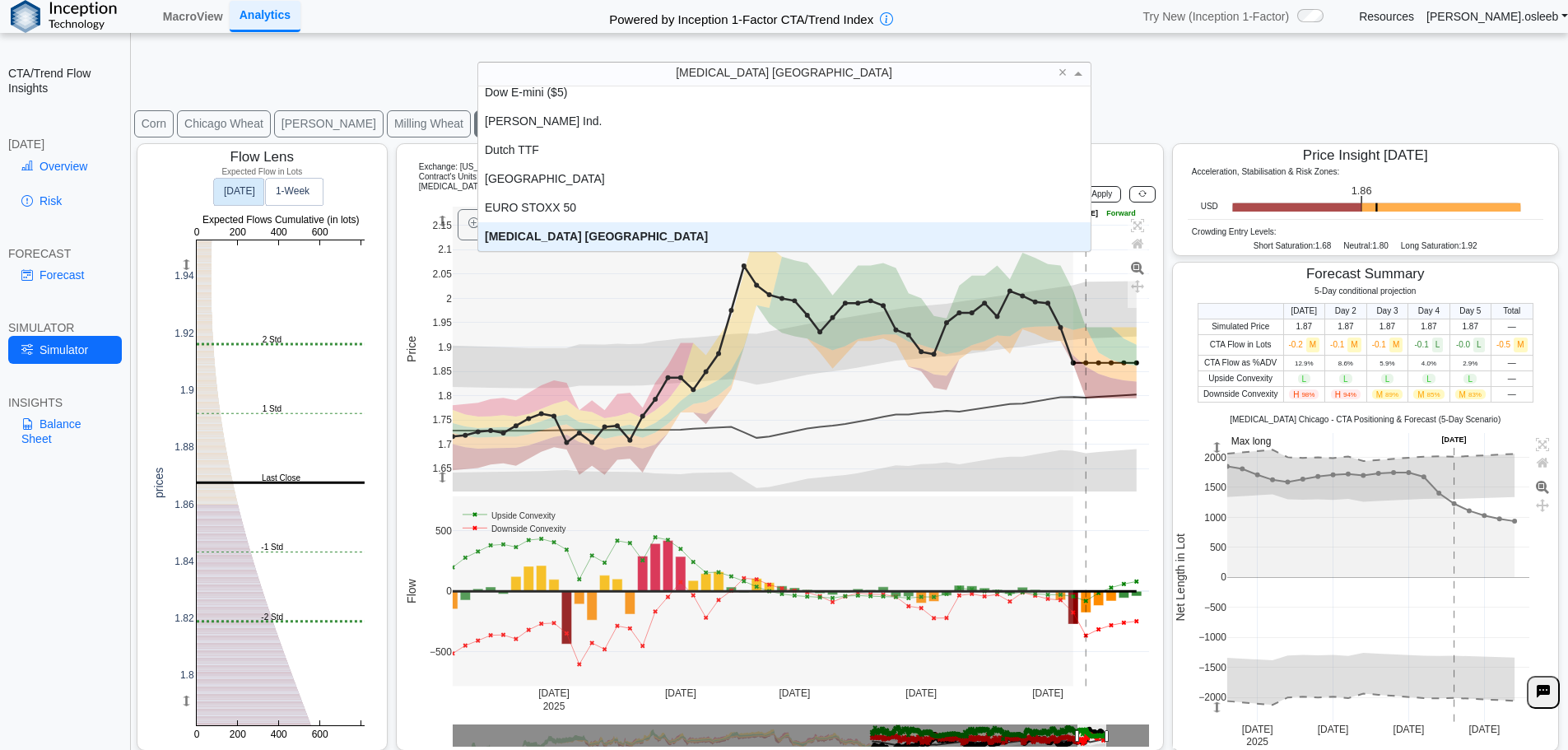
click at [808, 229] on div "[MEDICAL_DATA] [GEOGRAPHIC_DATA]" at bounding box center [784, 236] width 612 height 29
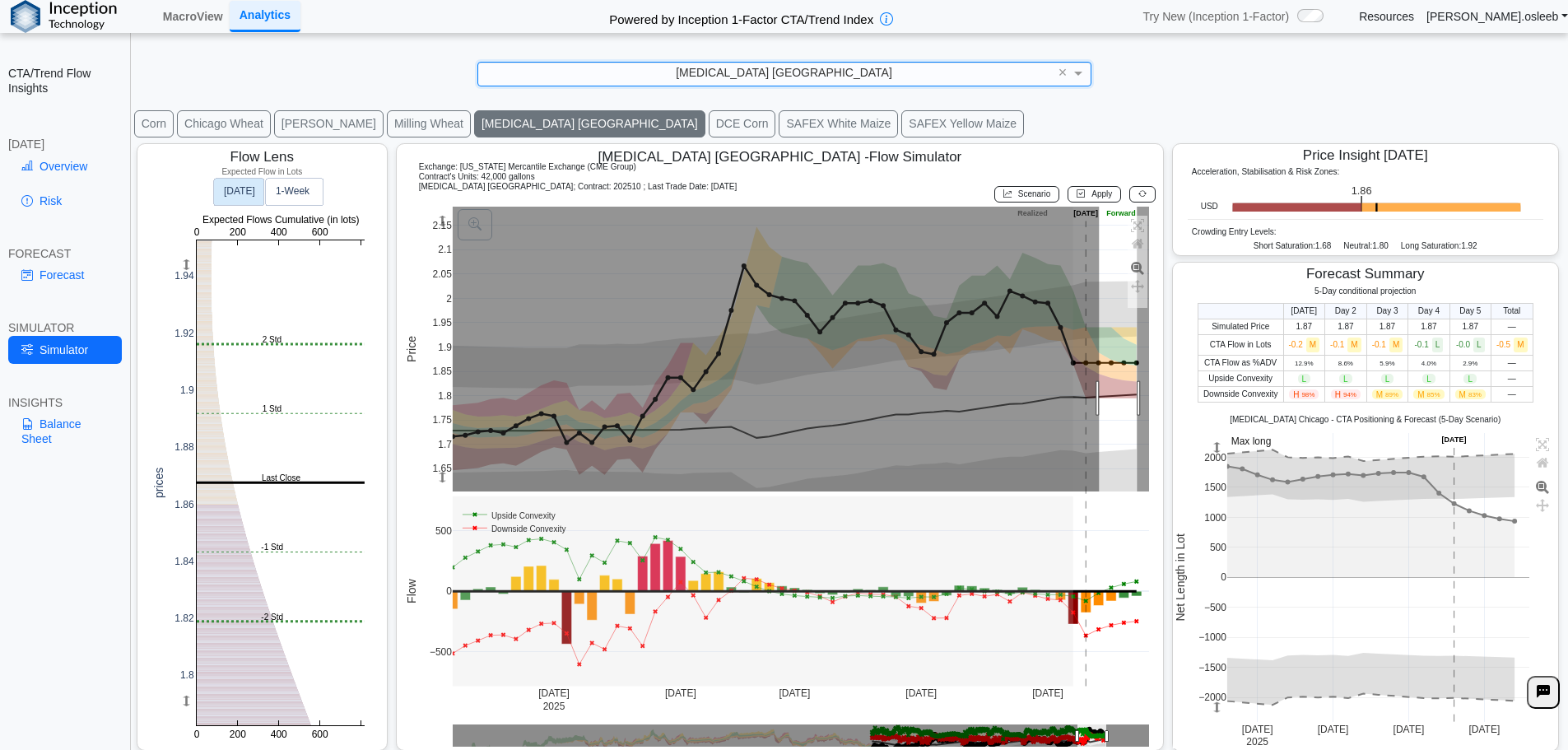
drag, startPoint x: 1098, startPoint y: 399, endPoint x: 1136, endPoint y: 399, distance: 38.0
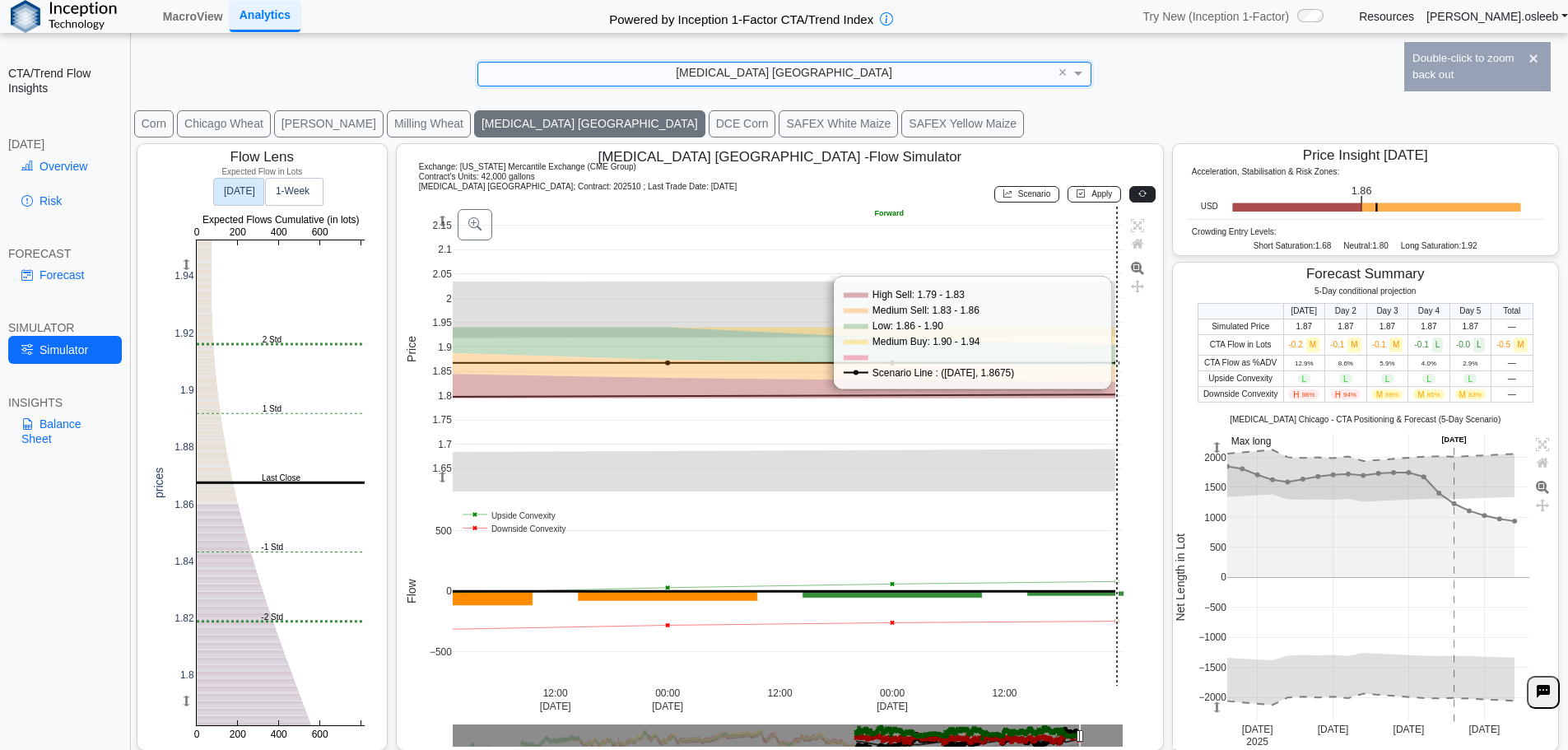
click at [1138, 199] on icon at bounding box center [1142, 194] width 8 height 9
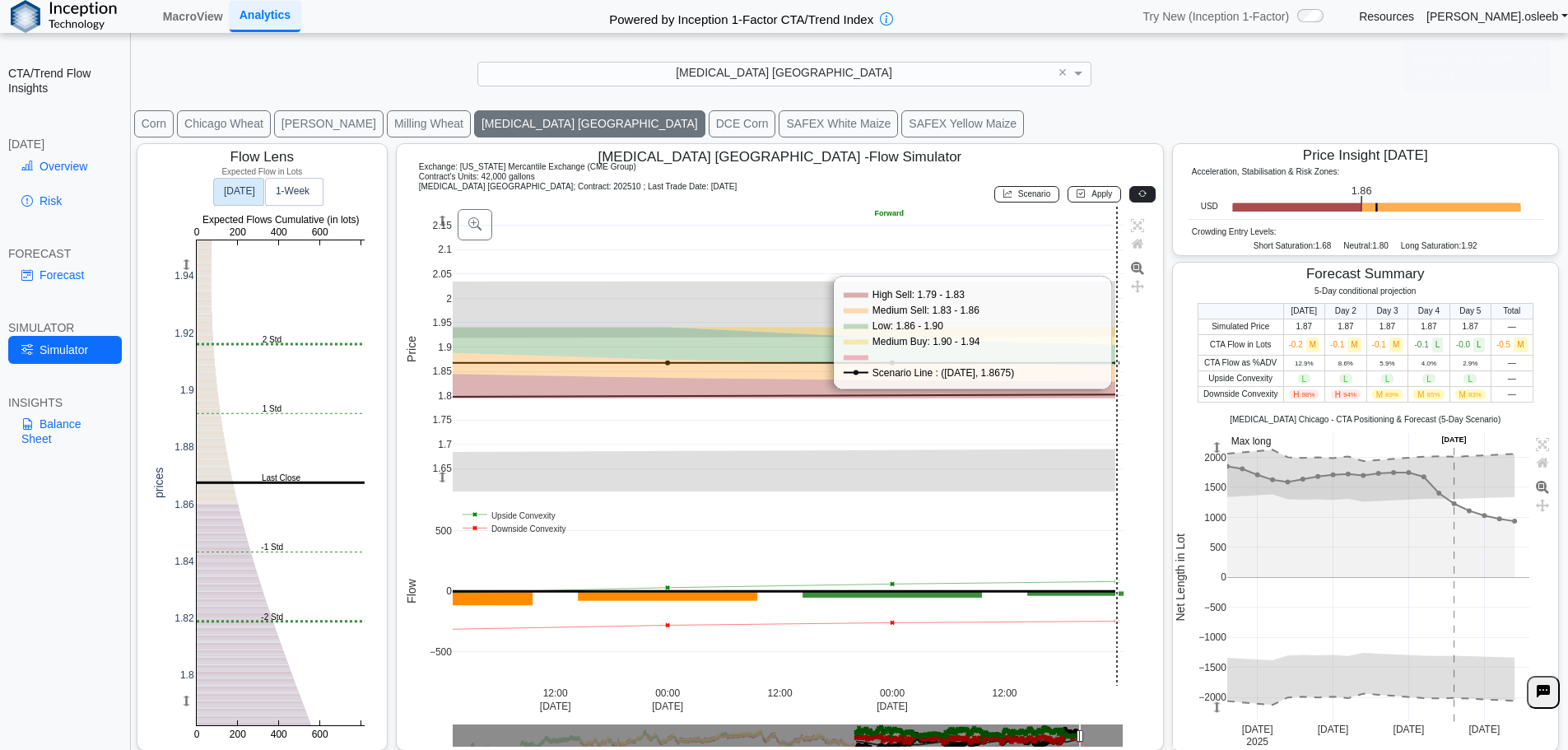
click at [1138, 199] on icon at bounding box center [1142, 194] width 8 height 9
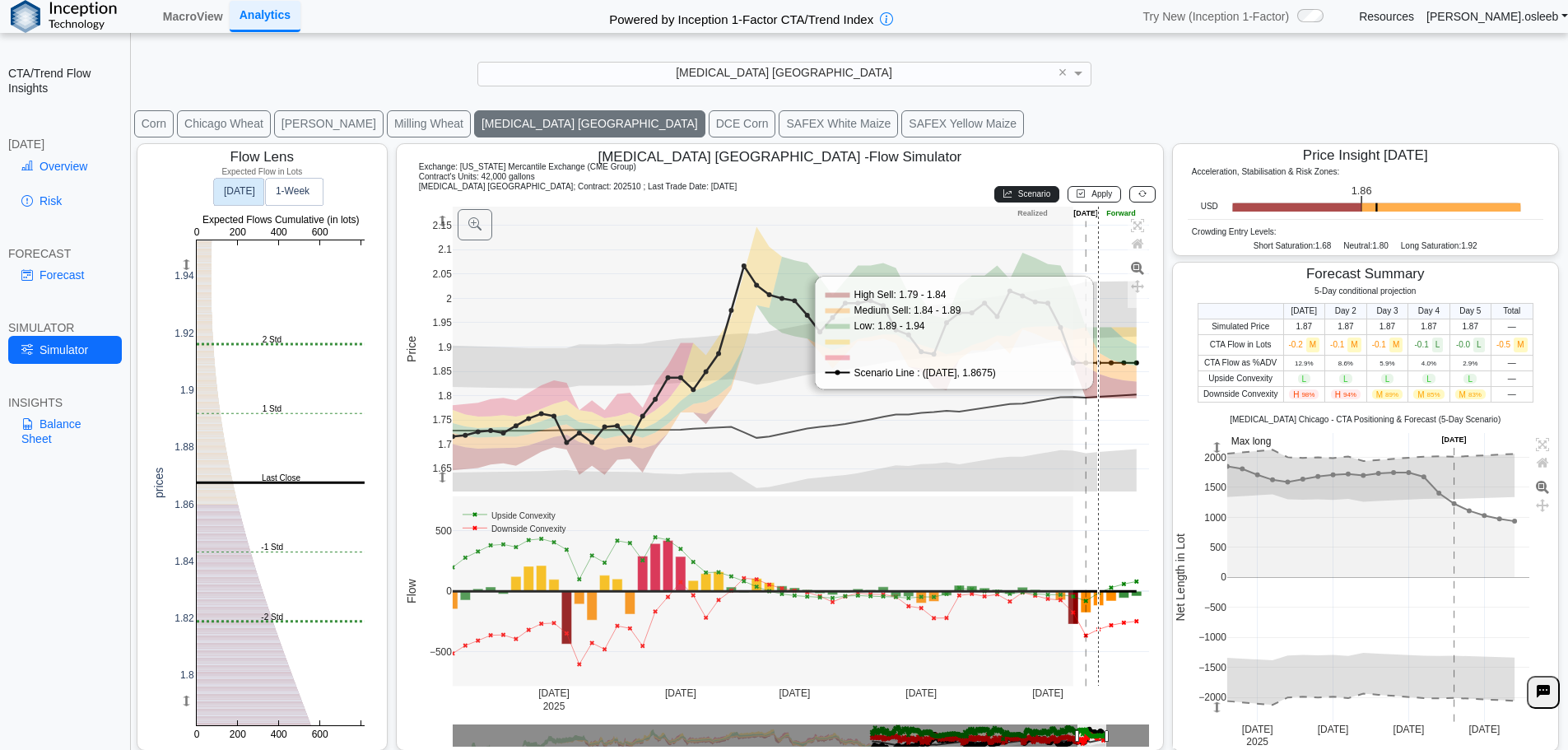
click at [1023, 186] on button "Scenario" at bounding box center [1027, 194] width 65 height 17
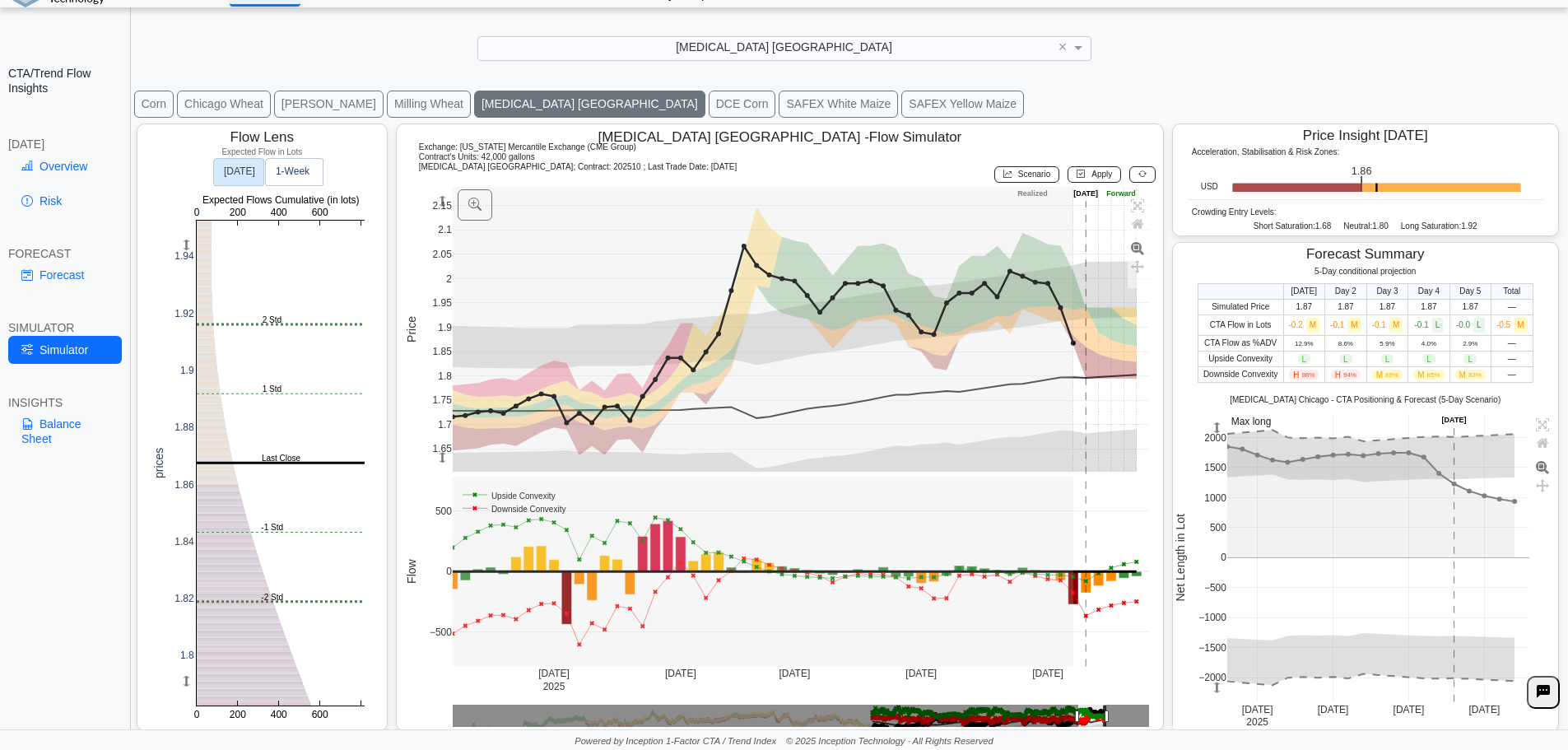
scroll to position [28, 0]
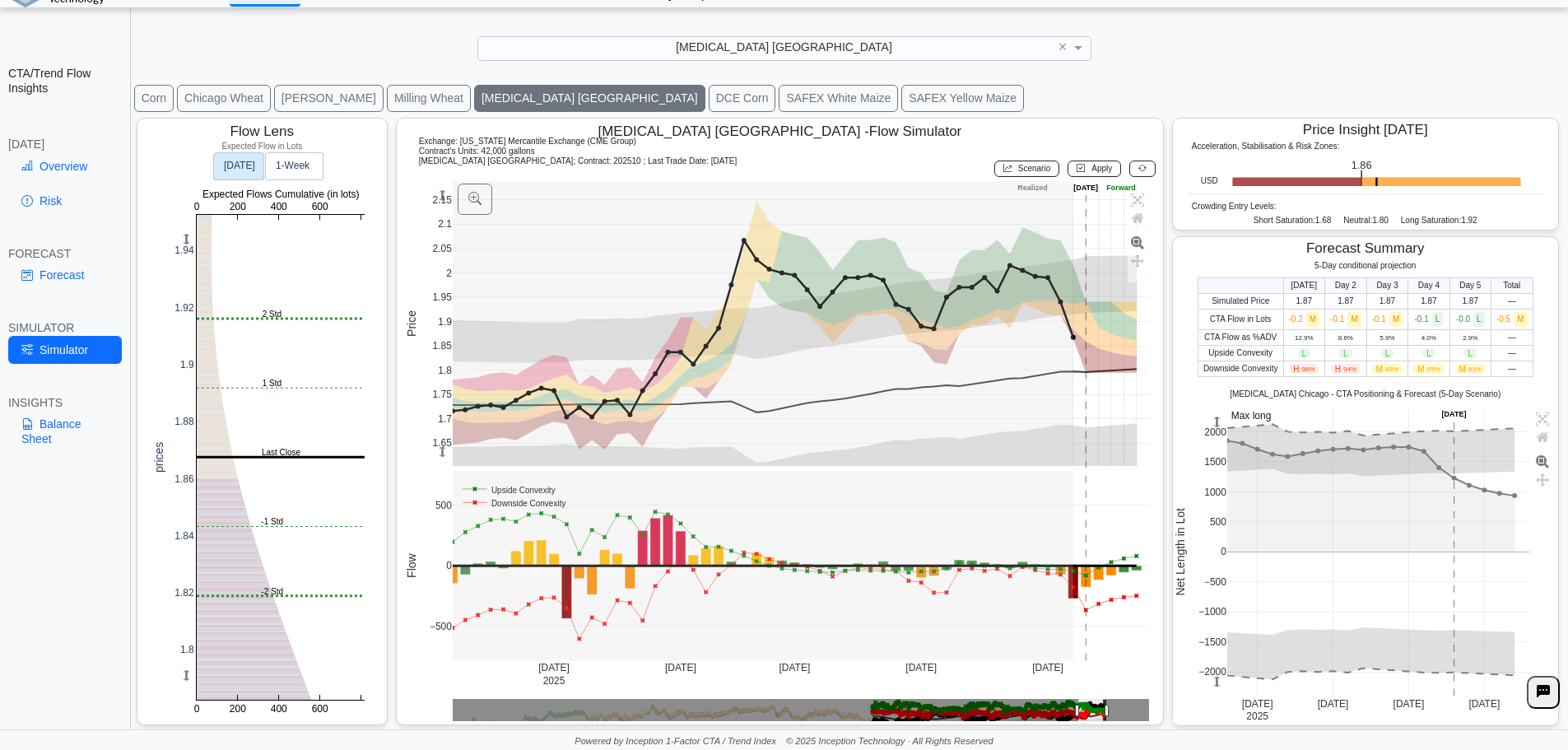
click at [1367, 27] on div "**********" at bounding box center [784, 362] width 1568 height 776
click at [40, 278] on link "Forecast" at bounding box center [64, 275] width 114 height 28
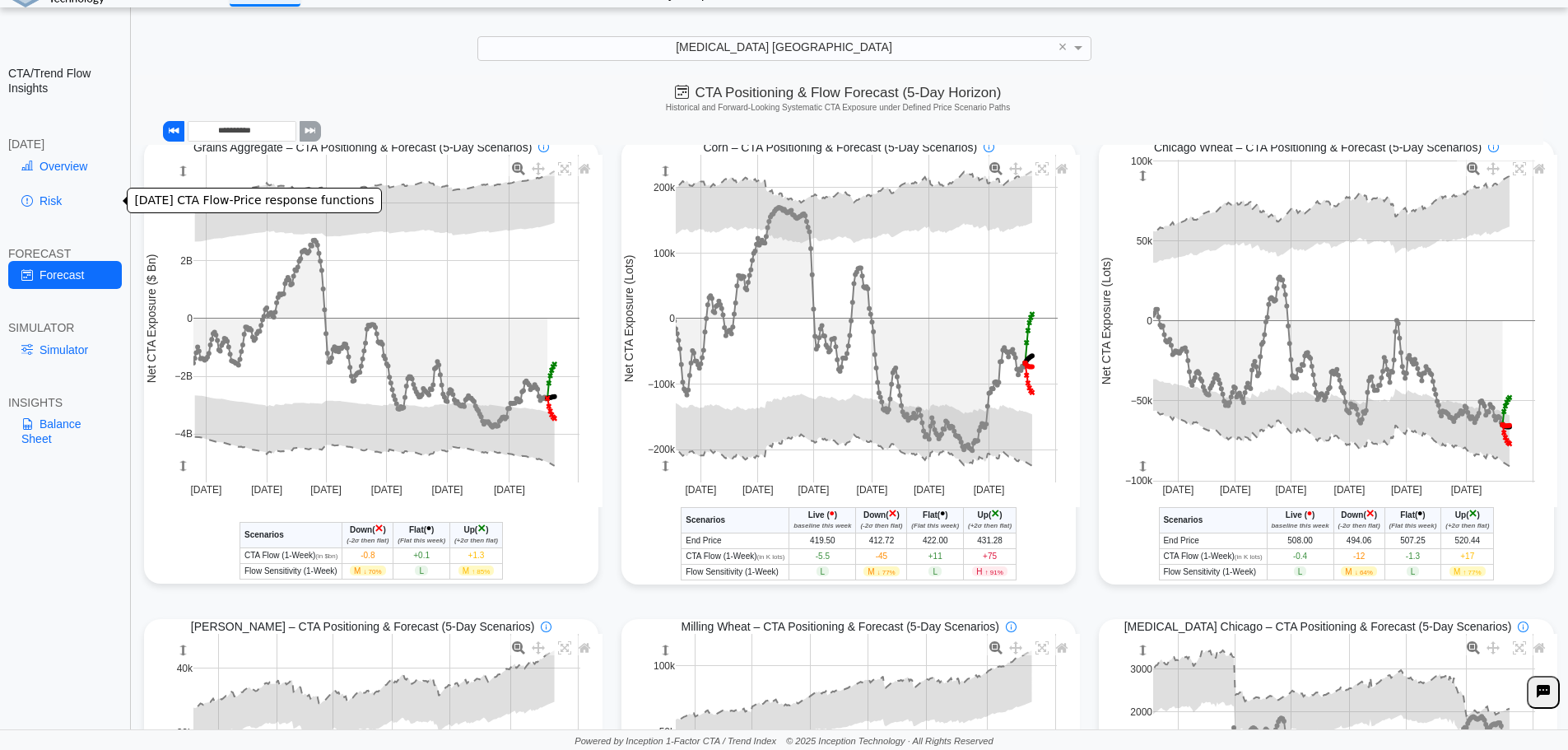
click at [76, 201] on link "Risk" at bounding box center [64, 201] width 114 height 28
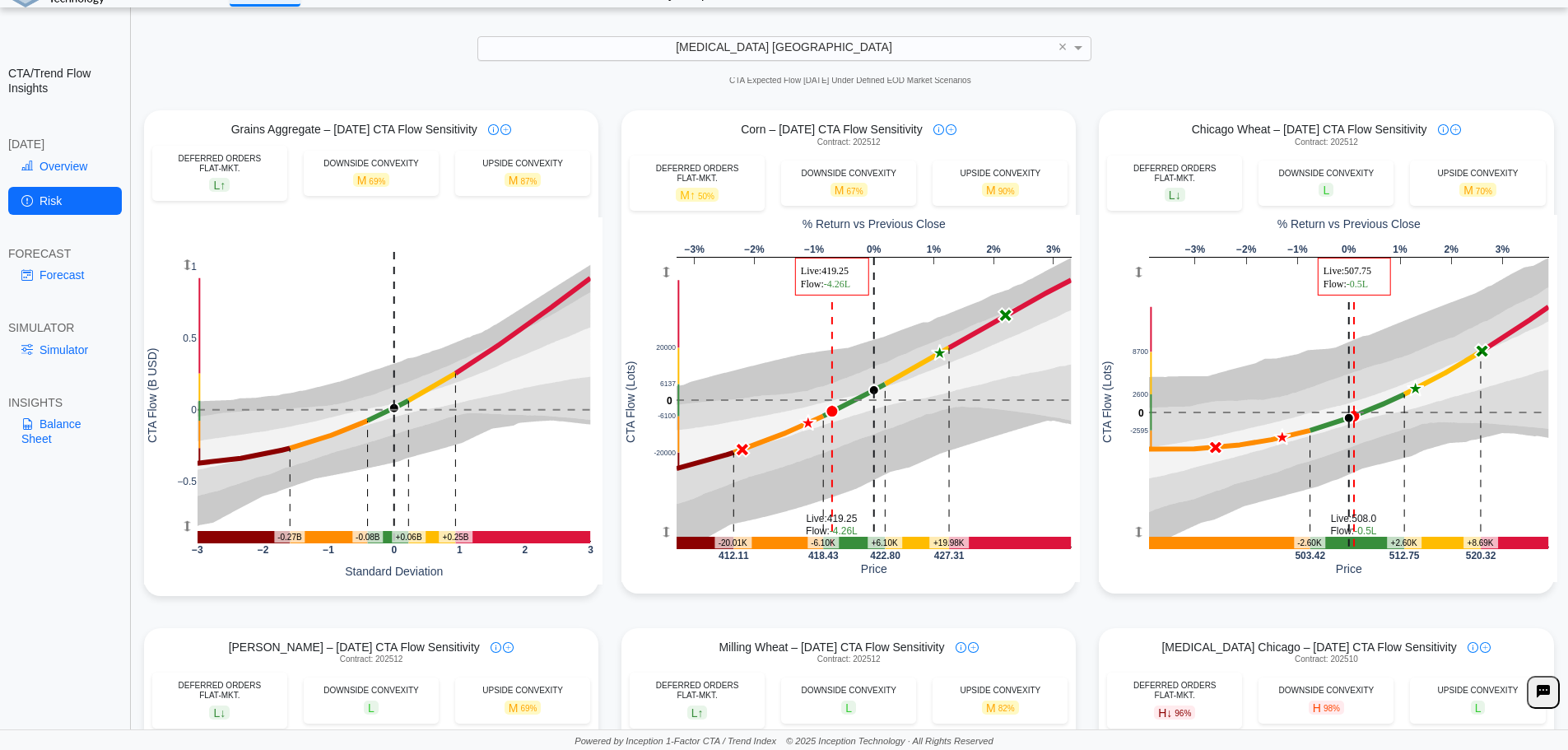
click at [927, 46] on div "[MEDICAL_DATA] [GEOGRAPHIC_DATA]" at bounding box center [784, 48] width 612 height 22
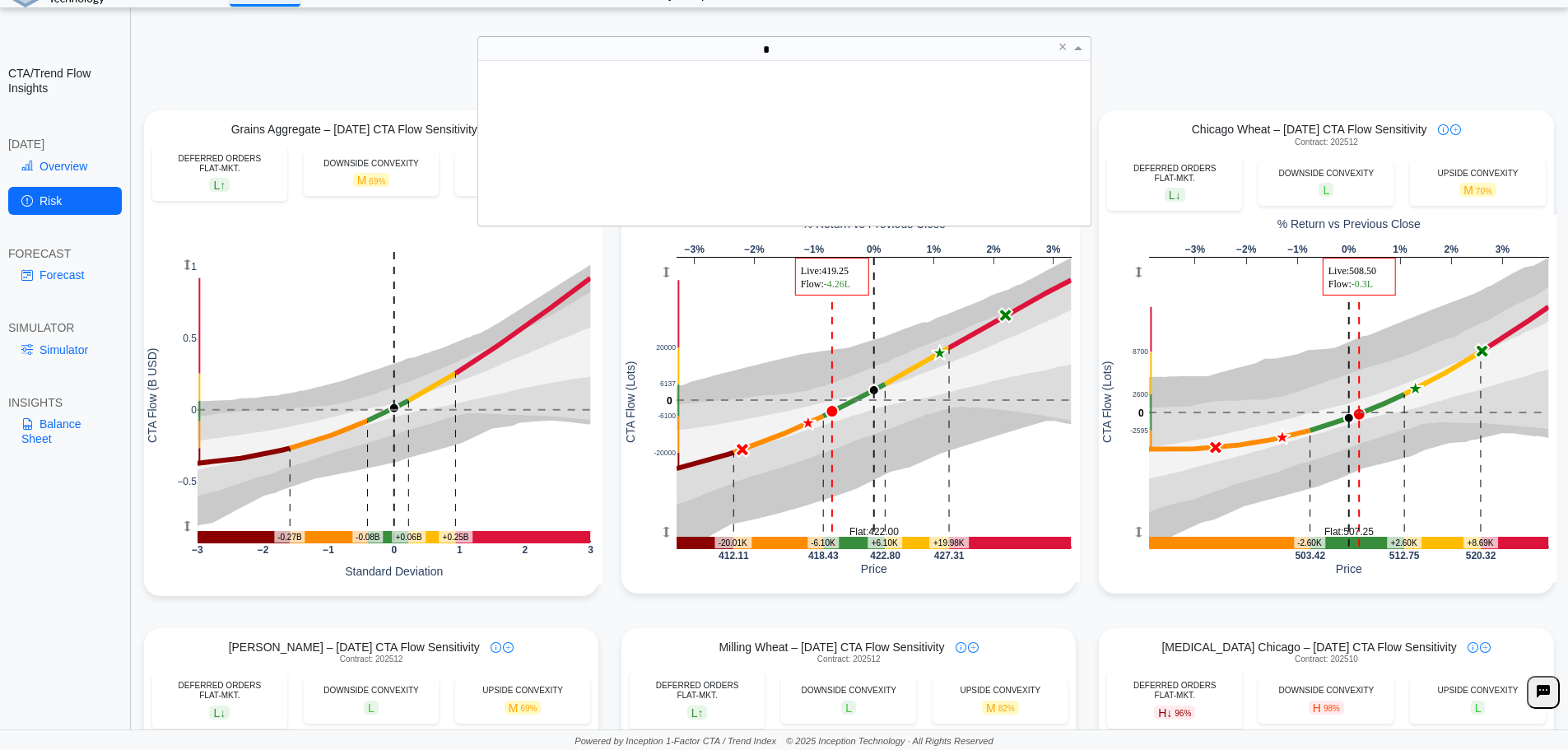
scroll to position [0, 0]
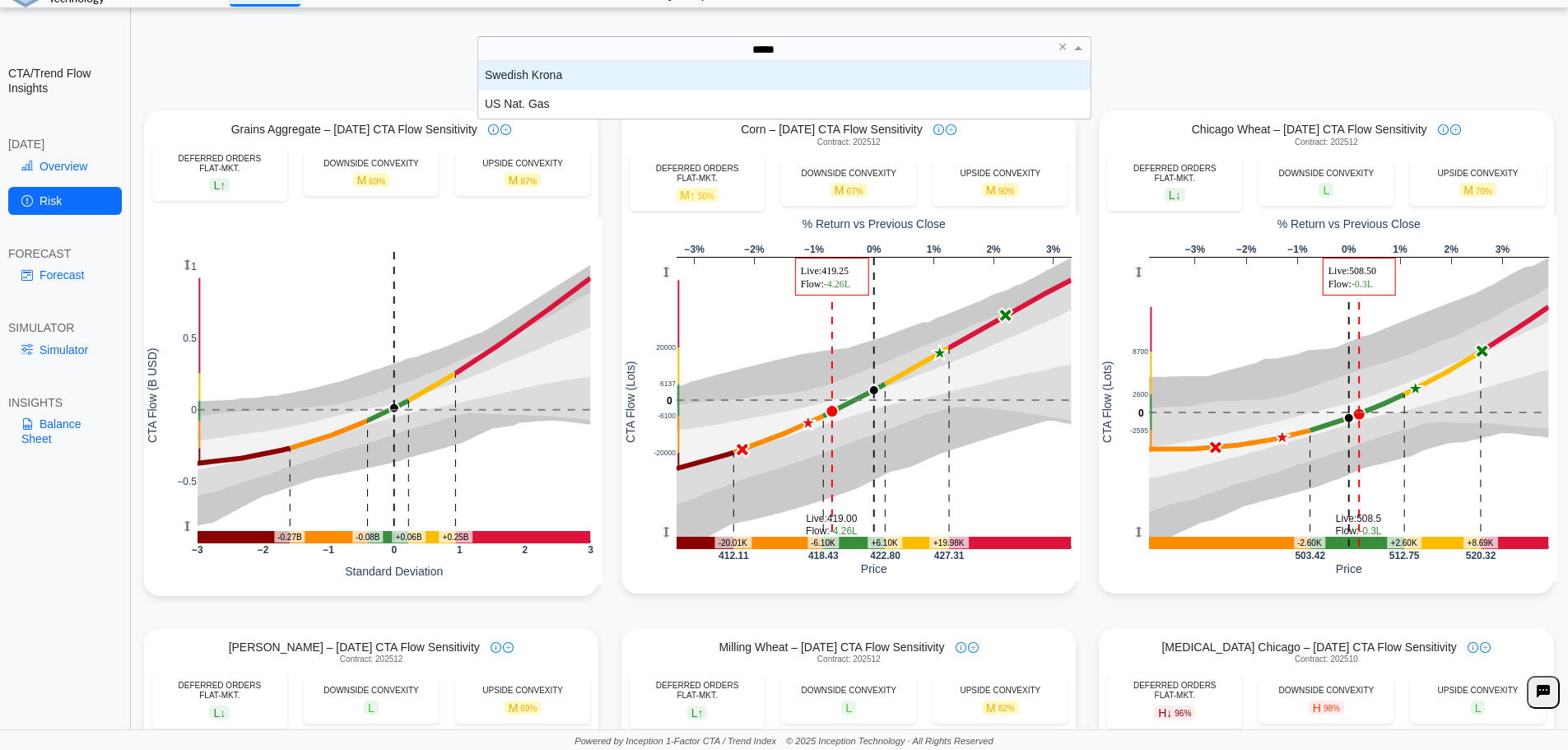
type input "******"
click at [607, 71] on div "US Nat. Gas" at bounding box center [784, 75] width 612 height 29
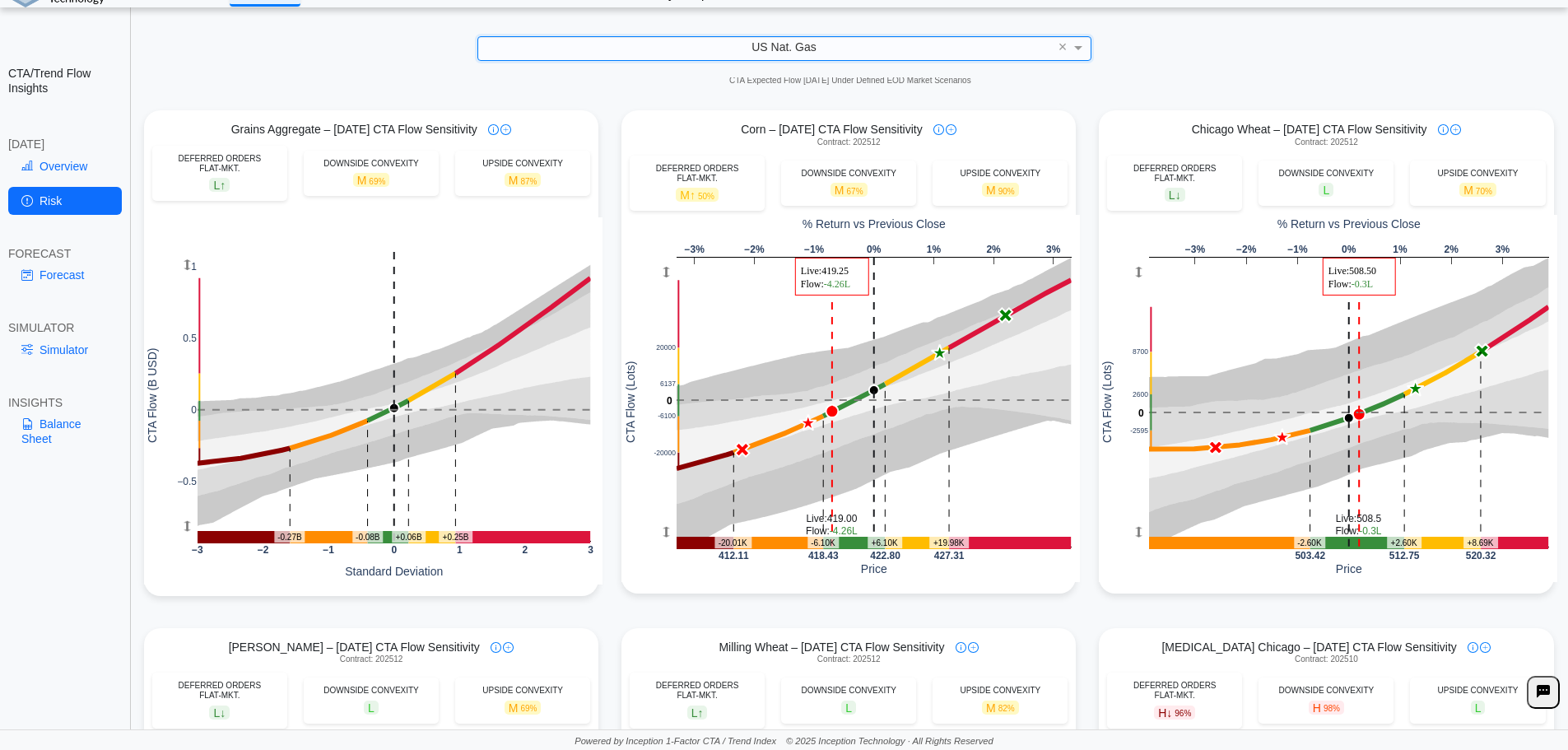
click at [1248, 56] on div "US Nat. Gas ×" at bounding box center [784, 48] width 1535 height 24
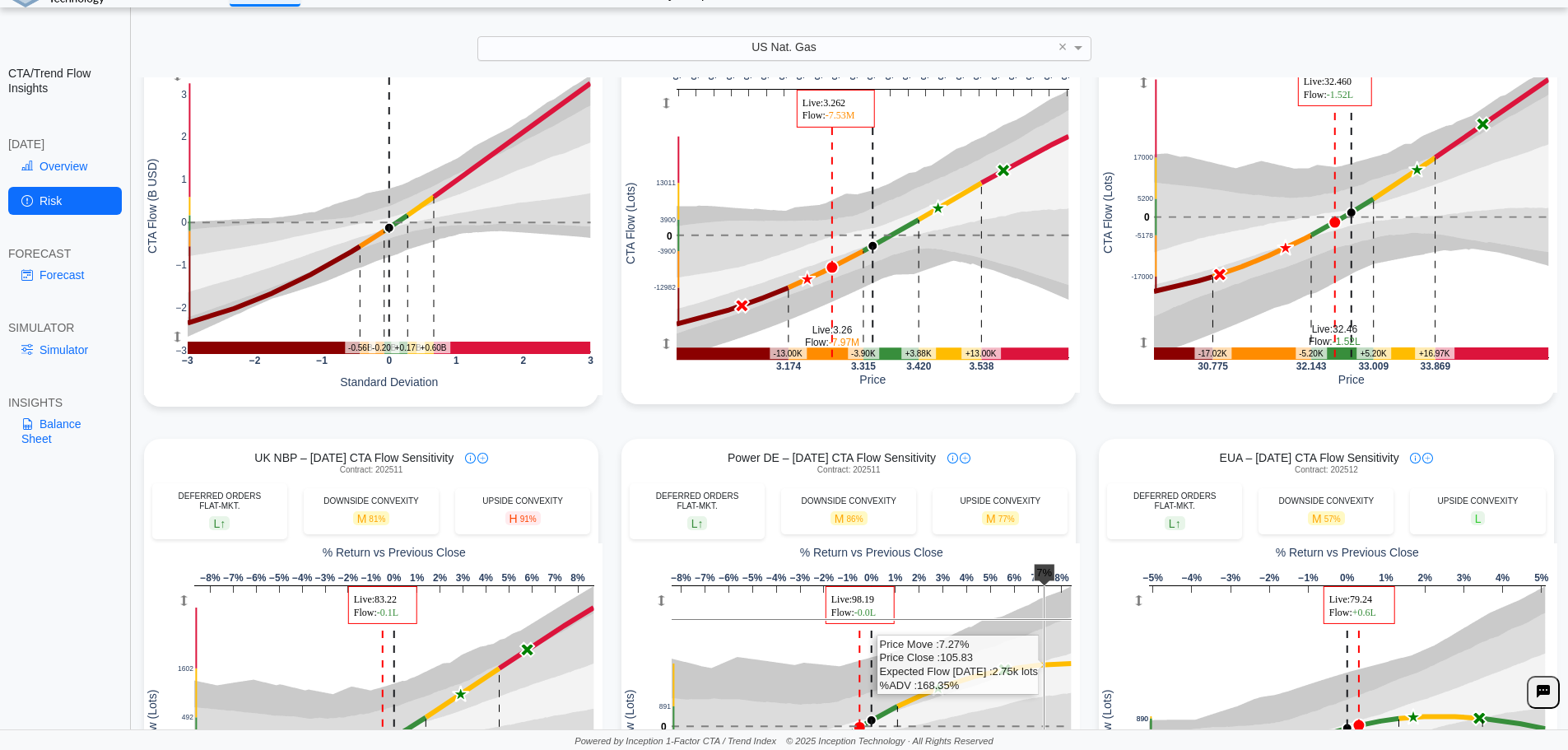
scroll to position [0, 0]
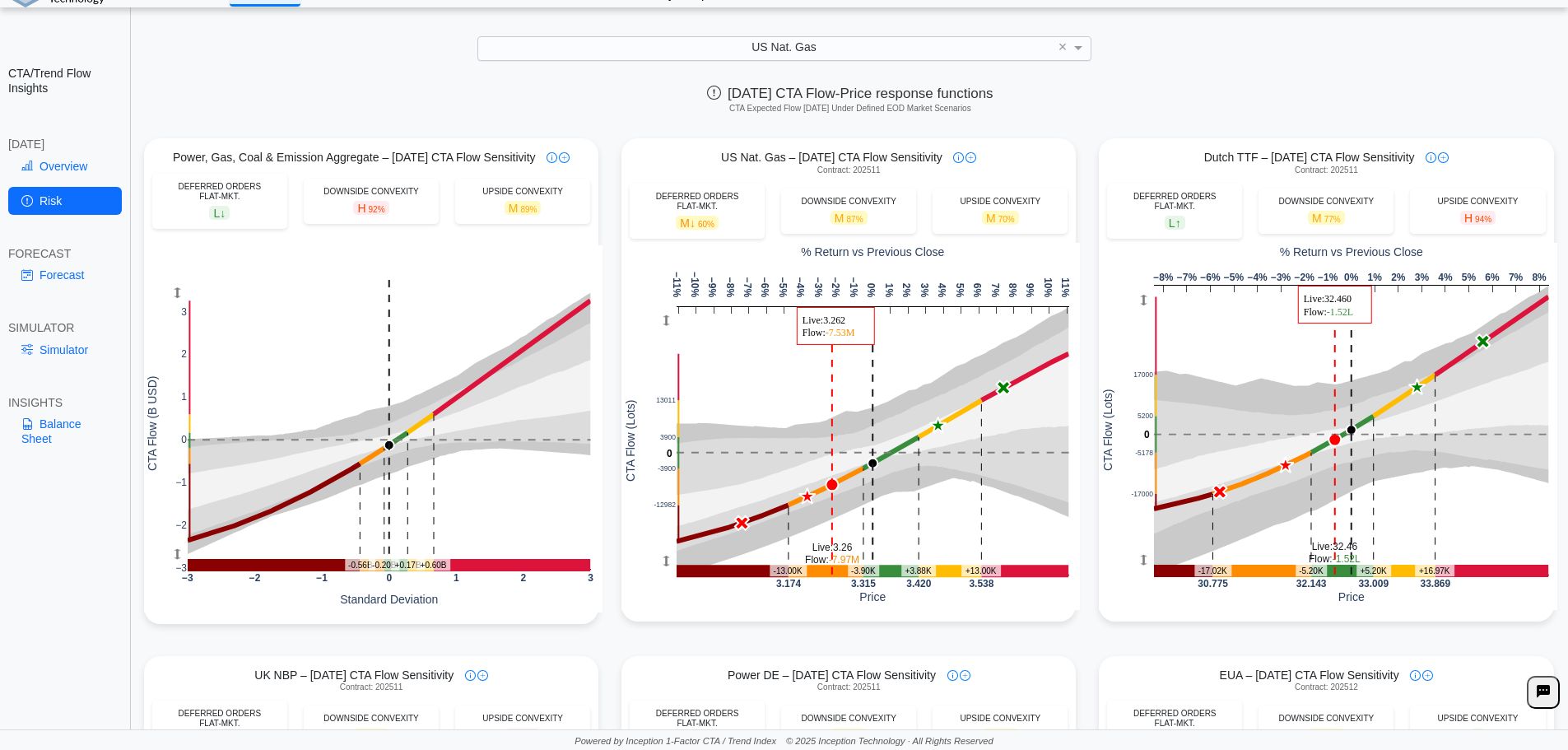
click at [819, 49] on div "US Nat. Gas" at bounding box center [784, 48] width 612 height 22
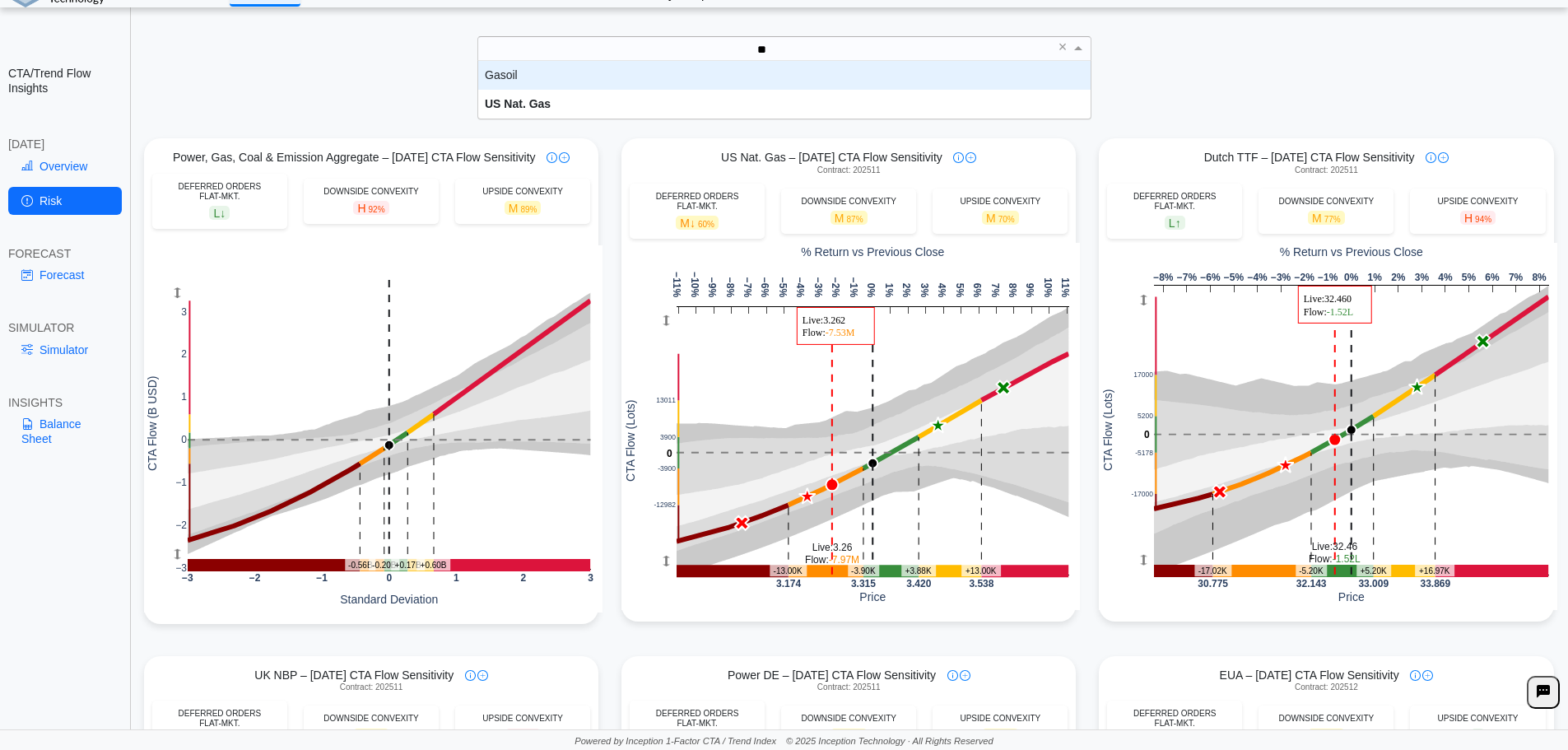
scroll to position [153, 600]
type input "*"
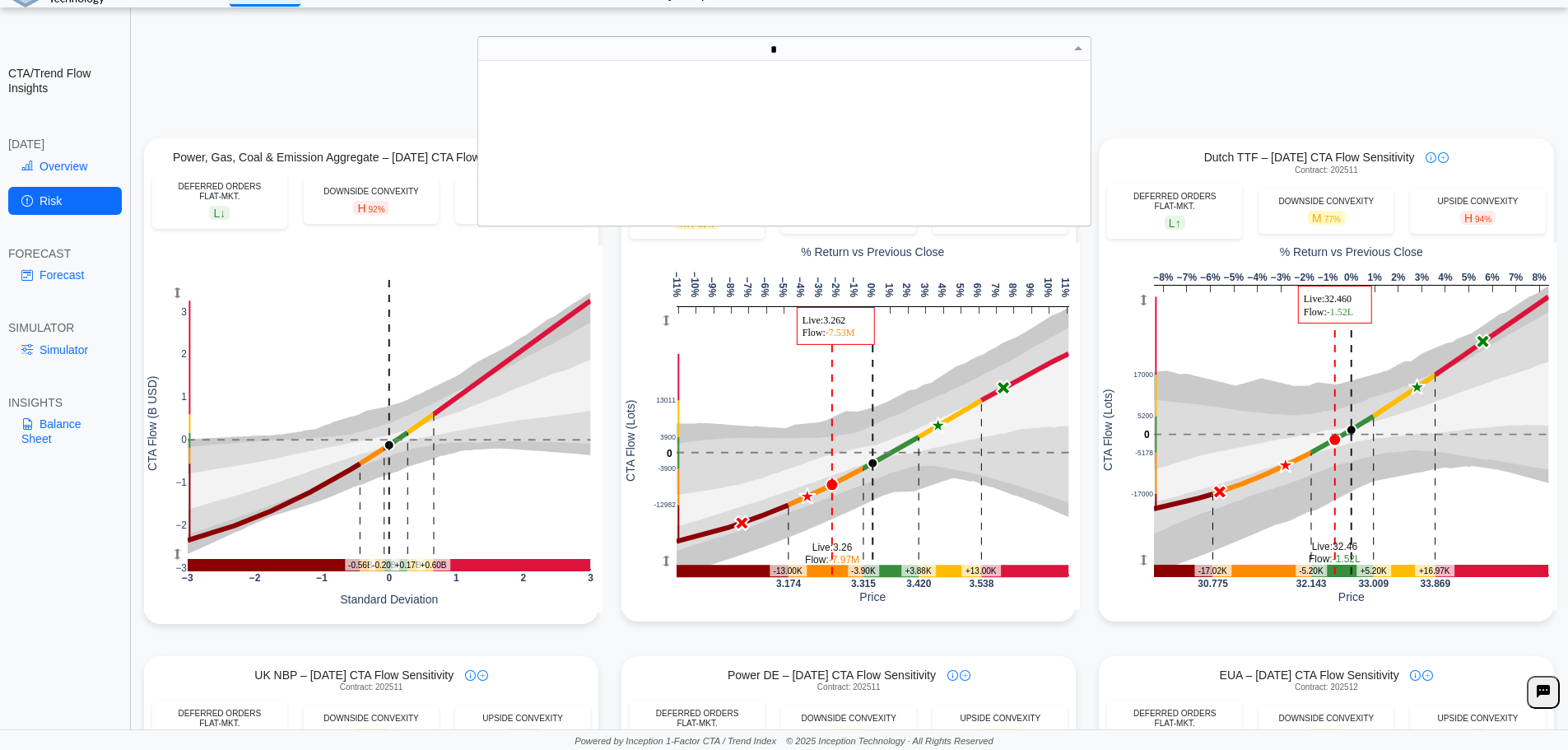
scroll to position [0, 0]
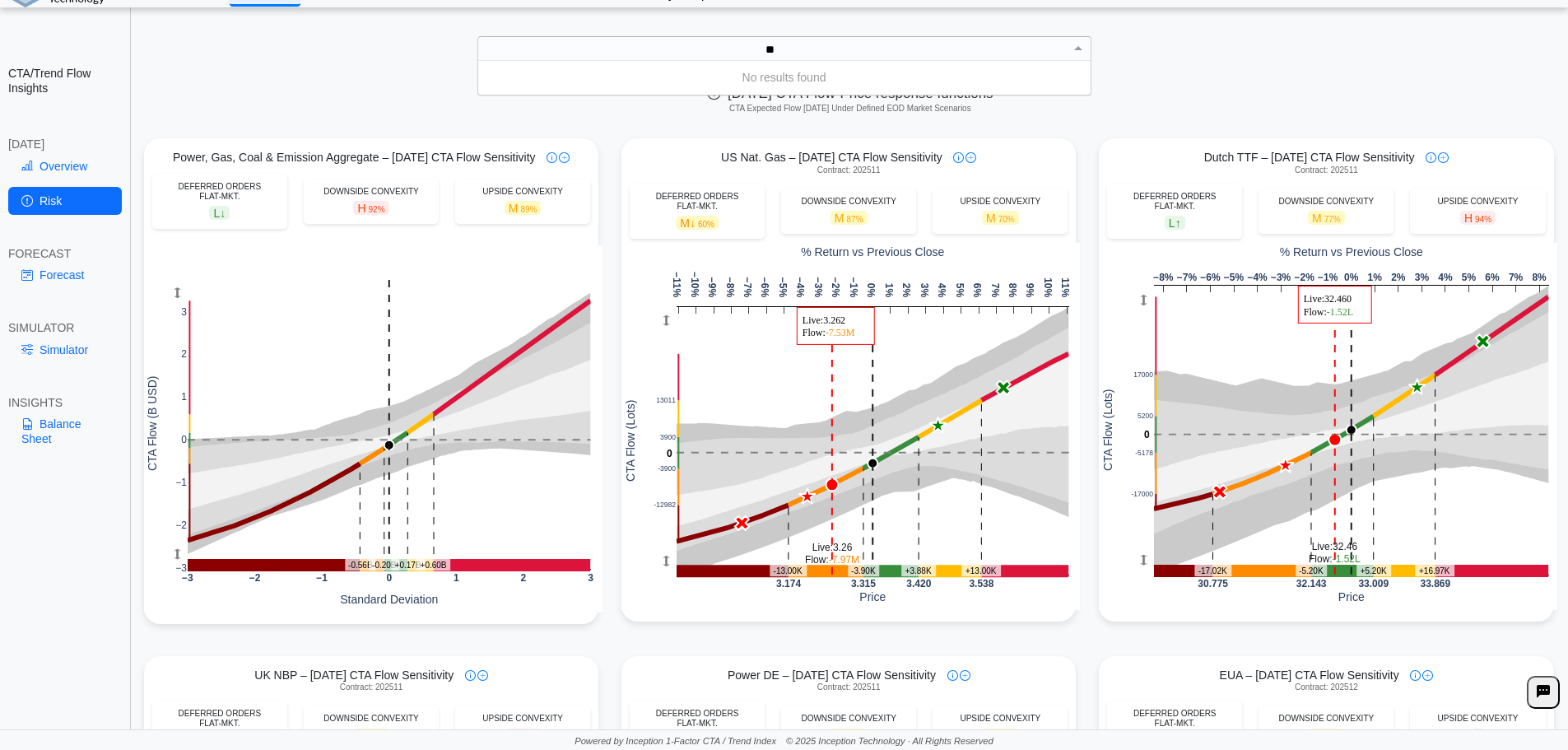
type input "*"
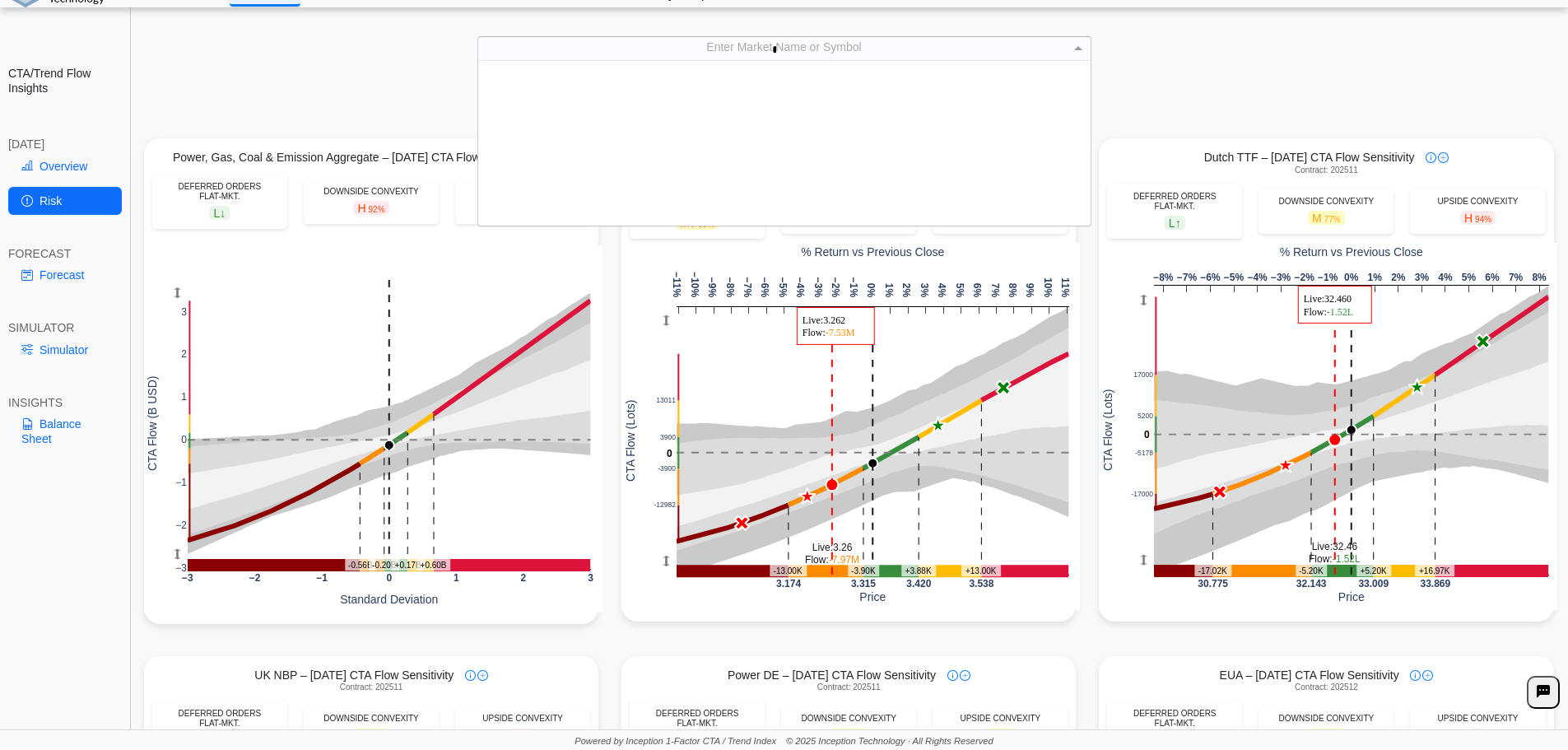
type input "***"
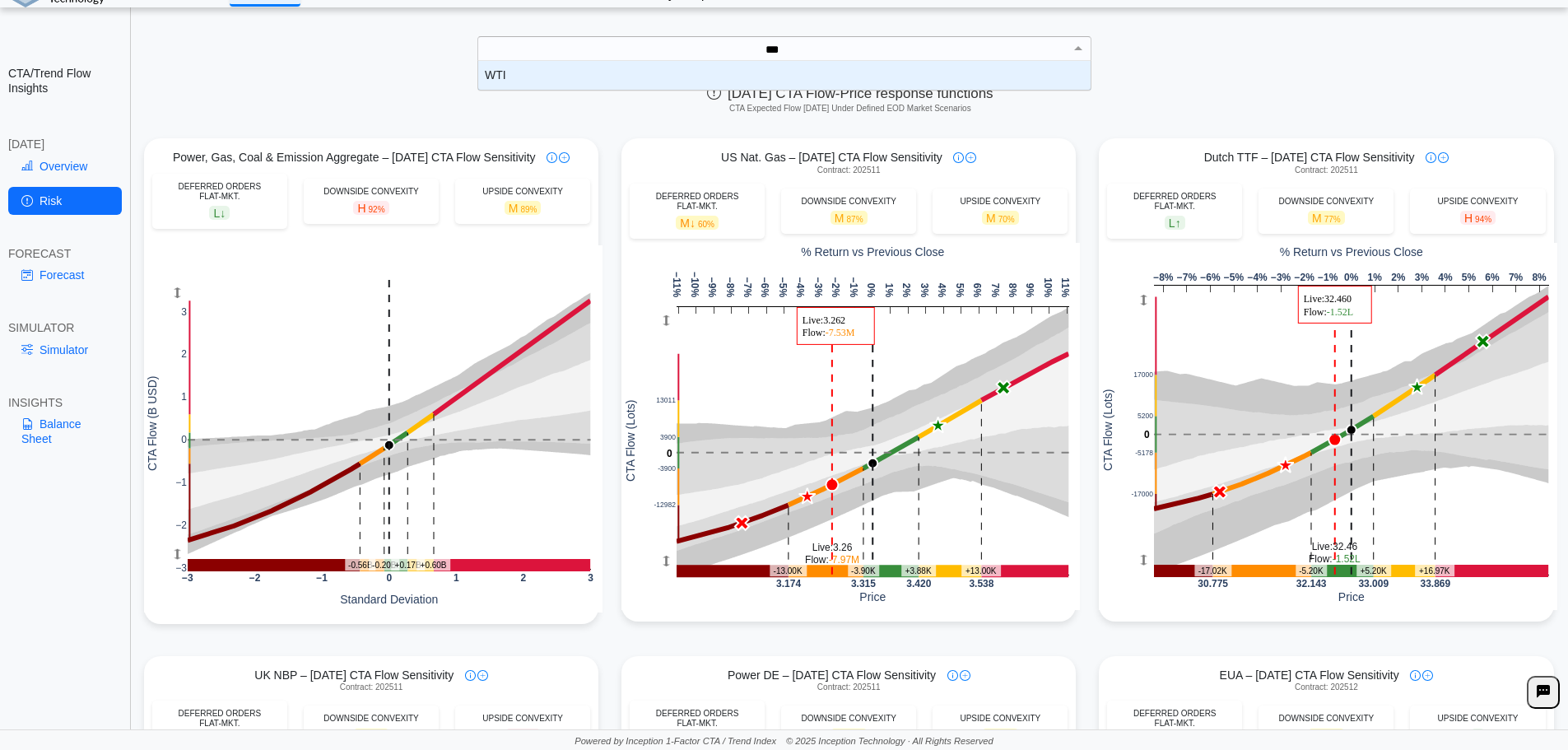
click at [767, 72] on div "WTI" at bounding box center [784, 75] width 612 height 29
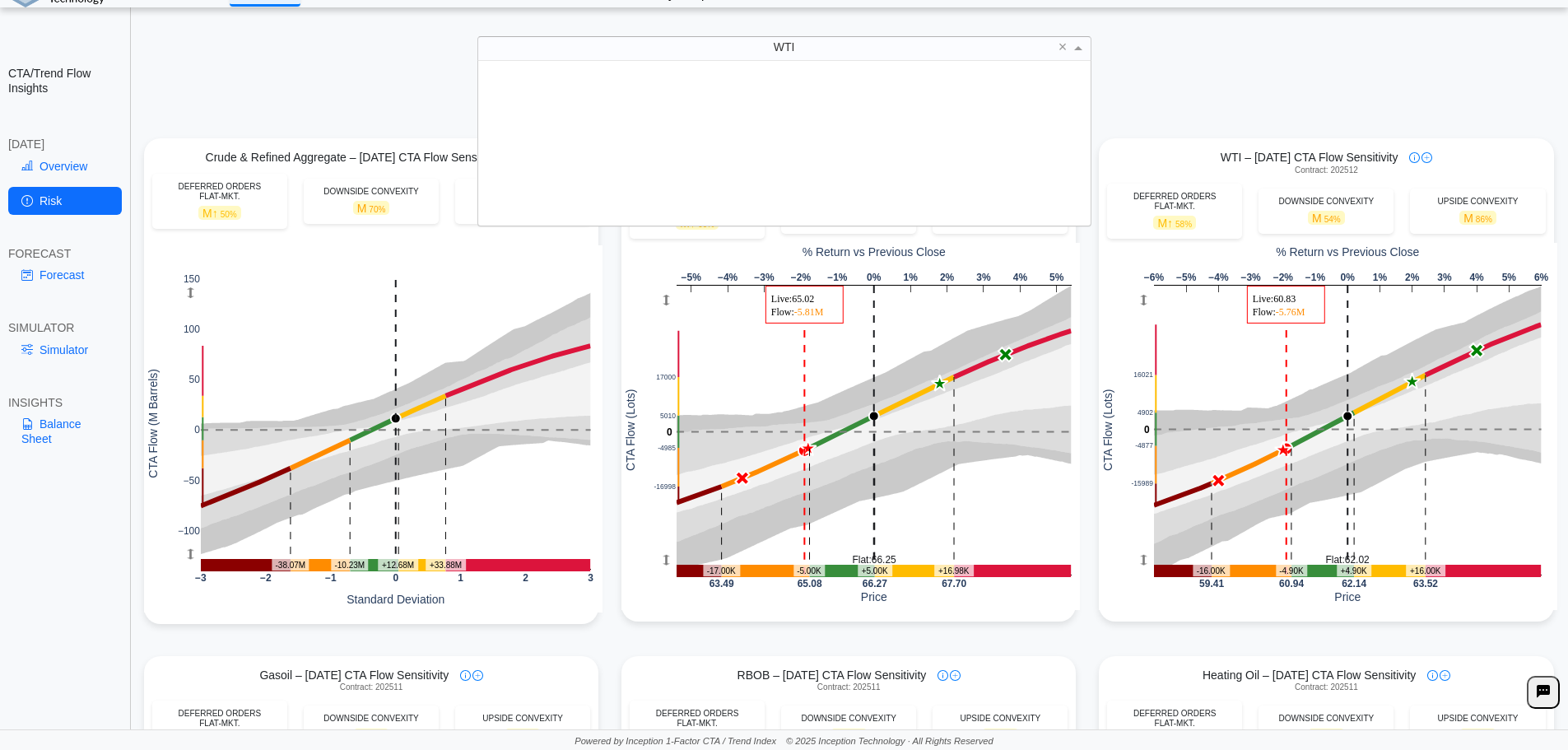
scroll to position [153, 600]
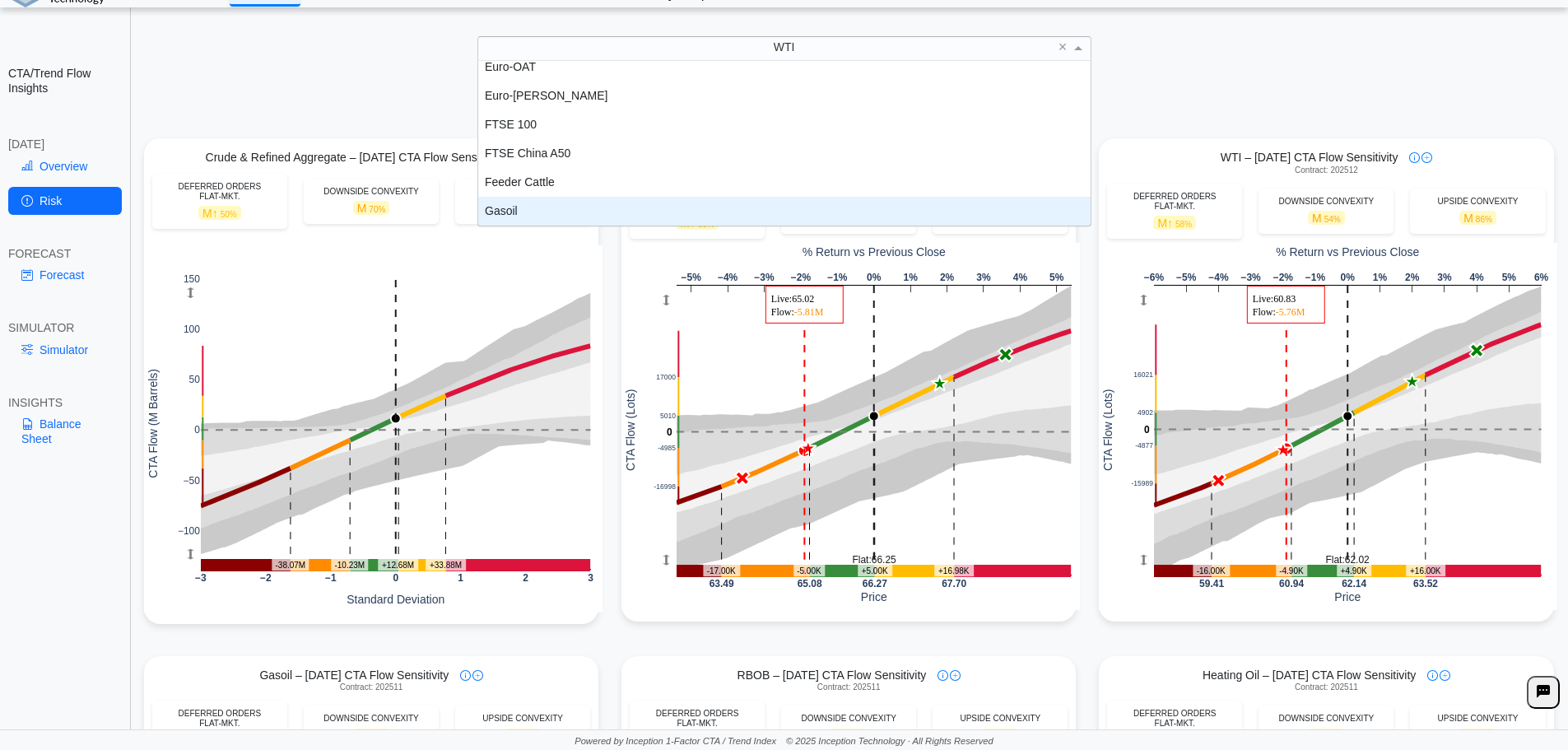
click at [1259, 97] on div "[DATE] CTA Flow-Price response functions CTA Expected Flow [DATE] Under Defined…" at bounding box center [850, 102] width 1436 height 50
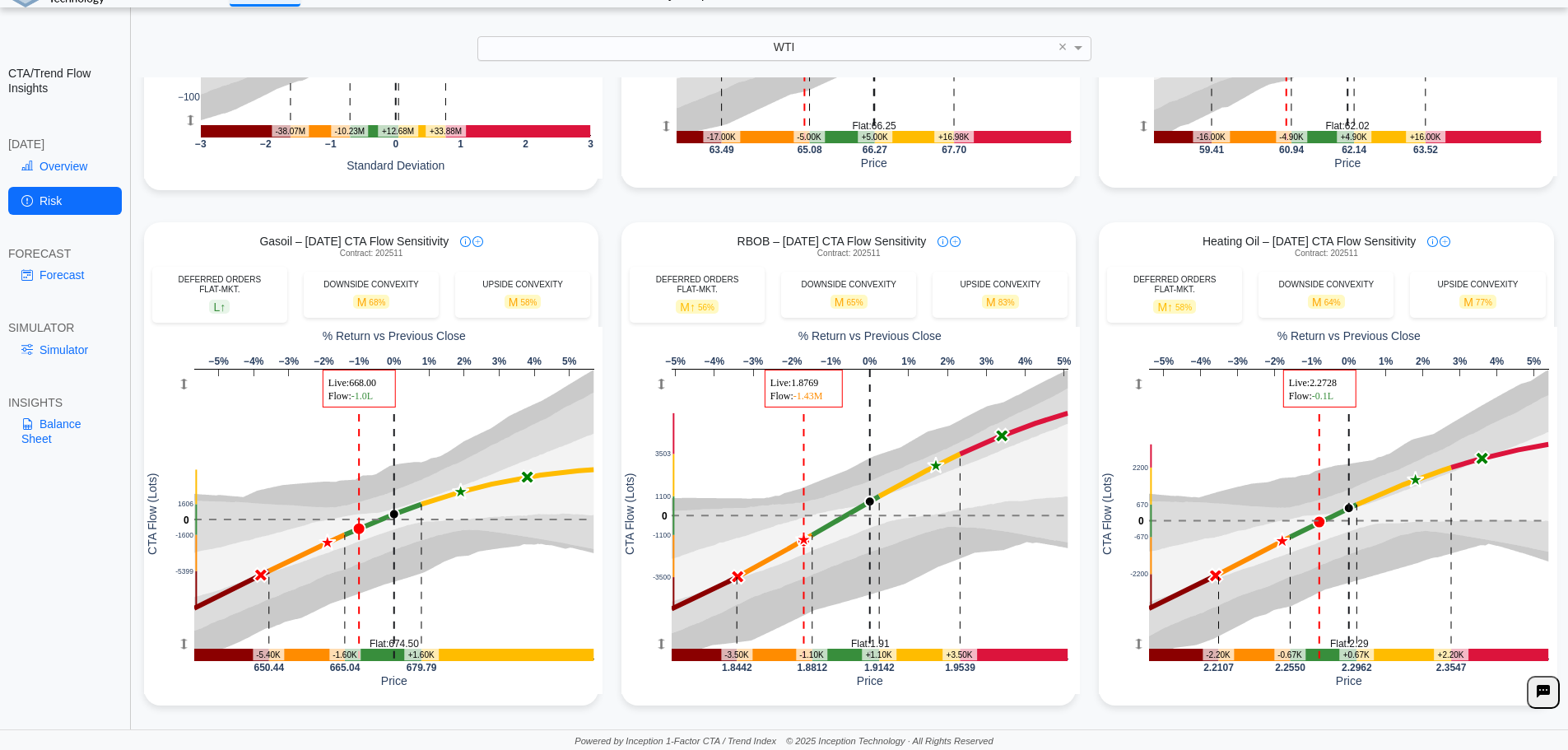
scroll to position [446, 0]
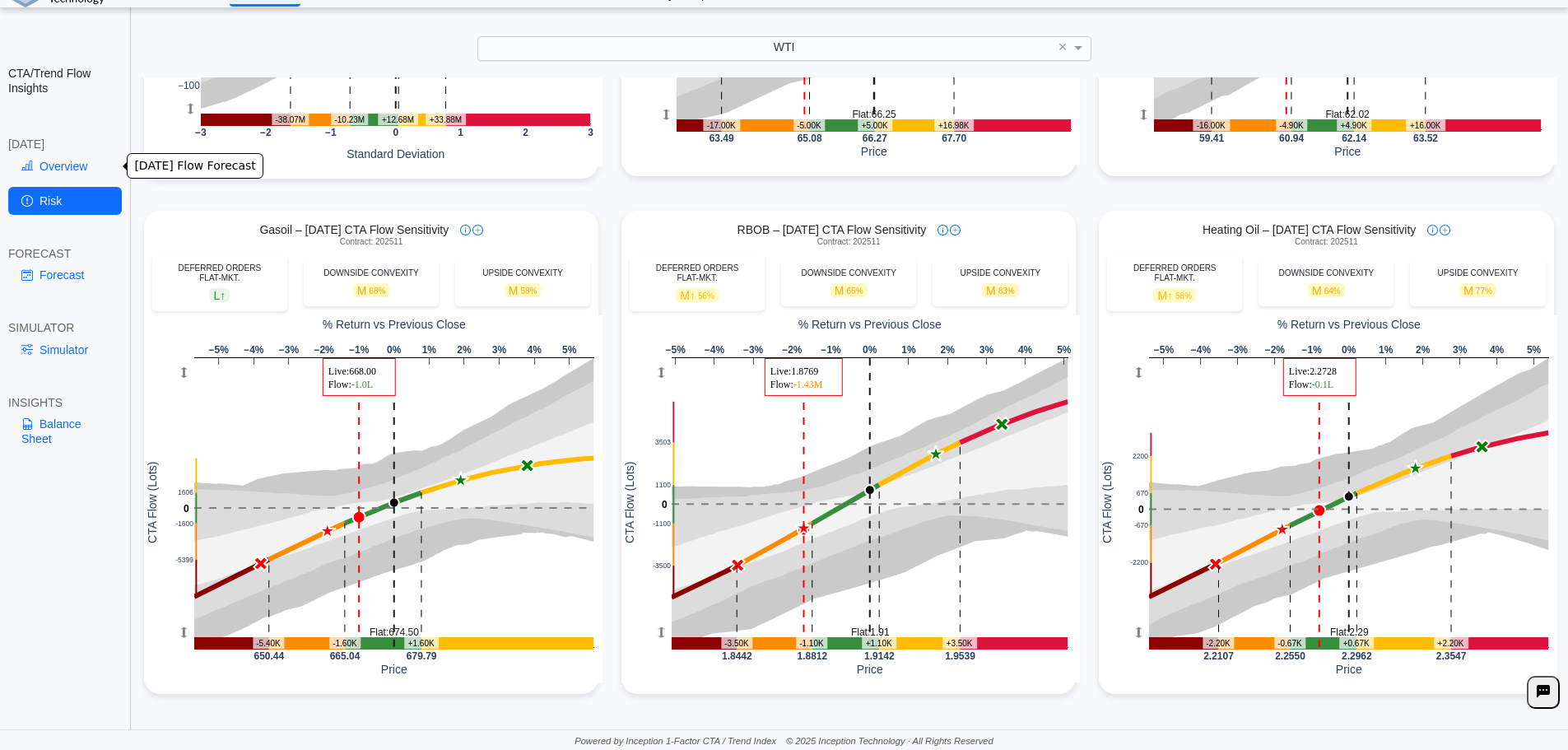
click at [62, 168] on link "Overview" at bounding box center [64, 167] width 114 height 28
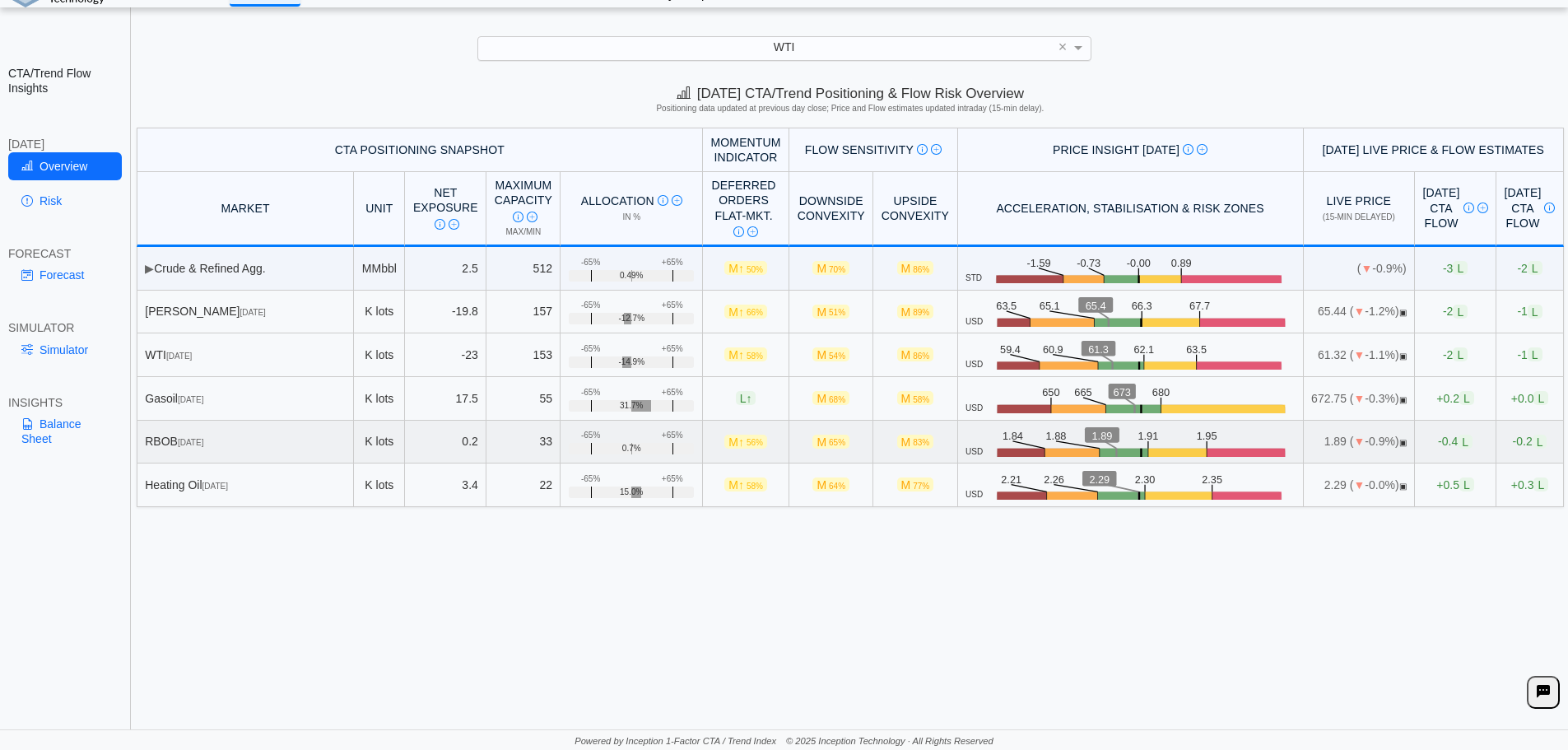
click at [1399, 444] on span "▣" at bounding box center [1403, 442] width 7 height 9
click at [1458, 441] on span "L" at bounding box center [1465, 442] width 15 height 14
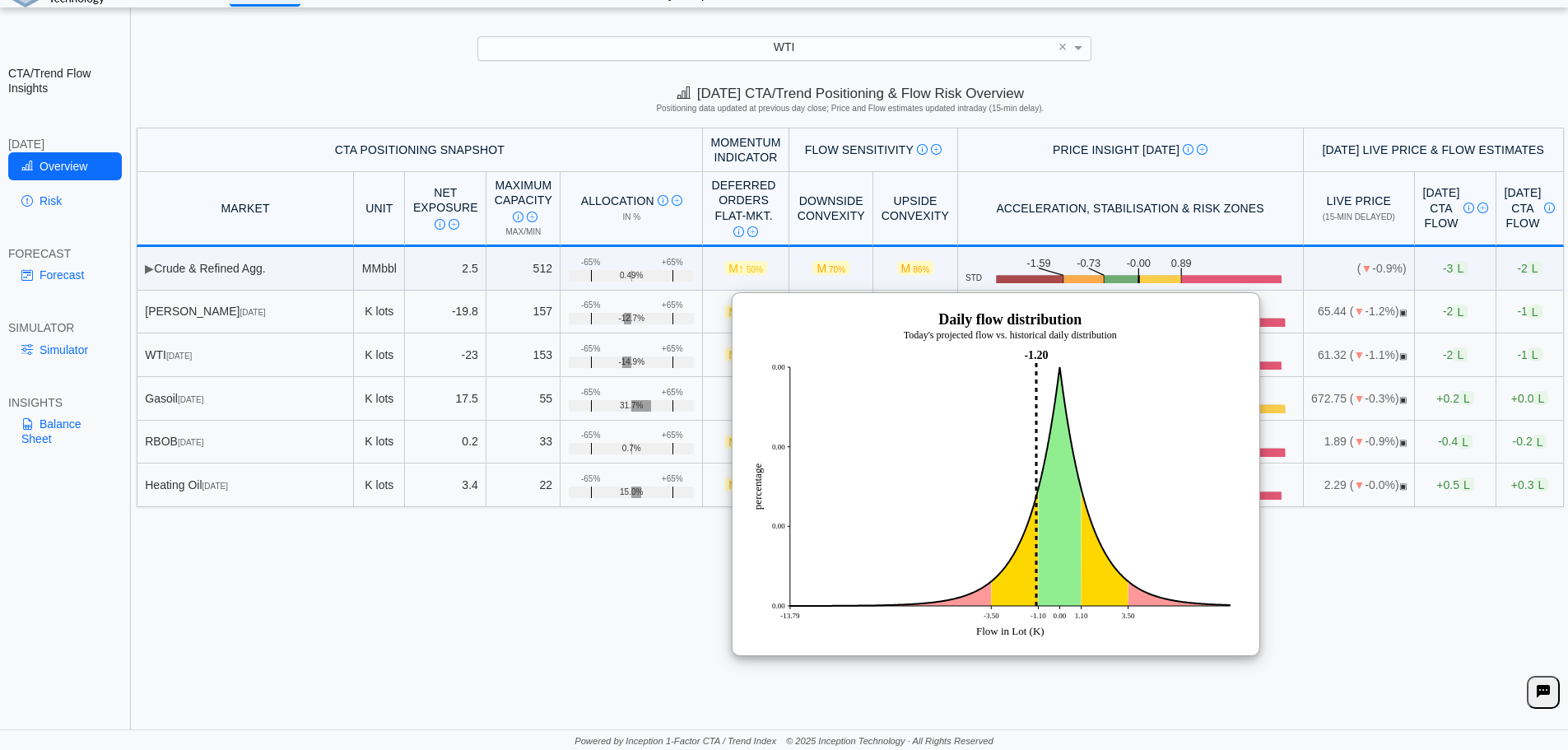
click at [1280, 548] on div "[DATE] CTA/Trend Positioning & Flow Risk Overview Positioning data updated at p…" at bounding box center [850, 404] width 1436 height 653
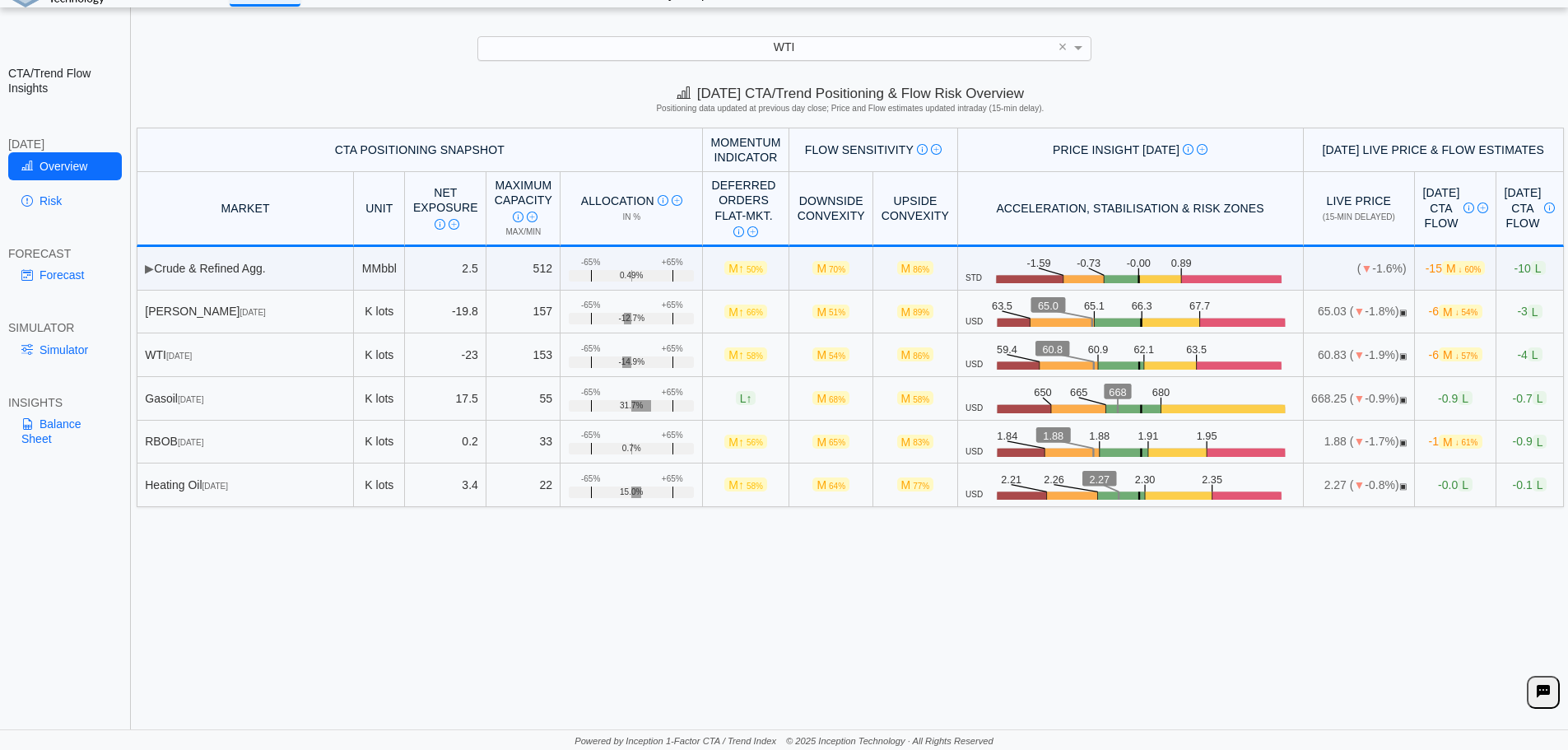
click at [814, 601] on div "[DATE] CTA/Trend Positioning & Flow Risk Overview Positioning data updated at p…" at bounding box center [850, 404] width 1436 height 653
click at [975, 574] on div "[DATE] CTA/Trend Positioning & Flow Risk Overview Positioning data updated at p…" at bounding box center [850, 404] width 1436 height 653
click at [1288, 57] on div "WTI ×" at bounding box center [784, 48] width 1535 height 24
click at [1278, 68] on div "**********" at bounding box center [784, 362] width 1568 height 776
click at [1197, 47] on div "WTI ×" at bounding box center [784, 48] width 1535 height 24
